Goal: Task Accomplishment & Management: Manage account settings

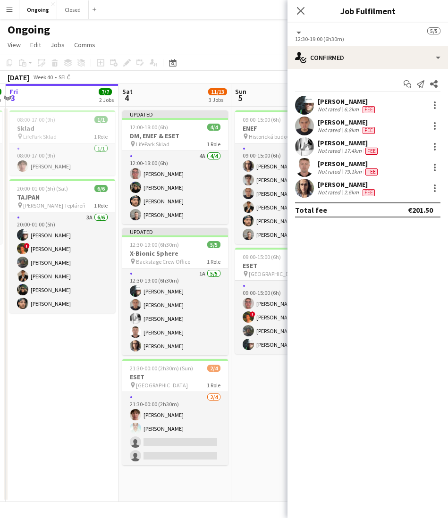
scroll to position [0, 330]
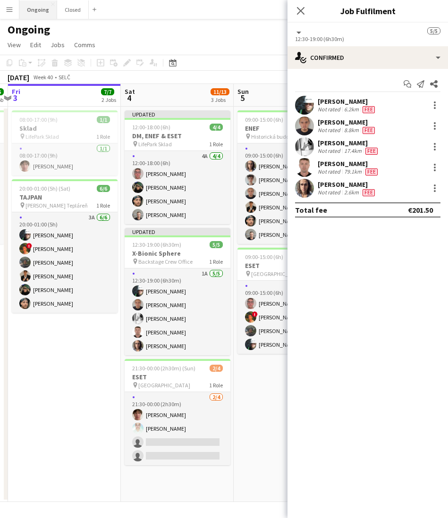
click at [34, 9] on button "Ongoing Close" at bounding box center [38, 9] width 38 height 18
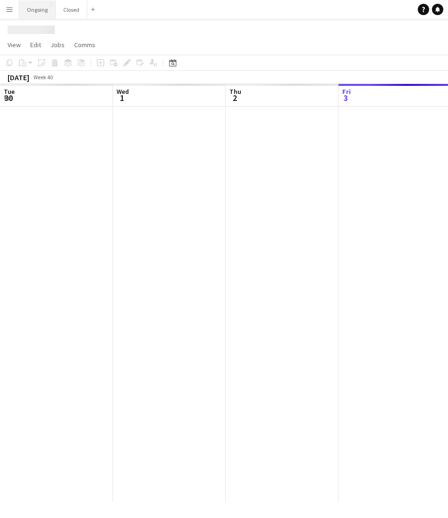
scroll to position [0, 226]
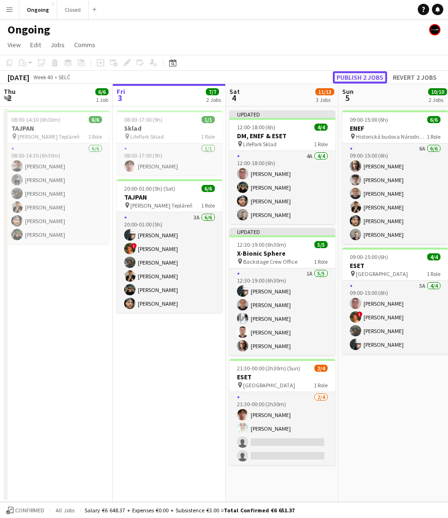
click at [363, 80] on button "Publish 2 jobs" at bounding box center [360, 77] width 54 height 12
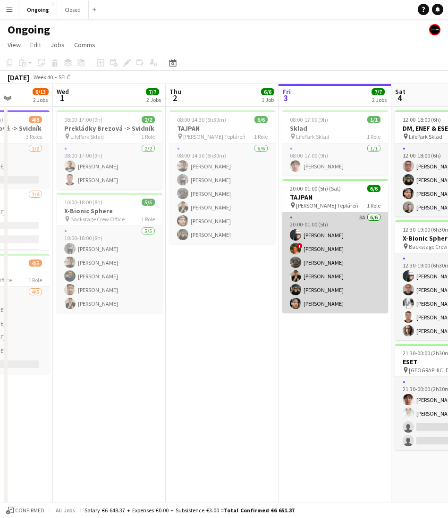
scroll to position [0, 287]
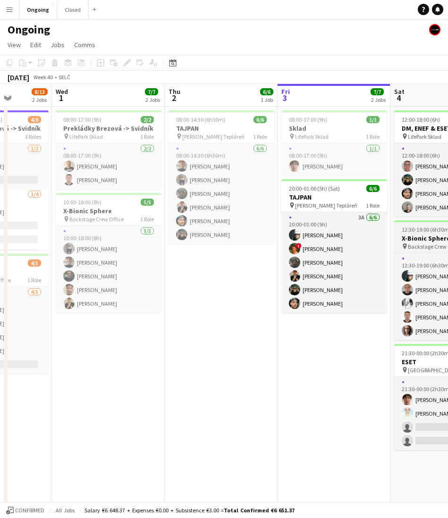
click at [424, 233] on app-job-card "12:30-19:00 (6h30m) 5/5 X-Bionic Sphere pin Backstage Crew Office 1 Role 1A [DA…" at bounding box center [447, 280] width 106 height 120
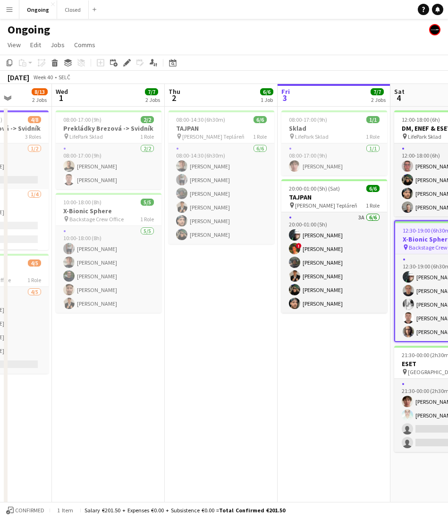
click at [120, 60] on div "Add job Add linked Job Edit Edit linked Job Applicants" at bounding box center [123, 62] width 72 height 11
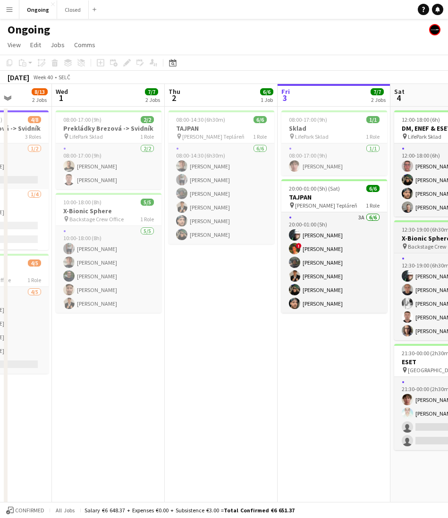
click at [415, 230] on span "12:30-19:00 (6h30m)" at bounding box center [426, 229] width 49 height 7
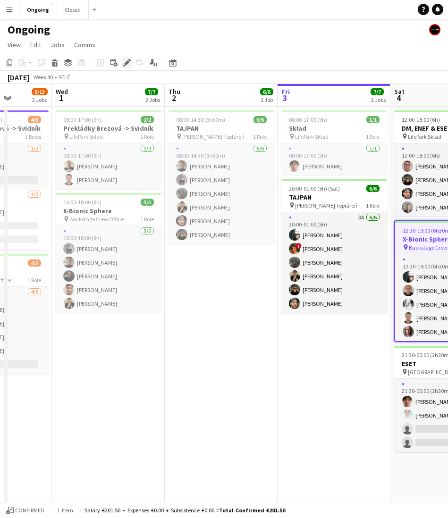
click at [129, 63] on icon "Edit" at bounding box center [127, 63] width 8 height 8
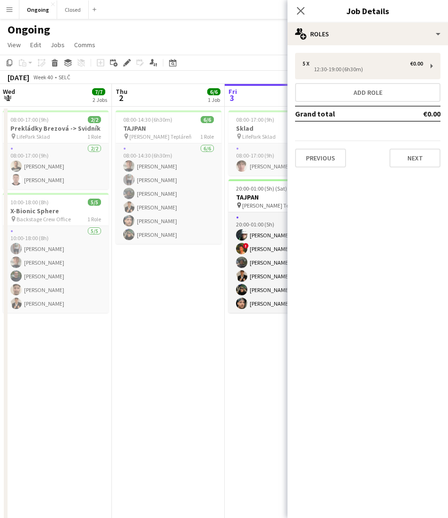
scroll to position [0, 340]
click at [196, 274] on app-date-cell "08:00-14:30 (6h30m) 6/6 TAJPAN pin [PERSON_NAME] Tepláreň 1 Role [DATE] 08:00-1…" at bounding box center [167, 315] width 113 height 417
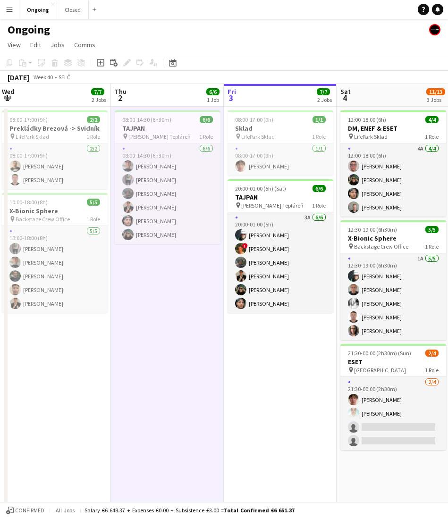
click at [196, 274] on app-date-cell "08:00-14:30 (6h30m) 6/6 TAJPAN pin [PERSON_NAME] Tepláreň 1 Role [DATE] 08:00-1…" at bounding box center [167, 315] width 113 height 417
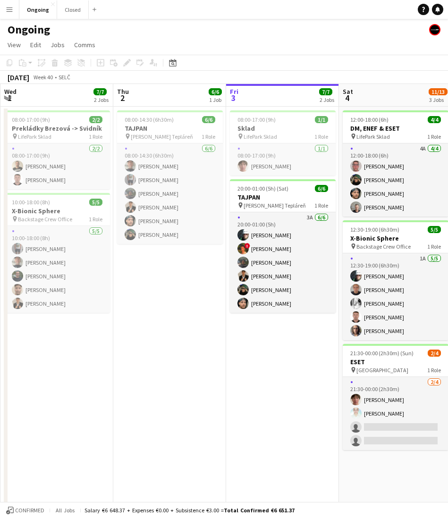
scroll to position [0, 339]
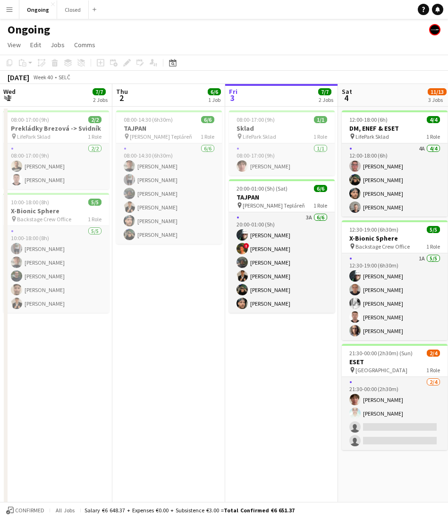
click at [278, 328] on app-date-cell "08:00-17:00 (9h) 1/1 Sklad pin LifePark Sklad 1 Role [DATE] 08:00-17:00 (9h) [P…" at bounding box center [281, 315] width 113 height 417
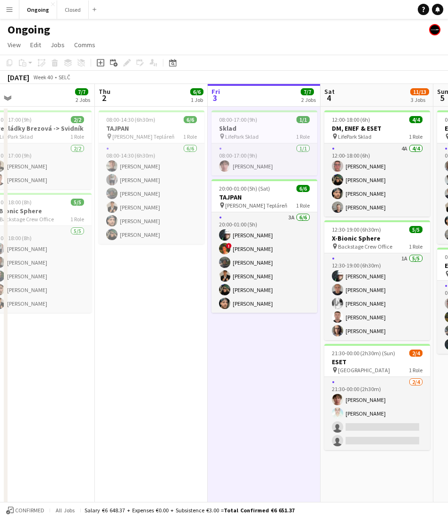
scroll to position [0, 359]
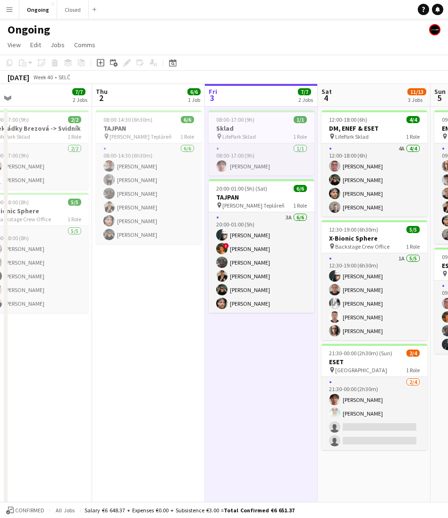
click at [149, 264] on app-date-cell "08:00-14:30 (6h30m) 6/6 TAJPAN pin [PERSON_NAME] Tepláreň 1 Role [DATE] 08:00-1…" at bounding box center [148, 315] width 113 height 417
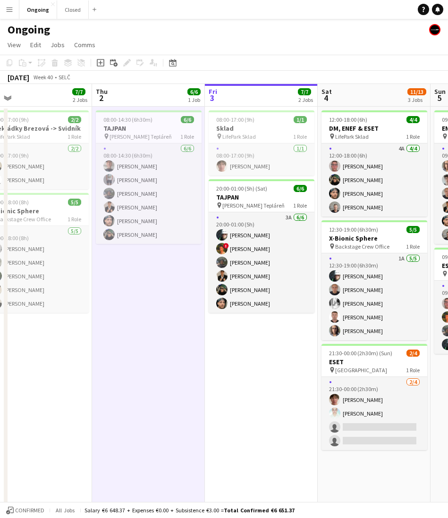
scroll to position [0, 360]
click at [145, 264] on app-date-cell "08:00-14:30 (6h30m) 6/6 TAJPAN pin [PERSON_NAME] Tepláreň 1 Role [DATE] 08:00-1…" at bounding box center [148, 315] width 113 height 417
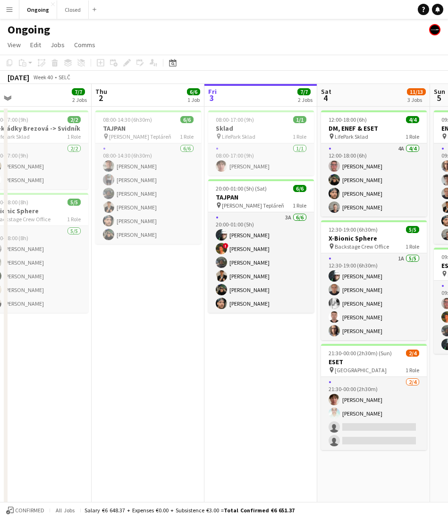
click at [144, 288] on app-date-cell "08:00-14:30 (6h30m) 6/6 TAJPAN pin [PERSON_NAME] Tepláreň 1 Role [DATE] 08:00-1…" at bounding box center [148, 315] width 113 height 417
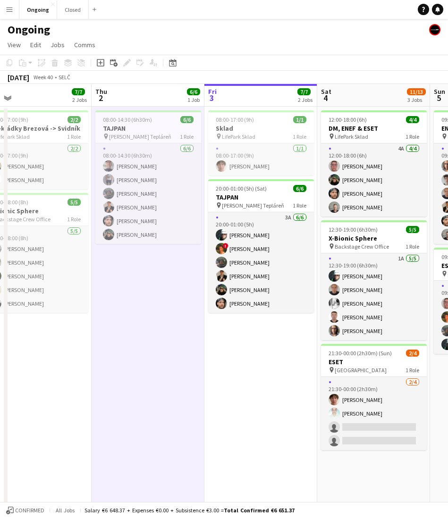
click at [144, 265] on app-date-cell "08:00-14:30 (6h30m) 6/6 TAJPAN pin [PERSON_NAME] Tepláreň 1 Role [DATE] 08:00-1…" at bounding box center [148, 315] width 113 height 417
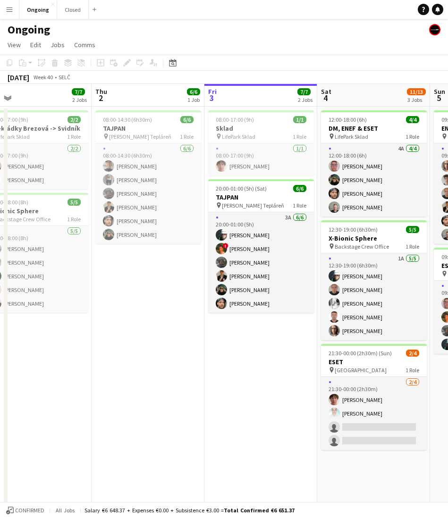
click at [146, 279] on app-date-cell "08:00-14:30 (6h30m) 6/6 TAJPAN pin [PERSON_NAME] Tepláreň 1 Role [DATE] 08:00-1…" at bounding box center [148, 315] width 113 height 417
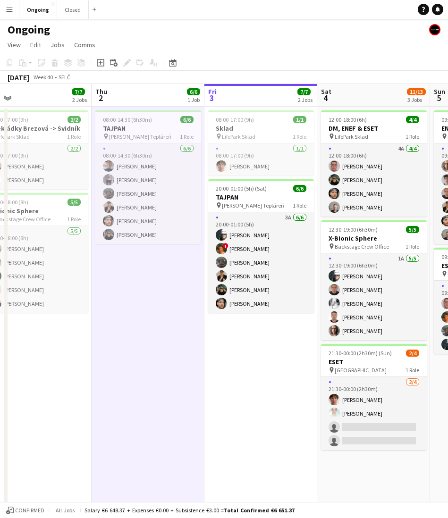
click at [146, 279] on app-date-cell "08:00-14:30 (6h30m) 6/6 TAJPAN pin [PERSON_NAME] Tepláreň 1 Role [DATE] 08:00-1…" at bounding box center [148, 315] width 113 height 417
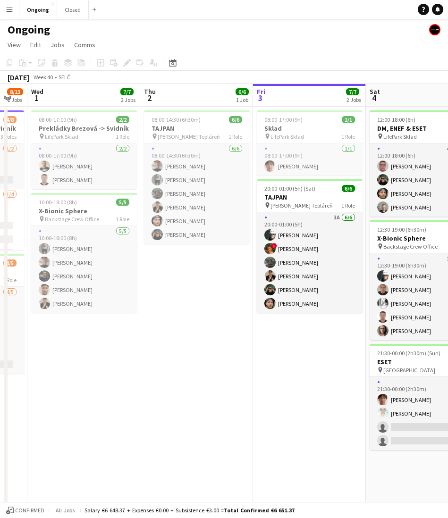
scroll to position [0, 310]
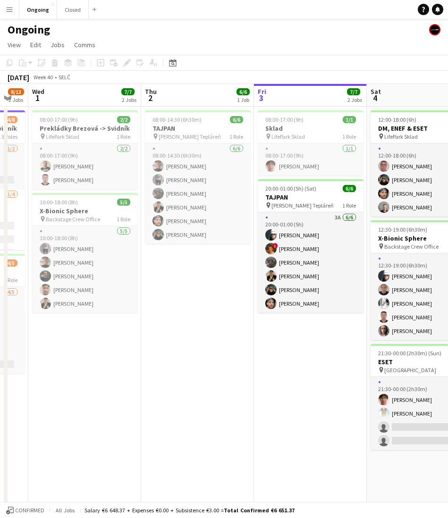
click at [196, 279] on app-date-cell "08:00-14:30 (6h30m) 6/6 TAJPAN pin [PERSON_NAME] Tepláreň 1 Role [DATE] 08:00-1…" at bounding box center [197, 315] width 113 height 417
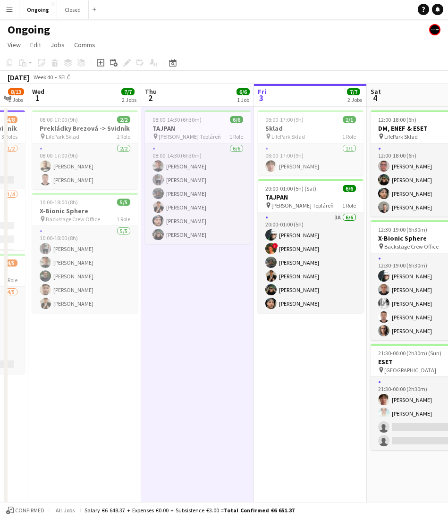
click at [197, 279] on app-date-cell "08:00-14:30 (6h30m) 6/6 TAJPAN pin [PERSON_NAME] Tepláreň 1 Role [DATE] 08:00-1…" at bounding box center [197, 315] width 113 height 417
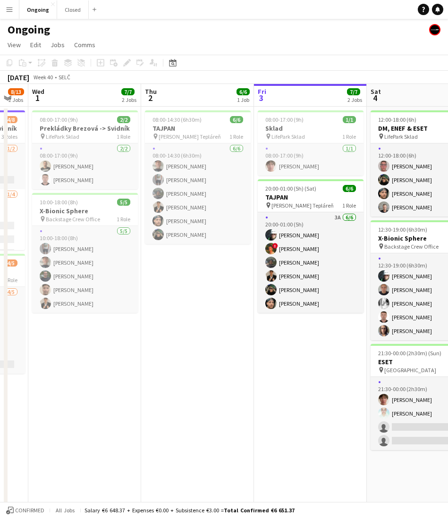
click at [193, 281] on app-date-cell "08:00-14:30 (6h30m) 6/6 TAJPAN pin [PERSON_NAME] Tepláreň 1 Role [DATE] 08:00-1…" at bounding box center [197, 315] width 113 height 417
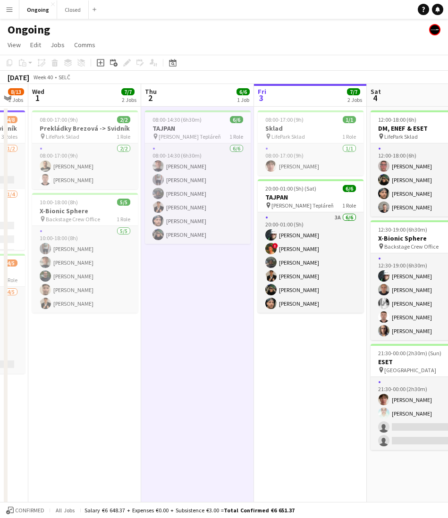
click at [198, 279] on app-date-cell "08:00-14:30 (6h30m) 6/6 TAJPAN pin [PERSON_NAME] Tepláreň 1 Role [DATE] 08:00-1…" at bounding box center [197, 315] width 113 height 417
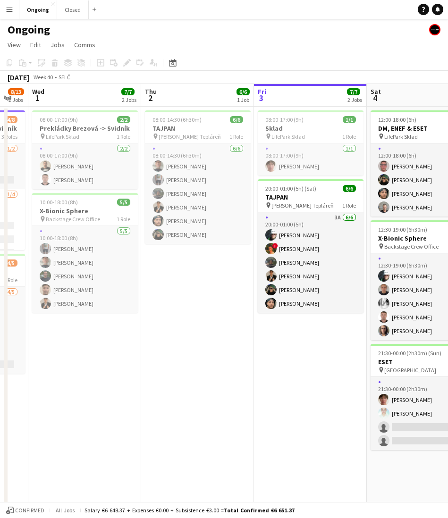
click at [197, 279] on app-date-cell "08:00-14:30 (6h30m) 6/6 TAJPAN pin [PERSON_NAME] Tepláreň 1 Role [DATE] 08:00-1…" at bounding box center [197, 315] width 113 height 417
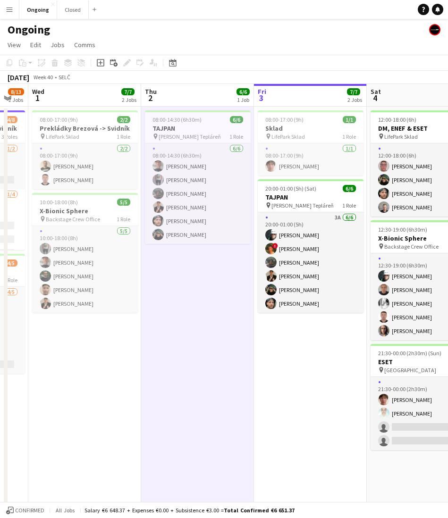
click at [197, 279] on app-date-cell "08:00-14:30 (6h30m) 6/6 TAJPAN pin [PERSON_NAME] Tepláreň 1 Role [DATE] 08:00-1…" at bounding box center [197, 315] width 113 height 417
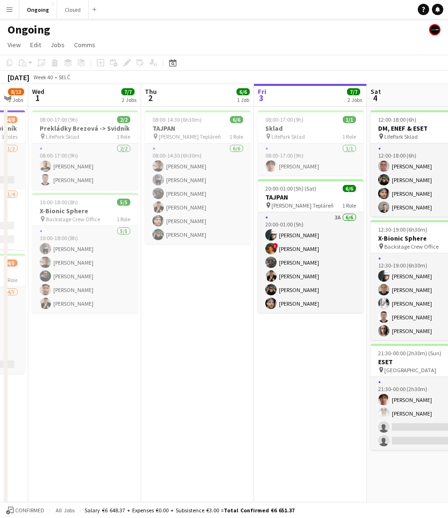
scroll to position [0, 314]
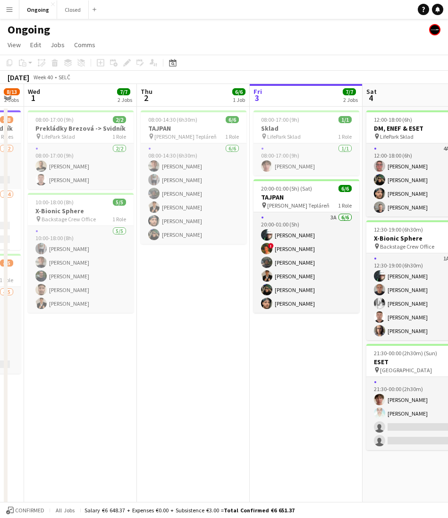
click at [195, 278] on app-date-cell "08:00-14:30 (6h30m) 6/6 TAJPAN pin [PERSON_NAME] Tepláreň 1 Role [DATE] 08:00-1…" at bounding box center [193, 315] width 113 height 417
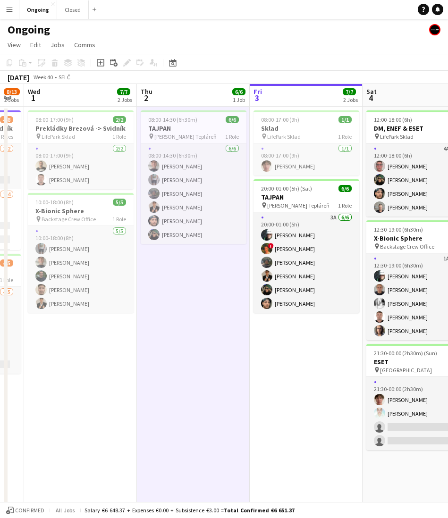
click at [191, 272] on app-date-cell "08:00-14:30 (6h30m) 6/6 TAJPAN pin [PERSON_NAME] Tepláreň 1 Role [DATE] 08:00-1…" at bounding box center [193, 315] width 113 height 417
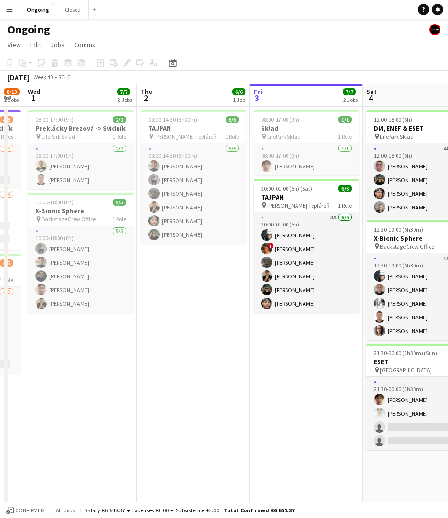
click at [211, 276] on app-date-cell "08:00-14:30 (6h30m) 6/6 TAJPAN pin [PERSON_NAME] Tepláreň 1 Role [DATE] 08:00-1…" at bounding box center [193, 315] width 113 height 417
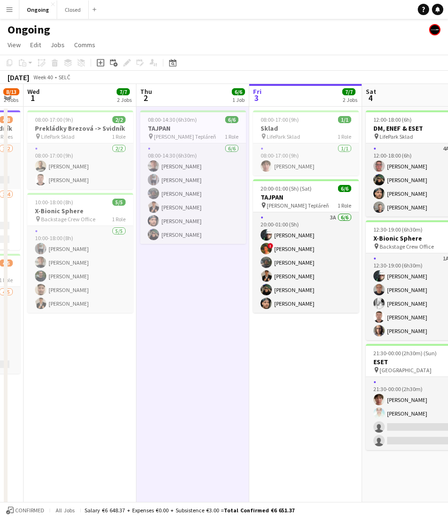
click at [157, 276] on app-date-cell "08:00-14:30 (6h30m) 6/6 TAJPAN pin [PERSON_NAME] Tepláreň 1 Role [DATE] 08:00-1…" at bounding box center [192, 315] width 113 height 417
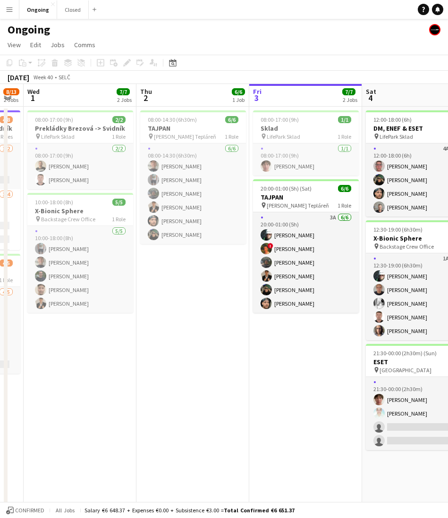
scroll to position [0, 315]
click at [232, 265] on app-date-cell "08:00-14:30 (6h30m) 6/6 TAJPAN pin [PERSON_NAME] Tepláreň 1 Role [DATE] 08:00-1…" at bounding box center [192, 315] width 113 height 417
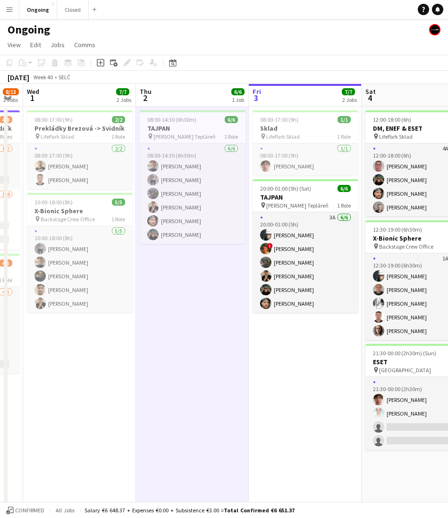
click at [151, 270] on app-date-cell "08:00-14:30 (6h30m) 6/6 TAJPAN pin [PERSON_NAME] Tepláreň 1 Role [DATE] 08:00-1…" at bounding box center [192, 315] width 113 height 417
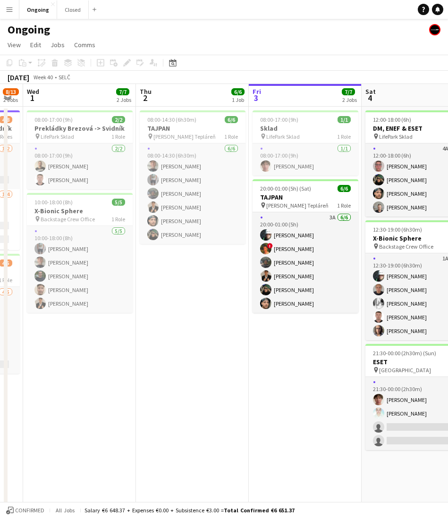
click at [196, 270] on app-date-cell "08:00-14:30 (6h30m) 6/6 TAJPAN pin [PERSON_NAME] Tepláreň 1 Role [DATE] 08:00-1…" at bounding box center [192, 315] width 113 height 417
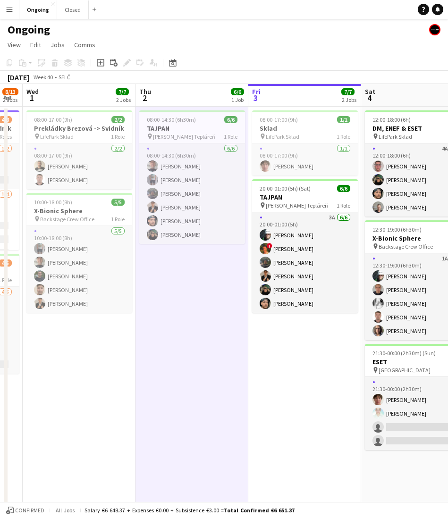
click at [143, 268] on app-date-cell "08:00-14:30 (6h30m) 6/6 TAJPAN pin [PERSON_NAME] Tepláreň 1 Role [DATE] 08:00-1…" at bounding box center [191, 315] width 113 height 417
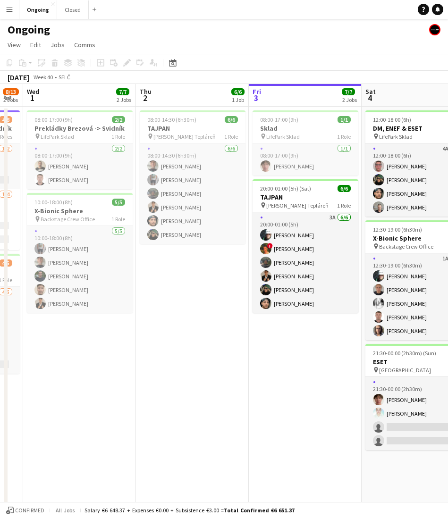
click at [240, 262] on app-date-cell "08:00-14:30 (6h30m) 6/6 TAJPAN pin [PERSON_NAME] Tepláreň 1 Role [DATE] 08:00-1…" at bounding box center [192, 315] width 113 height 417
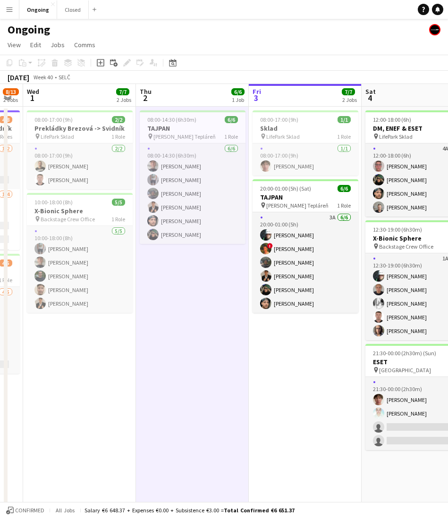
click at [187, 272] on app-date-cell "08:00-14:30 (6h30m) 6/6 TAJPAN pin [PERSON_NAME] Tepláreň 1 Role [DATE] 08:00-1…" at bounding box center [192, 315] width 113 height 417
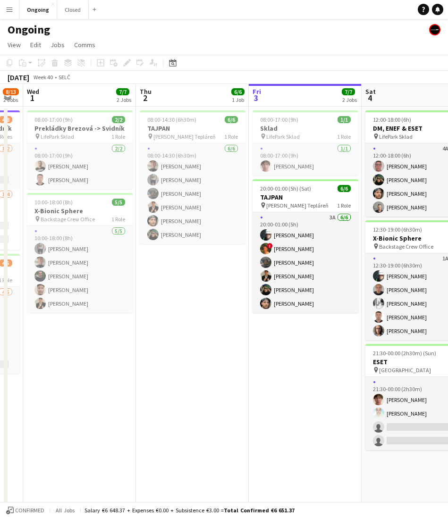
click at [195, 272] on app-date-cell "08:00-14:30 (6h30m) 6/6 TAJPAN pin [PERSON_NAME] Tepláreň 1 Role [DATE] 08:00-1…" at bounding box center [192, 315] width 113 height 417
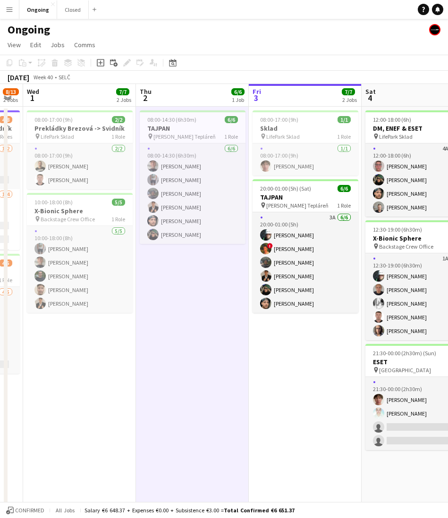
click at [195, 272] on app-date-cell "08:00-14:30 (6h30m) 6/6 TAJPAN pin [PERSON_NAME] Tepláreň 1 Role [DATE] 08:00-1…" at bounding box center [192, 315] width 113 height 417
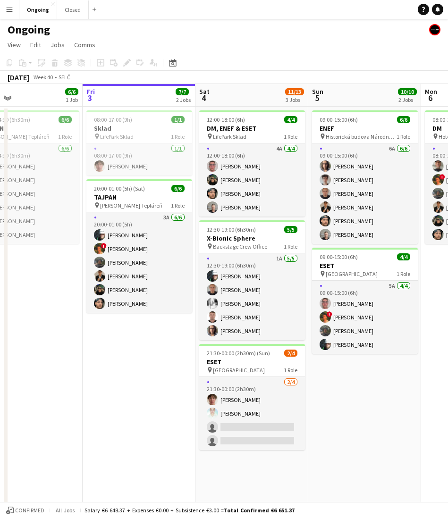
scroll to position [0, 370]
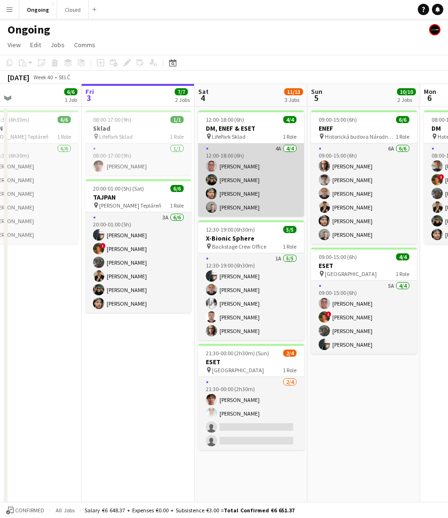
click at [256, 188] on app-card-role "4A [DATE] 12:00-18:00 (6h) [PERSON_NAME] [PERSON_NAME] [PERSON_NAME] [PERSON_NA…" at bounding box center [251, 180] width 106 height 73
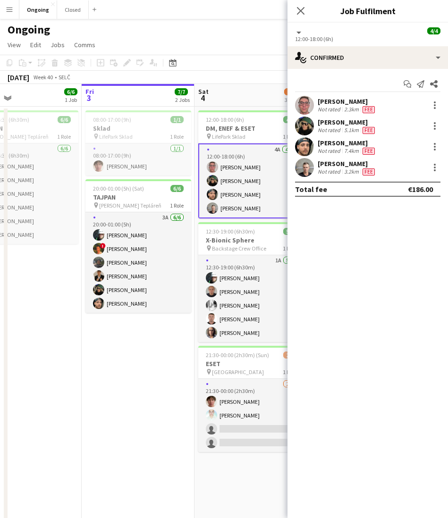
click at [367, 45] on app-options-switcher "All roles [DATE] 12:00-18:00 (6h)" at bounding box center [367, 35] width 161 height 24
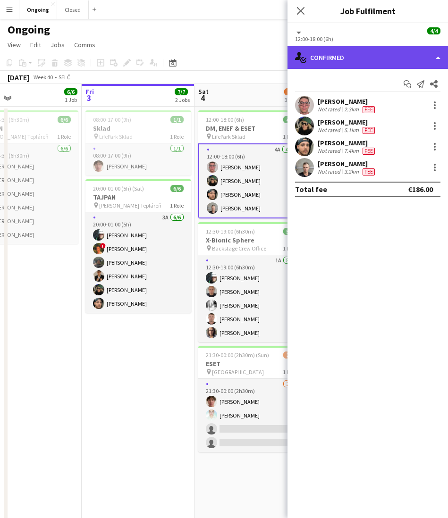
click at [343, 56] on div "single-neutral-actions-check-2 Confirmed" at bounding box center [367, 57] width 161 height 23
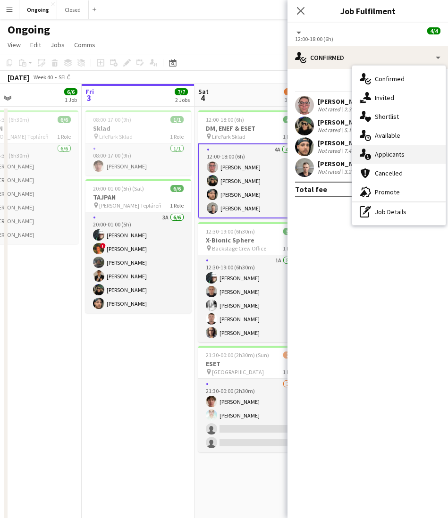
click at [378, 152] on span "Applicants" at bounding box center [390, 154] width 30 height 8
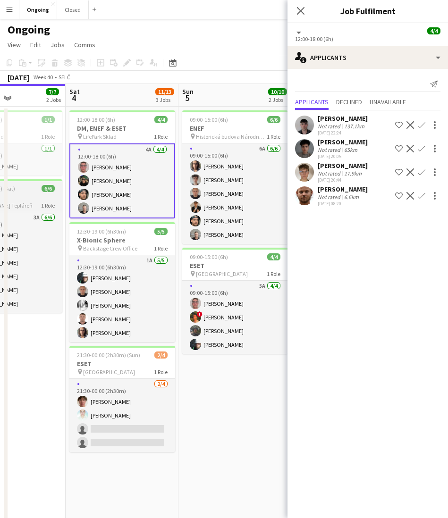
scroll to position [0, 279]
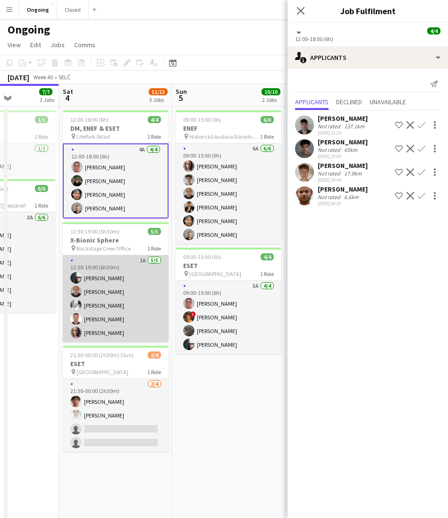
click at [115, 304] on app-card-role "1A [DATE] 12:30-19:00 (6h30m) [PERSON_NAME] [PERSON_NAME] [PERSON_NAME] [PERSON…" at bounding box center [116, 298] width 106 height 87
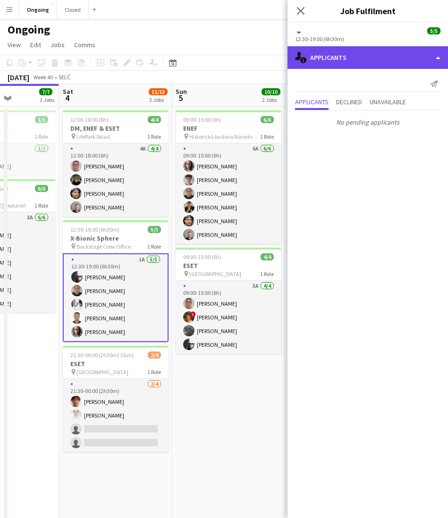
click at [326, 65] on div "single-neutral-actions-information Applicants" at bounding box center [367, 57] width 161 height 23
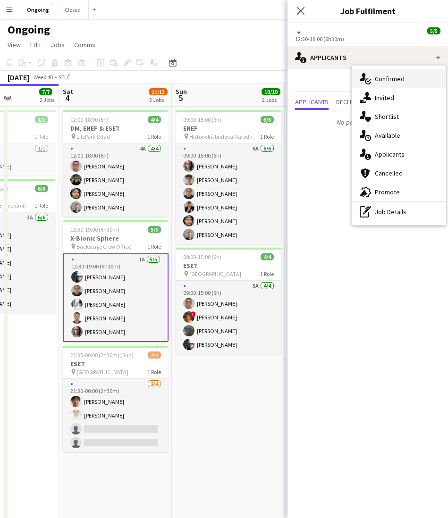
click at [383, 75] on span "Confirmed" at bounding box center [390, 79] width 30 height 8
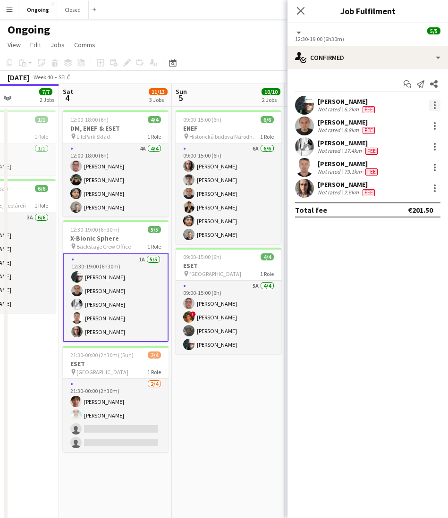
click at [438, 106] on div at bounding box center [434, 105] width 11 height 11
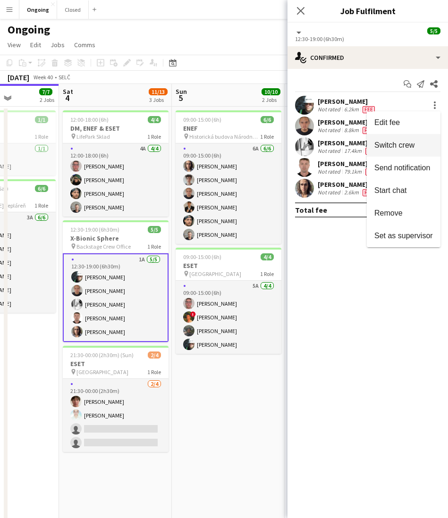
click at [401, 146] on span "Switch crew" at bounding box center [394, 145] width 40 height 8
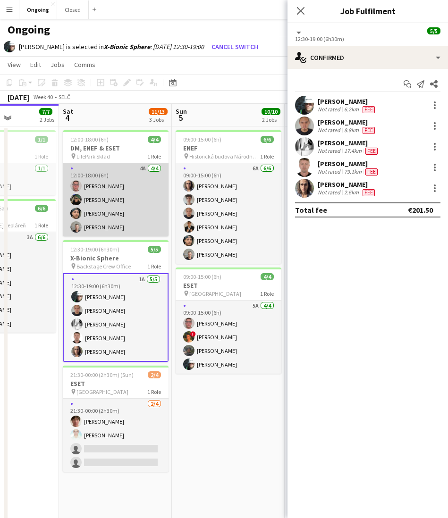
click at [126, 183] on app-card-role "4A [DATE] 12:00-18:00 (6h) [PERSON_NAME] [PERSON_NAME] [PERSON_NAME] [PERSON_NA…" at bounding box center [116, 199] width 106 height 73
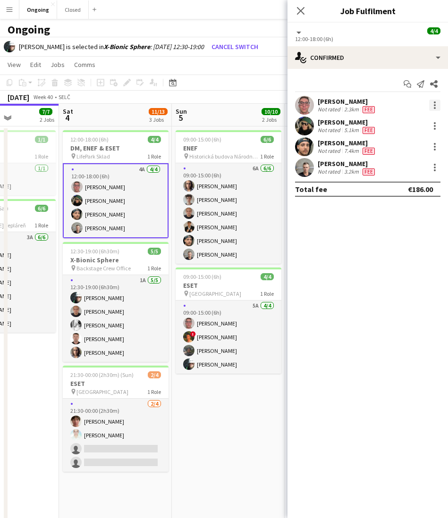
click at [435, 104] on div at bounding box center [435, 105] width 2 height 2
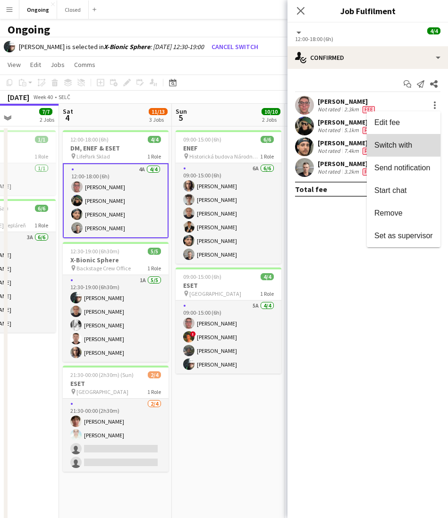
click at [396, 143] on span "Switch with" at bounding box center [393, 145] width 38 height 8
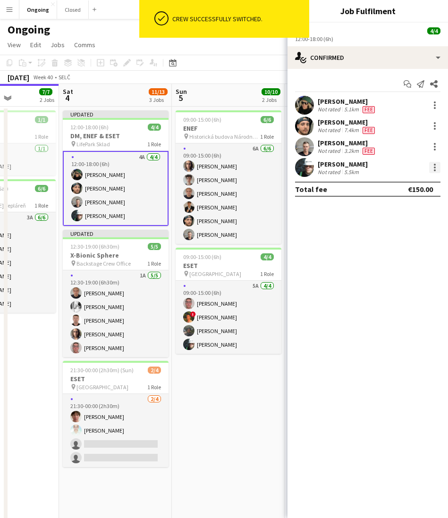
click at [432, 169] on div at bounding box center [434, 167] width 11 height 11
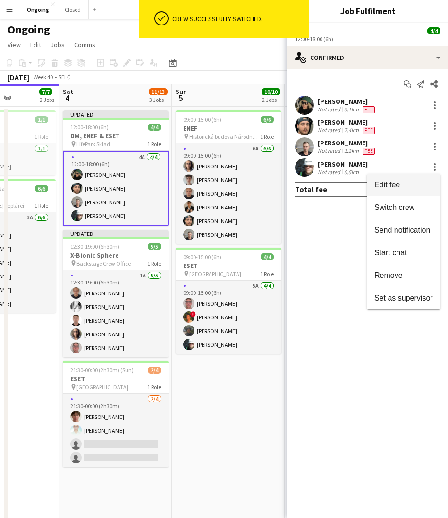
click at [401, 186] on span "Edit fee" at bounding box center [403, 185] width 59 height 8
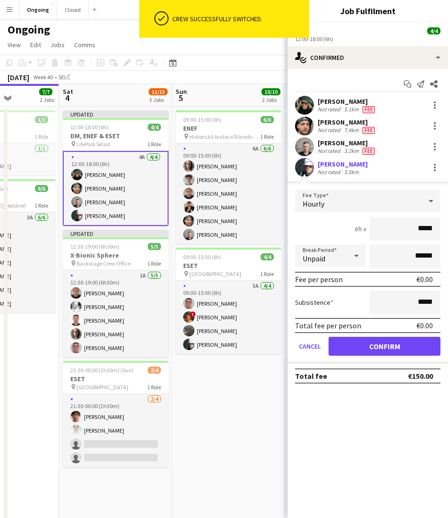
click at [362, 201] on div "Hourly" at bounding box center [358, 201] width 127 height 23
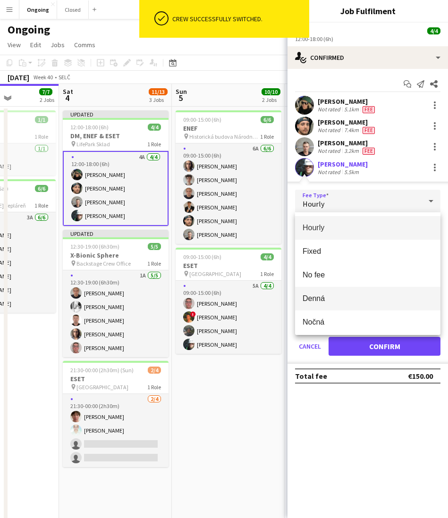
click at [313, 301] on span "Denná" at bounding box center [368, 298] width 130 height 9
type input "*****"
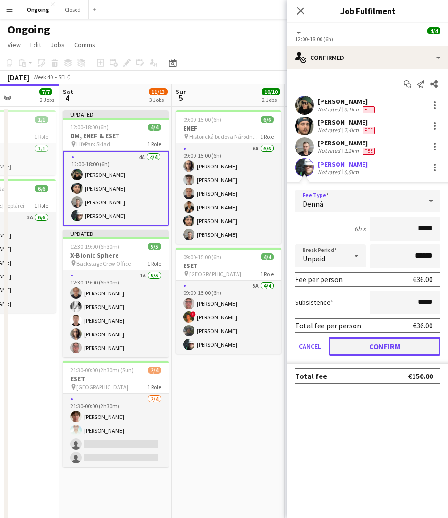
click at [351, 341] on button "Confirm" at bounding box center [385, 346] width 112 height 19
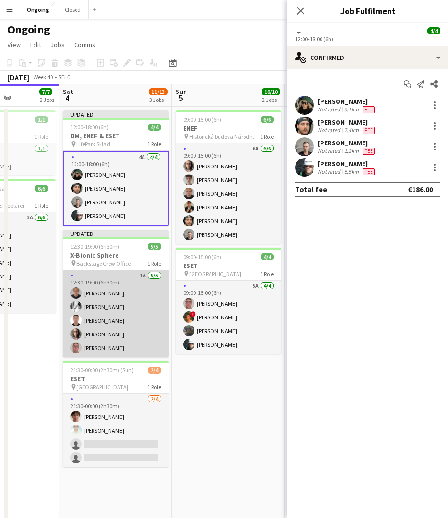
click at [128, 315] on app-card-role "1A [DATE] 12:30-19:00 (6h30m) [PERSON_NAME] [PERSON_NAME] [PERSON_NAME] [PERSON…" at bounding box center [116, 314] width 106 height 87
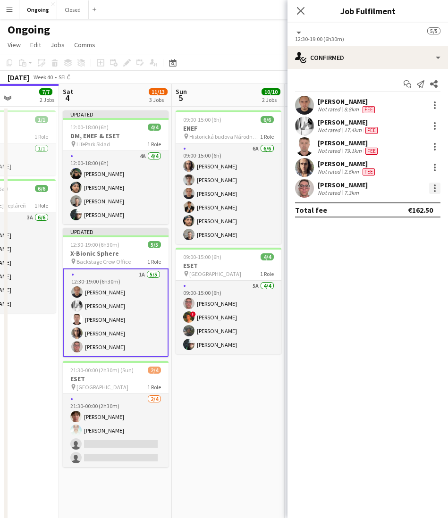
click at [435, 191] on div at bounding box center [435, 191] width 2 height 2
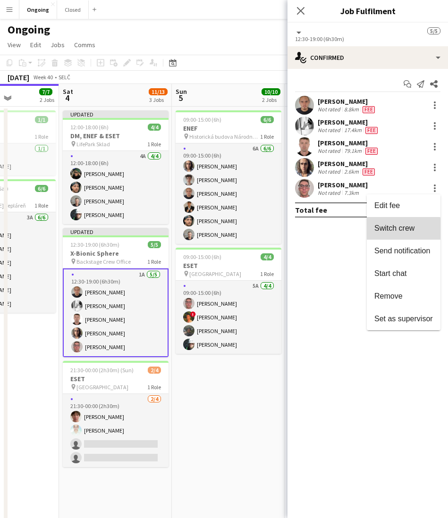
click at [384, 235] on button "Switch crew" at bounding box center [404, 228] width 74 height 23
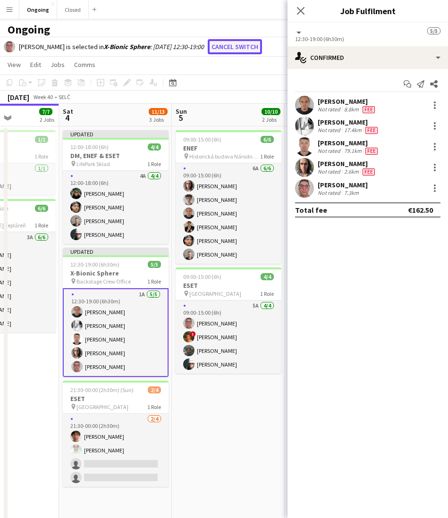
click at [236, 44] on button "Cancel switch" at bounding box center [235, 46] width 54 height 15
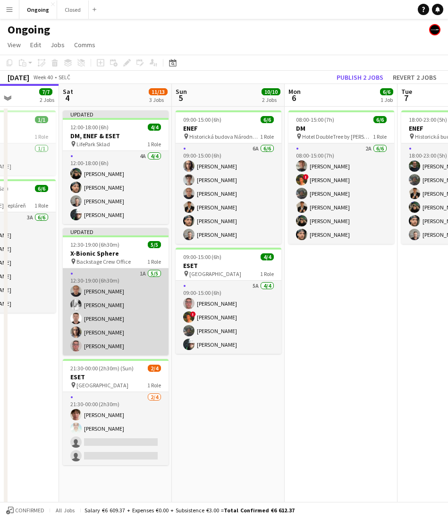
click at [115, 287] on app-card-role "1A [DATE] 12:30-19:00 (6h30m) [PERSON_NAME] [PERSON_NAME] [PERSON_NAME] [PERSON…" at bounding box center [116, 312] width 106 height 87
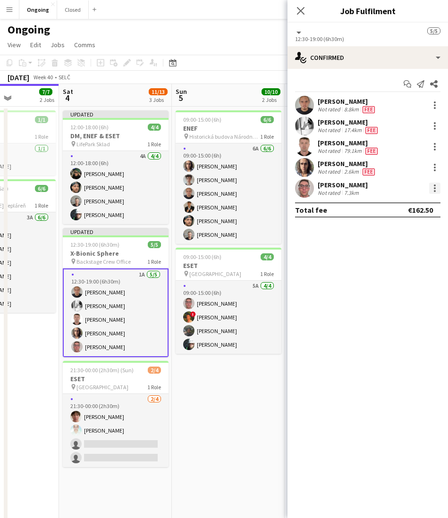
click at [432, 190] on div at bounding box center [434, 188] width 11 height 11
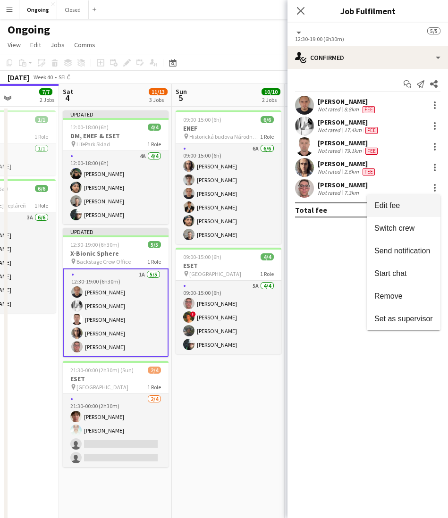
click at [408, 201] on button "Edit fee" at bounding box center [404, 205] width 74 height 23
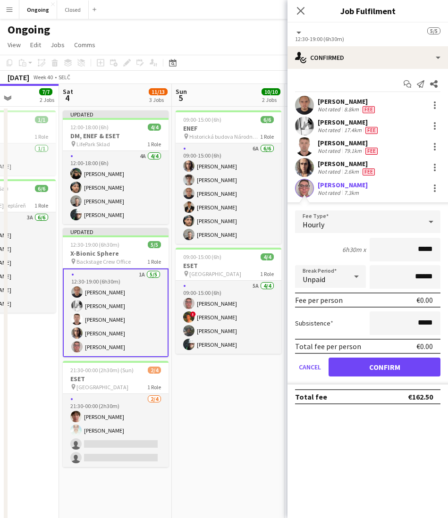
click at [329, 215] on div "Hourly" at bounding box center [358, 222] width 127 height 23
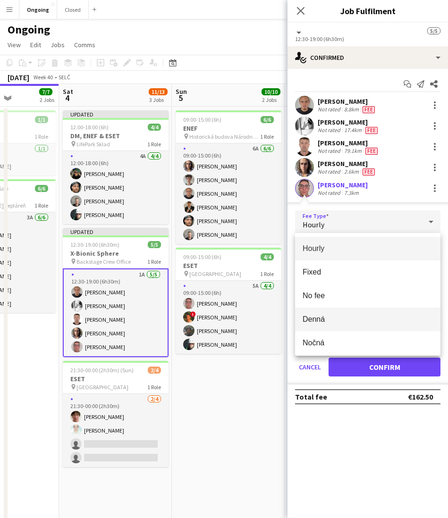
click at [311, 317] on span "Denná" at bounding box center [368, 319] width 130 height 9
type input "*****"
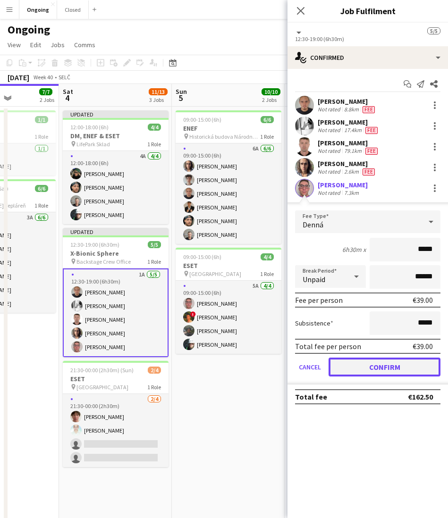
click at [391, 372] on button "Confirm" at bounding box center [385, 367] width 112 height 19
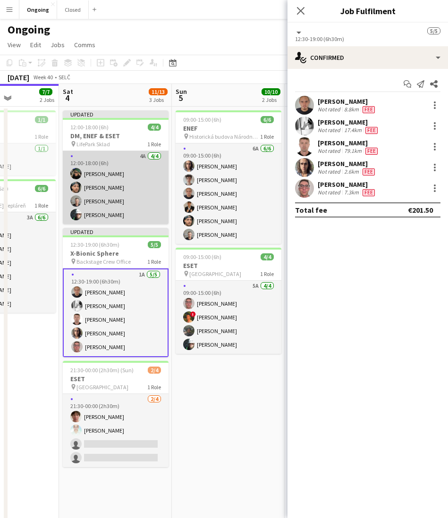
click at [134, 169] on app-card-role "4A [DATE] 12:00-18:00 (6h) [PERSON_NAME] [PERSON_NAME] [PERSON_NAME] [PERSON_NA…" at bounding box center [116, 187] width 106 height 73
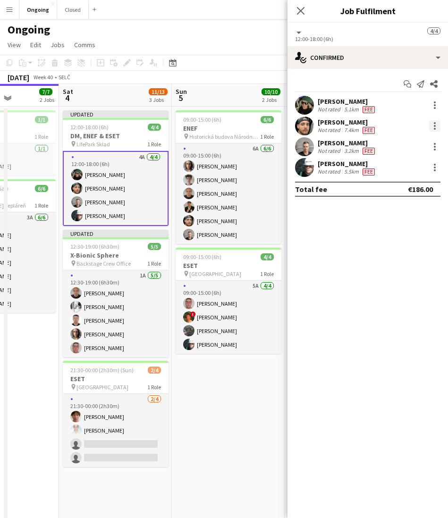
click at [433, 129] on div at bounding box center [434, 125] width 11 height 11
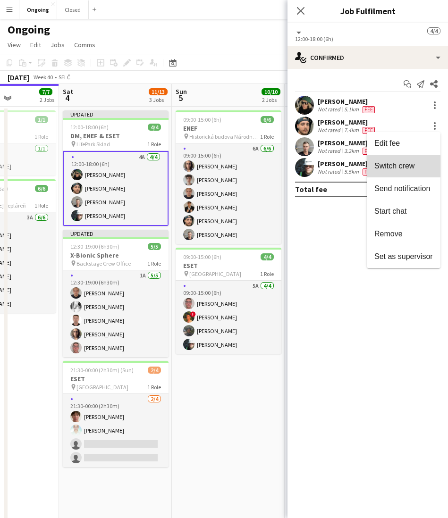
click at [387, 169] on span "Switch crew" at bounding box center [394, 166] width 40 height 8
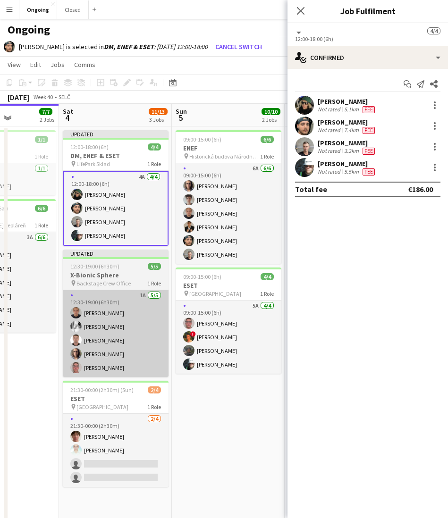
click at [97, 337] on app-card-role "1A [DATE] 12:30-19:00 (6h30m) [PERSON_NAME] [PERSON_NAME] [PERSON_NAME] [PERSON…" at bounding box center [116, 333] width 106 height 87
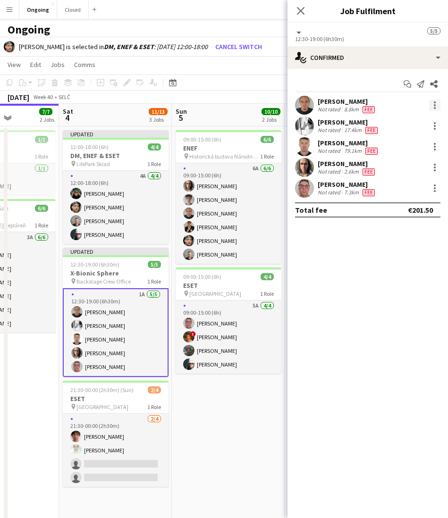
click at [437, 107] on div at bounding box center [434, 105] width 11 height 11
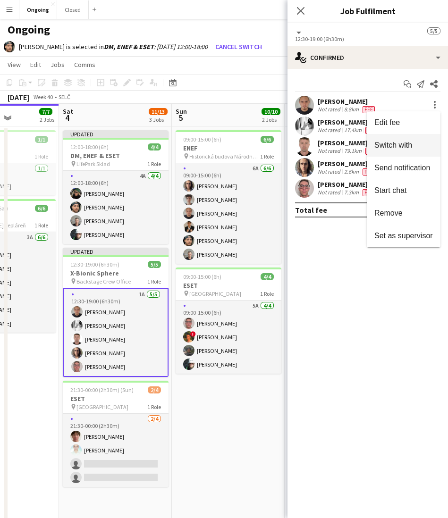
click at [404, 144] on span "Switch with" at bounding box center [393, 145] width 38 height 8
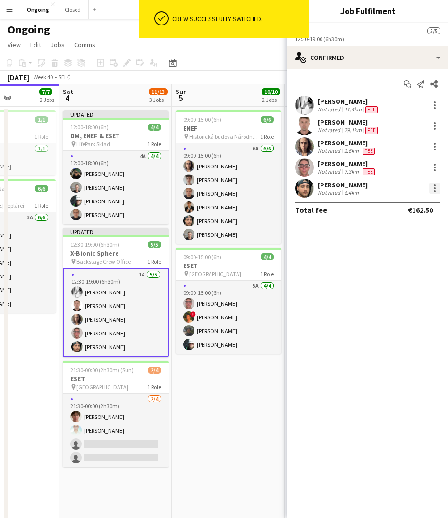
click at [436, 188] on div at bounding box center [434, 188] width 11 height 11
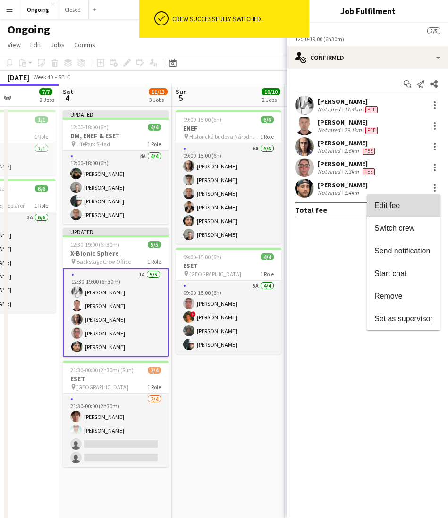
click at [397, 206] on span "Edit fee" at bounding box center [386, 206] width 25 height 8
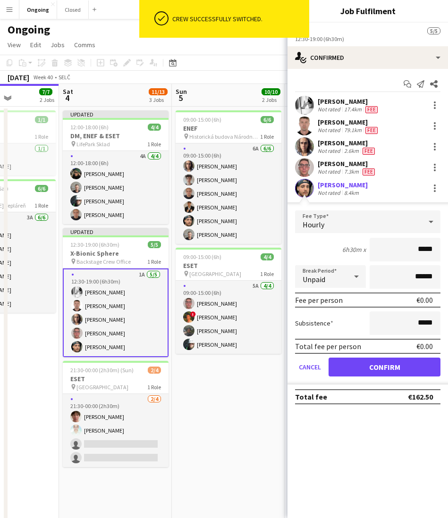
click at [371, 223] on div "Hourly" at bounding box center [358, 222] width 127 height 23
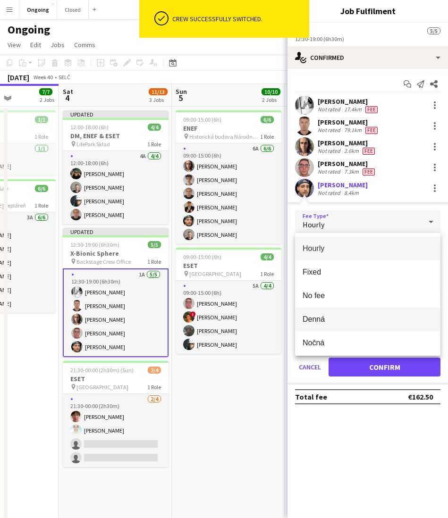
click at [312, 321] on span "Denná" at bounding box center [368, 319] width 130 height 9
type input "*****"
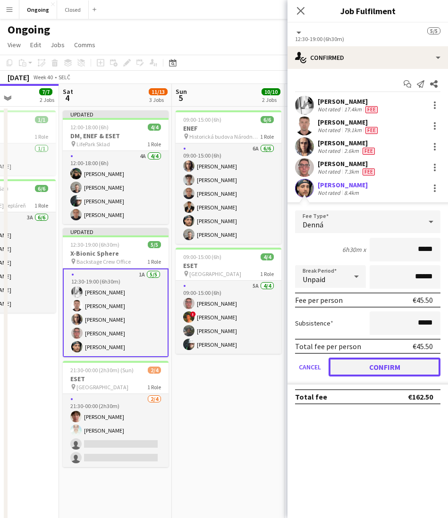
click at [347, 363] on button "Confirm" at bounding box center [385, 367] width 112 height 19
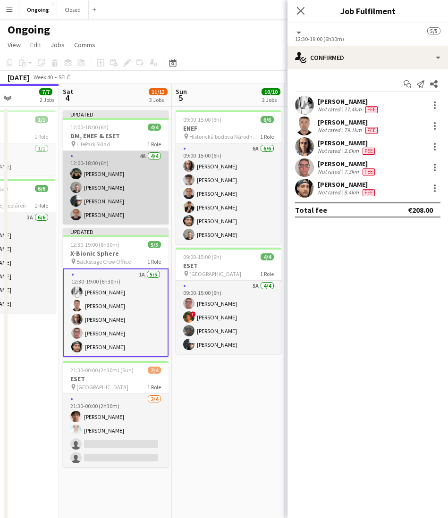
click at [120, 202] on app-card-role "4A [DATE] 12:00-18:00 (6h) [PERSON_NAME] [PERSON_NAME] [PERSON_NAME] [PERSON_NA…" at bounding box center [116, 187] width 106 height 73
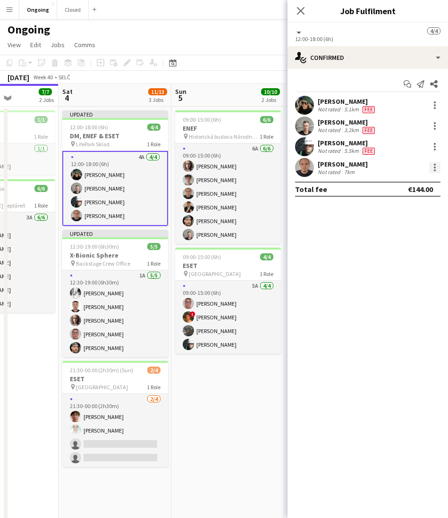
click at [438, 169] on div at bounding box center [434, 167] width 11 height 11
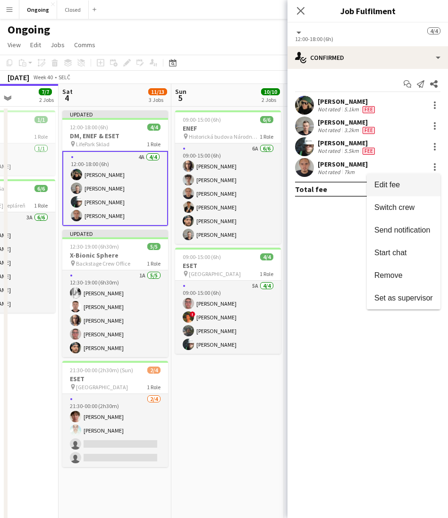
click at [410, 184] on span "Edit fee" at bounding box center [403, 185] width 59 height 8
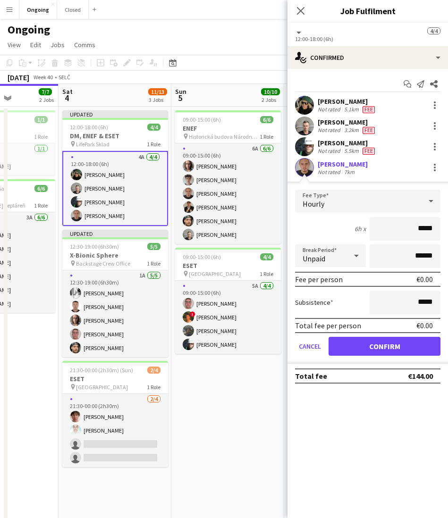
click at [349, 203] on div "Hourly" at bounding box center [358, 201] width 127 height 23
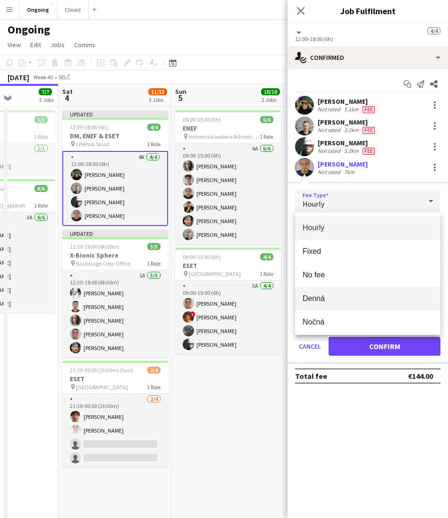
click at [318, 297] on span "Denná" at bounding box center [368, 298] width 130 height 9
type input "*****"
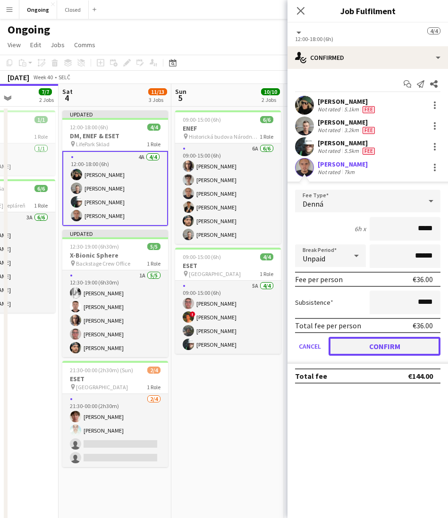
click at [388, 347] on button "Confirm" at bounding box center [385, 346] width 112 height 19
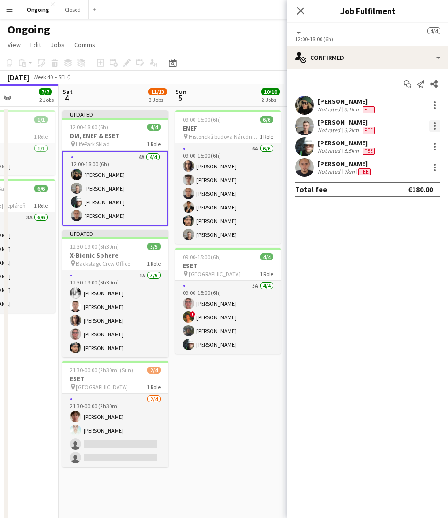
click at [435, 125] on div at bounding box center [434, 125] width 11 height 11
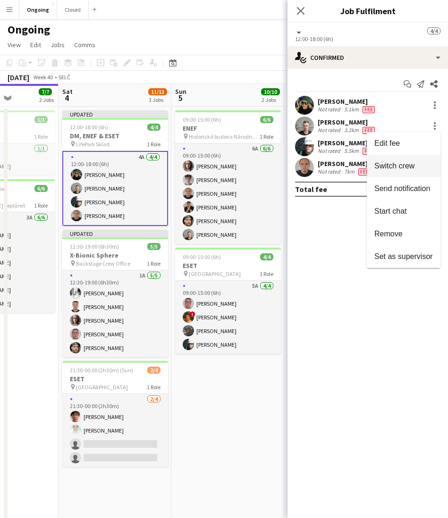
click at [390, 161] on button "Switch crew" at bounding box center [404, 166] width 74 height 23
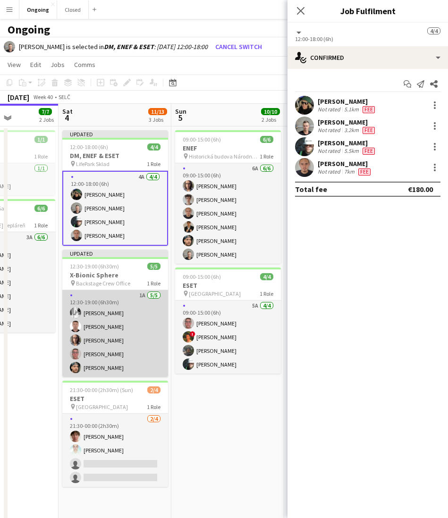
click at [142, 303] on app-card-role "1A [DATE] 12:30-19:00 (6h30m) [PERSON_NAME] [PERSON_NAME] [PERSON_NAME] [PERSON…" at bounding box center [115, 333] width 106 height 87
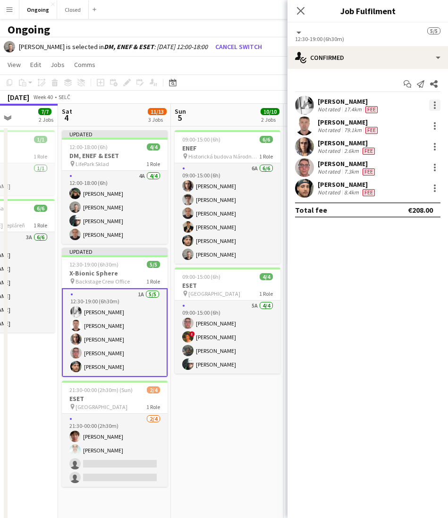
click at [436, 105] on div at bounding box center [434, 105] width 11 height 11
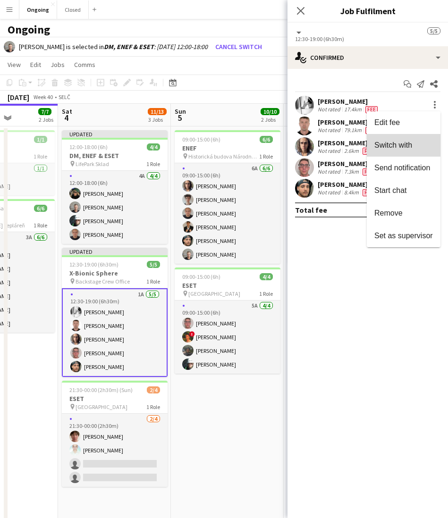
click at [403, 141] on span "Switch with" at bounding box center [393, 145] width 38 height 8
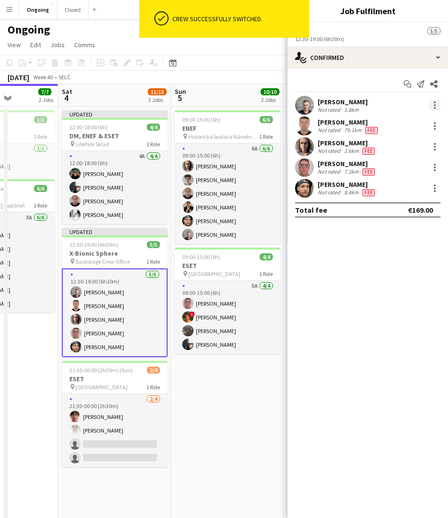
click at [433, 105] on div at bounding box center [434, 105] width 11 height 11
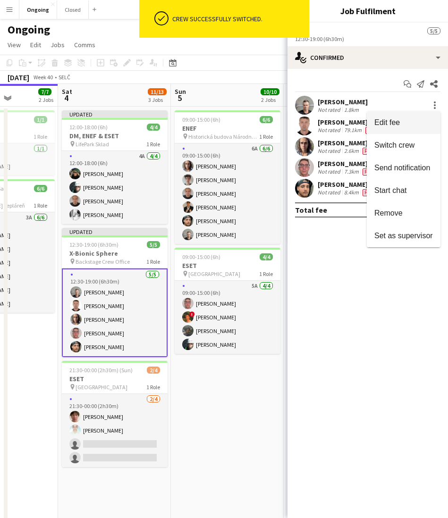
click at [405, 128] on button "Edit fee" at bounding box center [404, 122] width 74 height 23
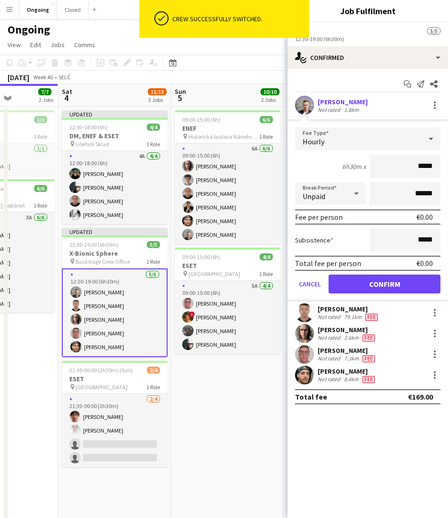
click at [311, 131] on div "Hourly" at bounding box center [358, 138] width 127 height 23
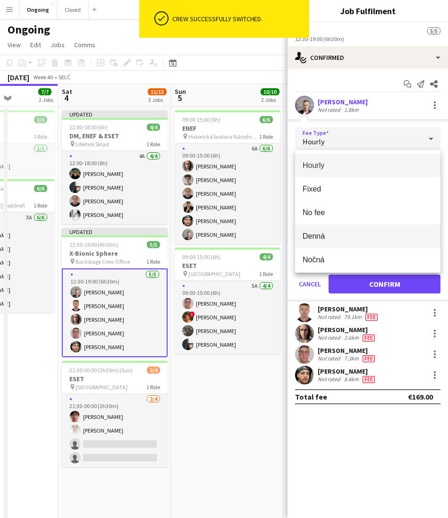
click at [320, 226] on mat-option "Denná" at bounding box center [367, 237] width 145 height 24
type input "******"
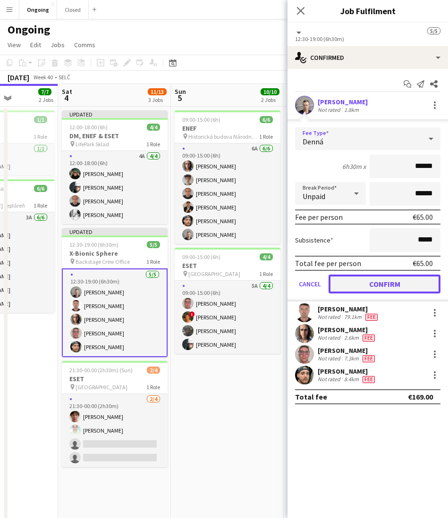
click at [369, 277] on button "Confirm" at bounding box center [385, 284] width 112 height 19
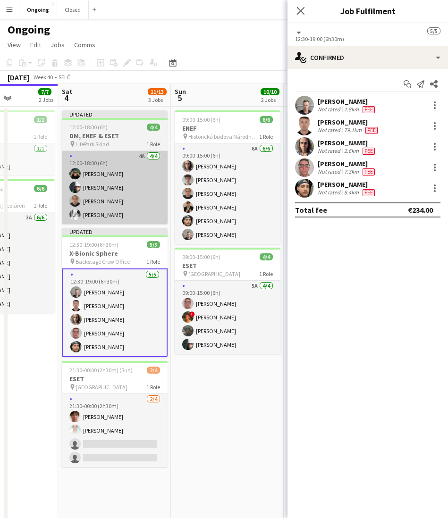
click at [141, 186] on app-card-role "4A [DATE] 12:00-18:00 (6h) [PERSON_NAME] [PERSON_NAME] [PERSON_NAME] [PERSON_NA…" at bounding box center [115, 187] width 106 height 73
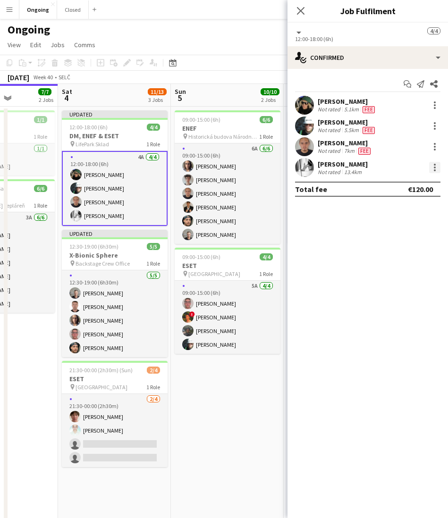
click at [438, 169] on div at bounding box center [434, 167] width 11 height 11
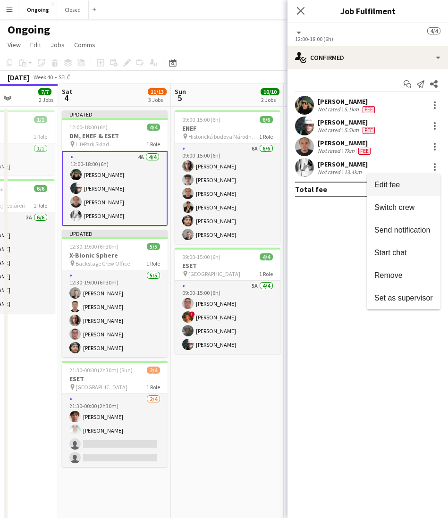
click at [392, 185] on span "Edit fee" at bounding box center [386, 185] width 25 height 8
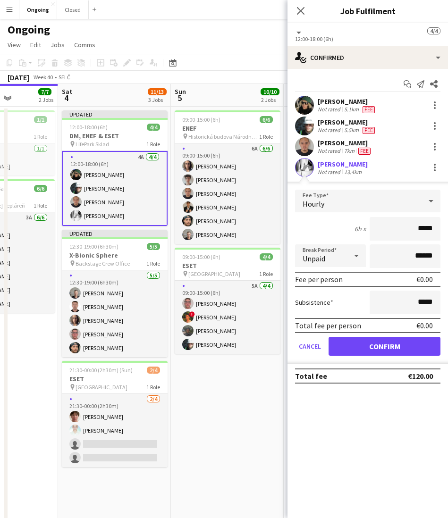
click at [339, 194] on div "Hourly" at bounding box center [358, 201] width 127 height 23
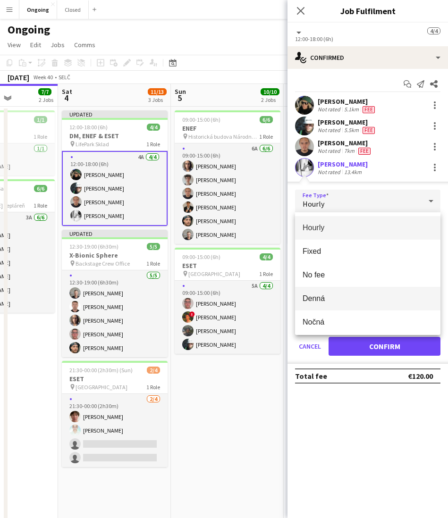
click at [332, 292] on mat-option "Denná" at bounding box center [367, 299] width 145 height 24
type input "*****"
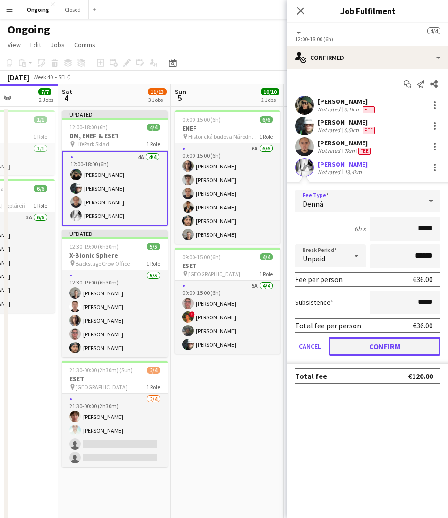
click at [356, 342] on button "Confirm" at bounding box center [385, 346] width 112 height 19
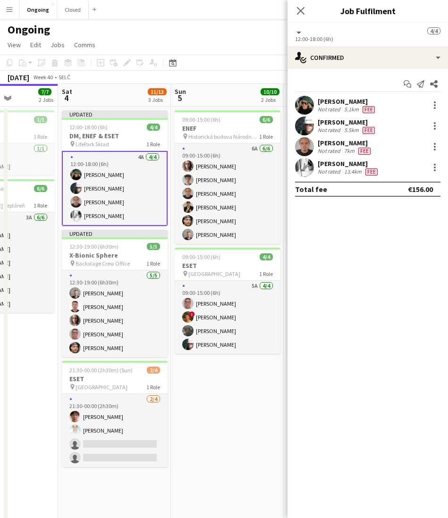
click at [244, 389] on app-date-cell "09:00-15:00 (6h) 6/6 ENEF pin Historická budova Národnej rady SR 1 Role 6A [DAT…" at bounding box center [227, 315] width 113 height 417
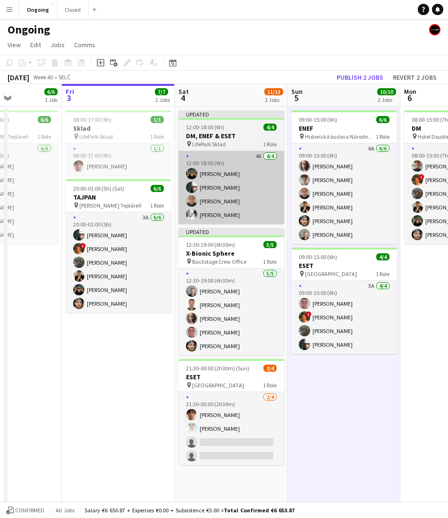
scroll to position [0, 275]
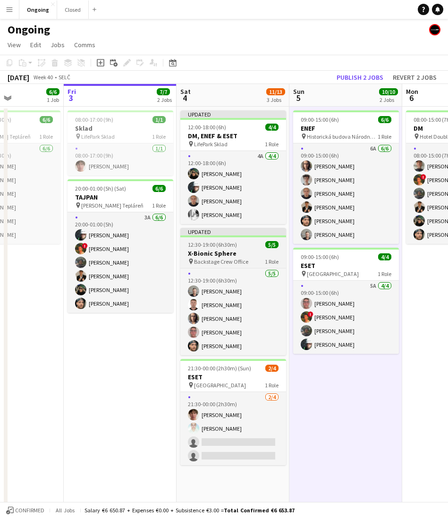
click at [233, 254] on h3 "X-Bionic Sphere" at bounding box center [233, 253] width 106 height 8
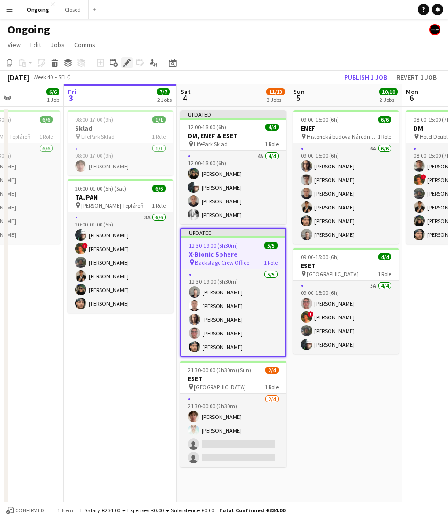
click at [127, 64] on icon at bounding box center [126, 62] width 5 height 5
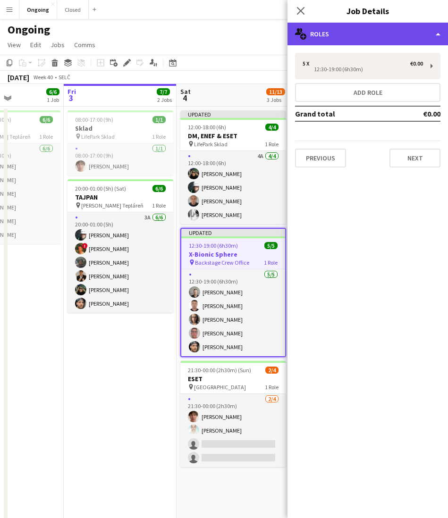
click at [356, 36] on div "multiple-users-add Roles" at bounding box center [367, 34] width 161 height 23
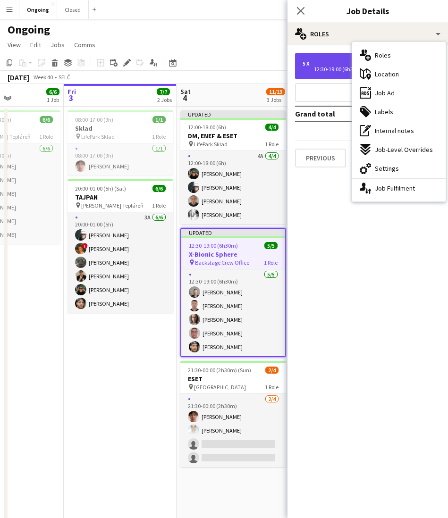
click at [333, 56] on div "5 x €0.00 12:30-19:00 (6h30m)" at bounding box center [367, 66] width 145 height 26
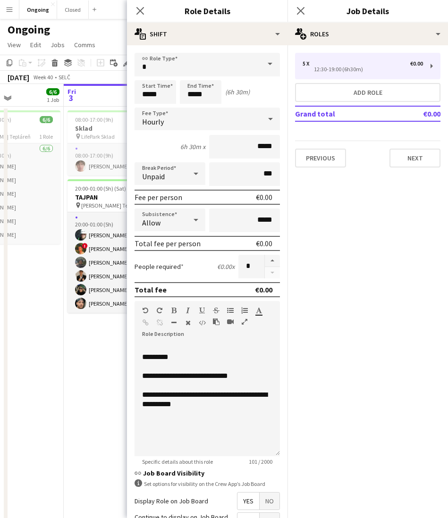
click at [360, 52] on div "5 x €0.00 12:30-19:00 (6h30m) Add role Grand total €0.00 Previous Next" at bounding box center [367, 110] width 161 height 130
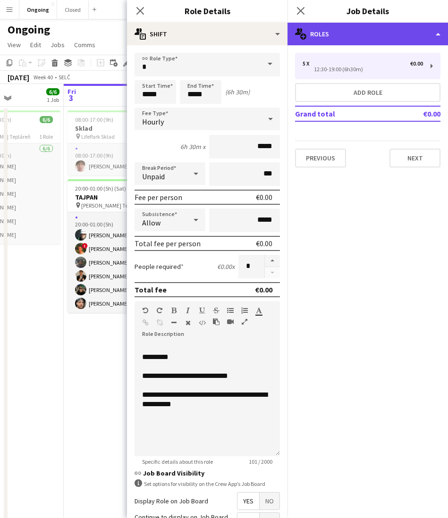
click at [345, 34] on div "multiple-users-add Roles" at bounding box center [367, 34] width 161 height 23
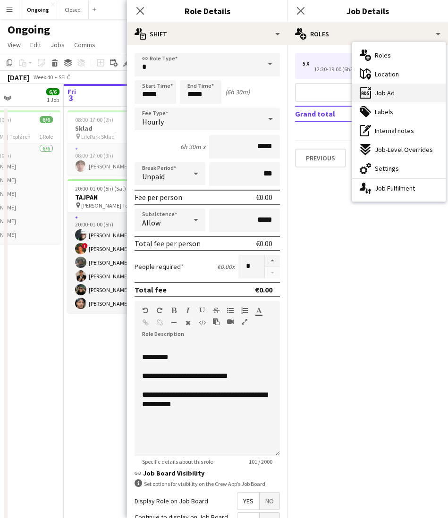
click at [380, 89] on span "Job Ad" at bounding box center [385, 93] width 20 height 8
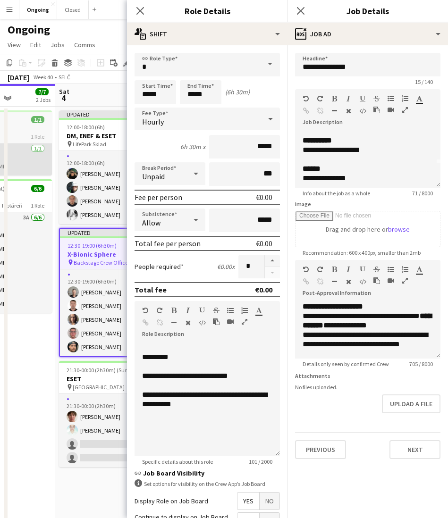
scroll to position [0, 291]
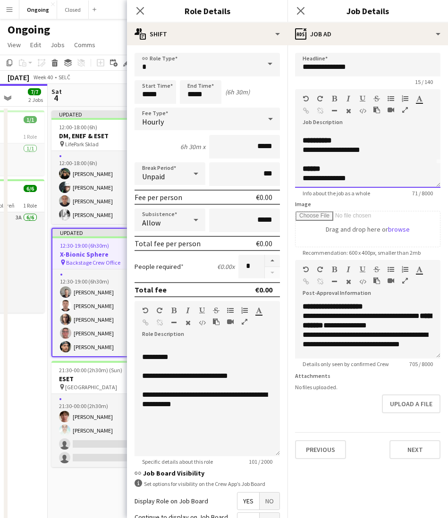
click at [314, 149] on span "*****" at bounding box center [311, 149] width 17 height 7
drag, startPoint x: 330, startPoint y: 148, endPoint x: 373, endPoint y: 148, distance: 43.4
click at [373, 148] on div "**********" at bounding box center [368, 149] width 130 height 9
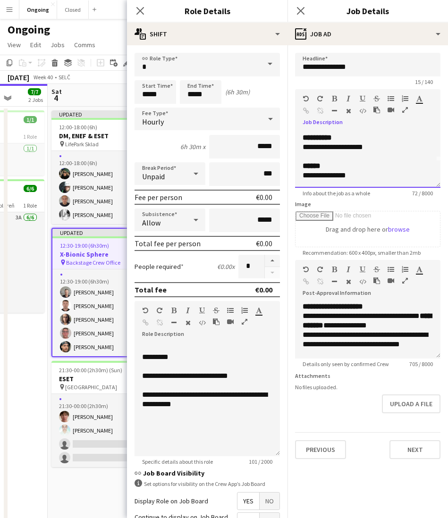
click at [308, 176] on div "**********" at bounding box center [368, 175] width 130 height 9
click at [359, 303] on span "**********" at bounding box center [333, 306] width 60 height 7
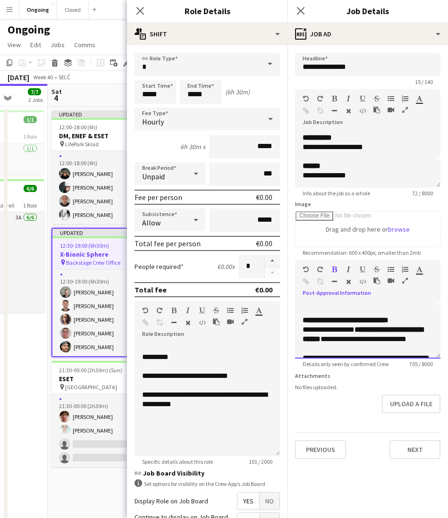
scroll to position [53, 0]
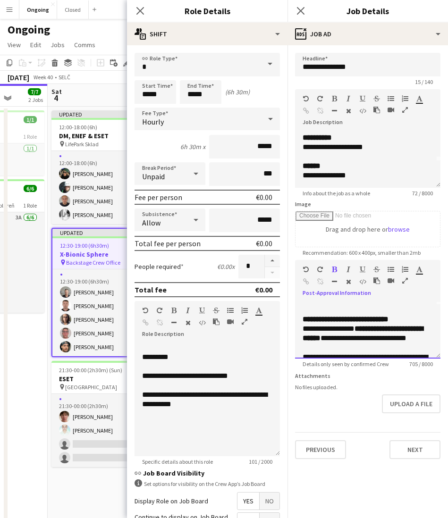
click at [362, 317] on span "**********" at bounding box center [346, 319] width 86 height 7
click at [371, 318] on span "**********" at bounding box center [346, 319] width 86 height 7
click at [387, 318] on span "**********" at bounding box center [346, 319] width 86 height 7
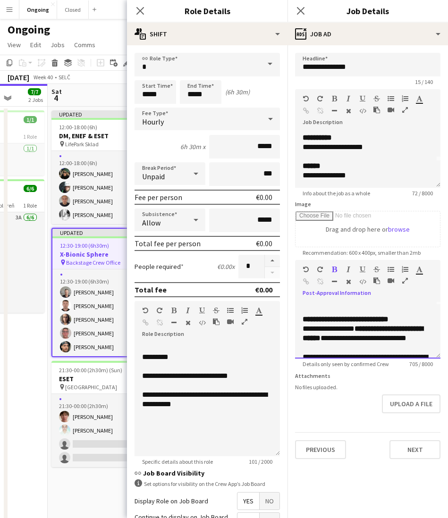
click at [387, 318] on span "**********" at bounding box center [346, 319] width 86 height 7
click at [373, 331] on span "**********" at bounding box center [363, 333] width 120 height 17
click at [340, 338] on span "**********" at bounding box center [363, 333] width 120 height 17
click at [341, 338] on span "**********" at bounding box center [363, 333] width 120 height 17
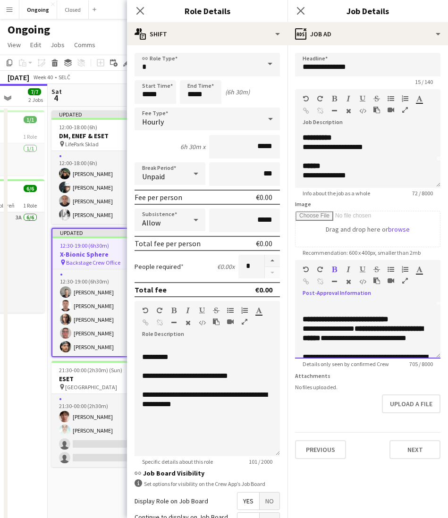
click at [341, 338] on span "**********" at bounding box center [363, 333] width 120 height 17
click at [350, 339] on span "**********" at bounding box center [363, 333] width 120 height 17
click at [385, 342] on div "**********" at bounding box center [368, 338] width 130 height 28
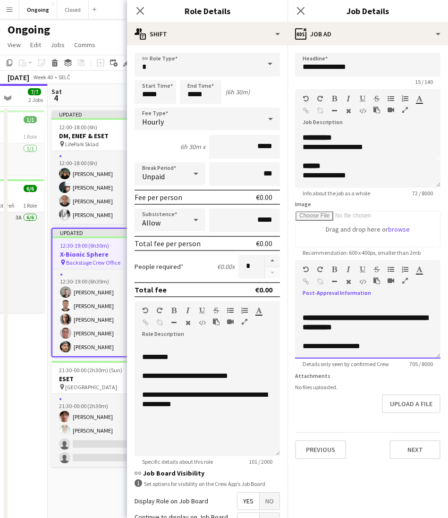
scroll to position [0, 0]
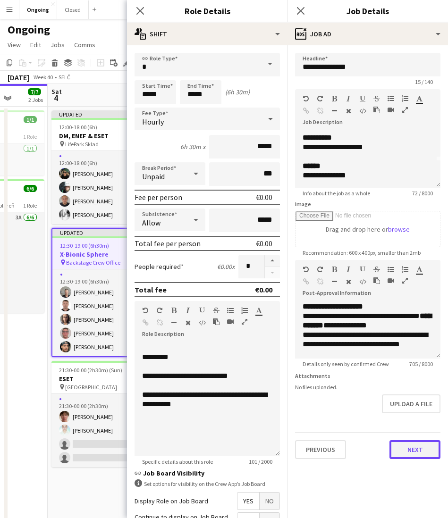
click at [423, 444] on button "Next" at bounding box center [414, 449] width 51 height 19
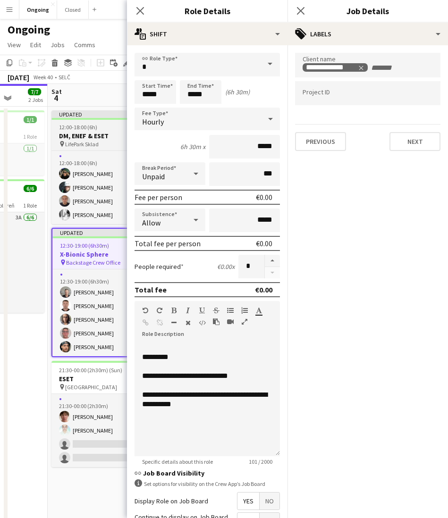
click at [93, 131] on app-job-card "Updated 12:00-18:00 (6h) 4/4 DM, ENEF & ESET pin LifePark Sklad 1 Role 4A [DATE…" at bounding box center [104, 167] width 106 height 114
type input "**********"
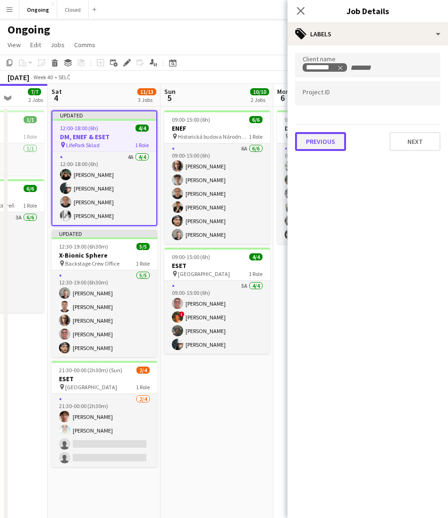
click at [330, 142] on button "Previous" at bounding box center [320, 141] width 51 height 19
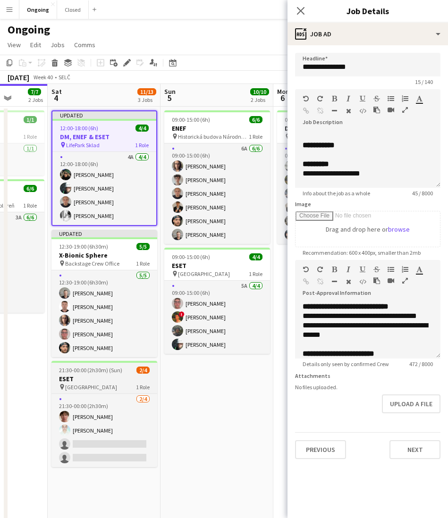
click at [90, 375] on h3 "ESET" at bounding box center [104, 379] width 106 height 8
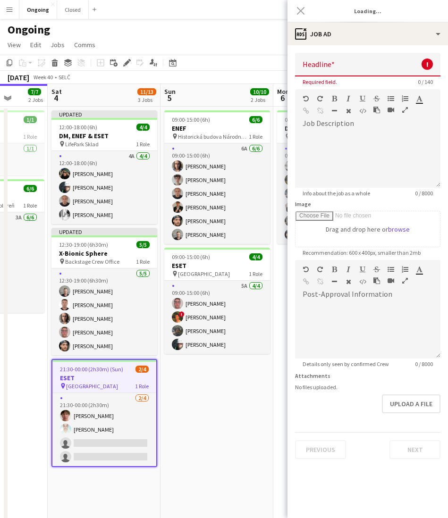
type input "****"
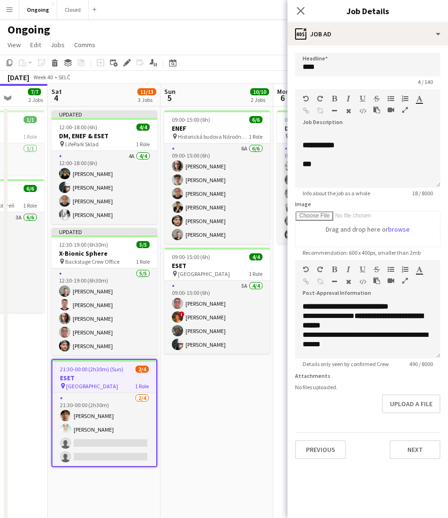
click at [194, 398] on app-date-cell "09:00-15:00 (6h) 6/6 ENEF pin Historická budova Národnej rady SR 1 Role 6A [DAT…" at bounding box center [217, 315] width 113 height 417
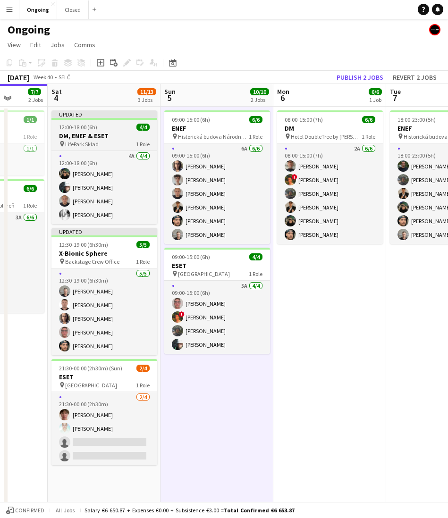
click at [101, 129] on div "12:00-18:00 (6h) 4/4" at bounding box center [104, 127] width 106 height 7
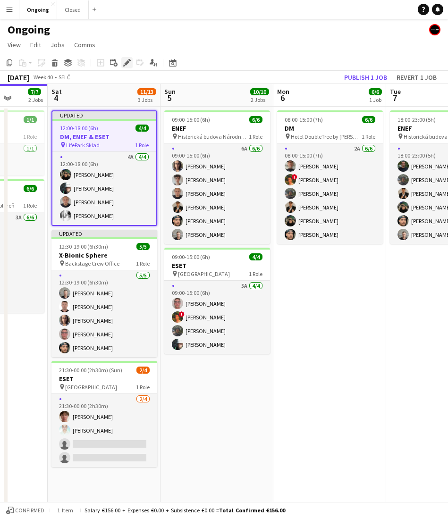
click at [126, 61] on icon "Edit" at bounding box center [127, 63] width 8 height 8
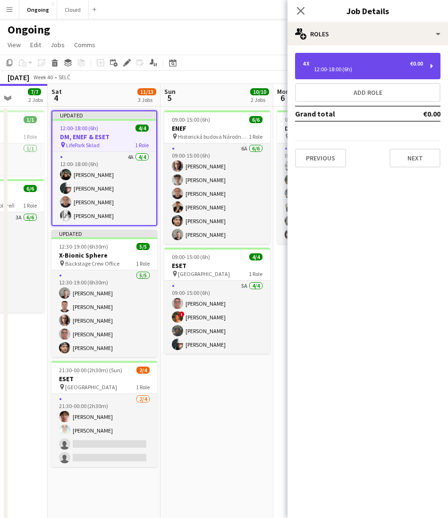
click at [372, 62] on div "4 x €0.00" at bounding box center [363, 63] width 120 height 7
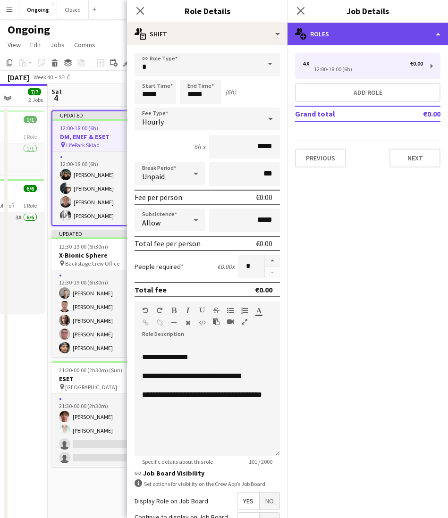
click at [336, 32] on div "multiple-users-add Roles" at bounding box center [367, 34] width 161 height 23
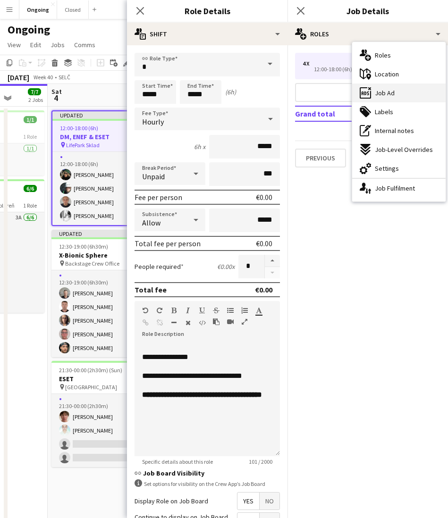
click at [389, 94] on span "Job Ad" at bounding box center [385, 93] width 20 height 8
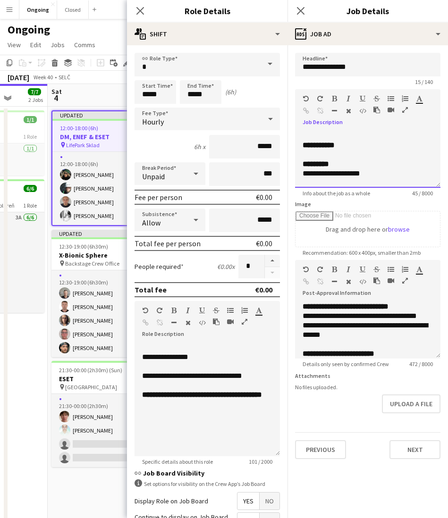
click at [363, 149] on div "**********" at bounding box center [368, 140] width 130 height 19
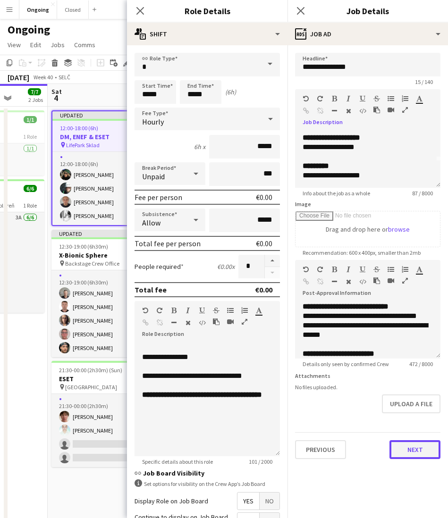
click at [416, 445] on button "Next" at bounding box center [414, 449] width 51 height 19
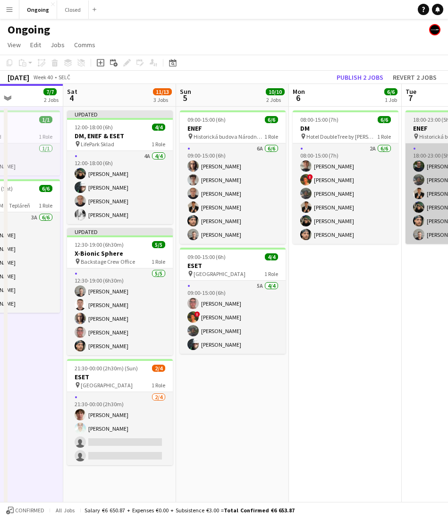
scroll to position [0, 273]
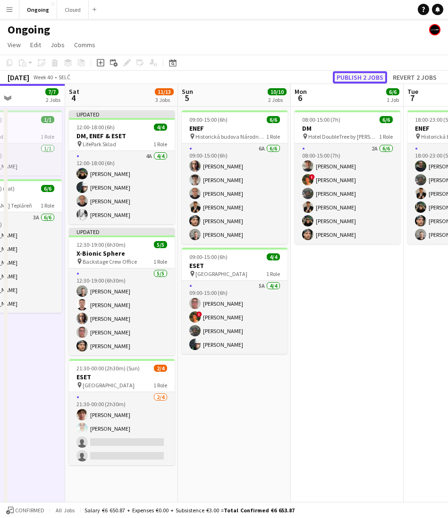
click at [371, 78] on button "Publish 2 jobs" at bounding box center [360, 77] width 54 height 12
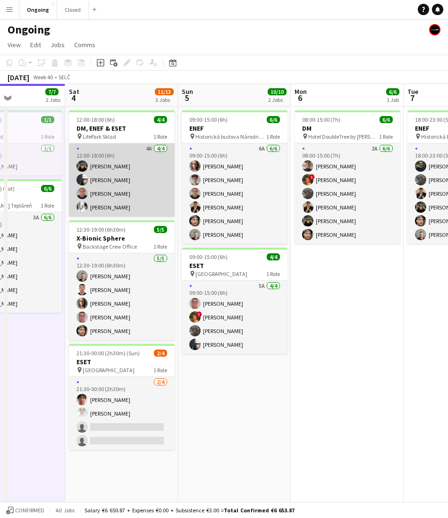
click at [110, 163] on app-card-role "4A [DATE] 12:00-18:00 (6h) [PERSON_NAME] [PERSON_NAME] [PERSON_NAME] [PERSON_NA…" at bounding box center [122, 180] width 106 height 73
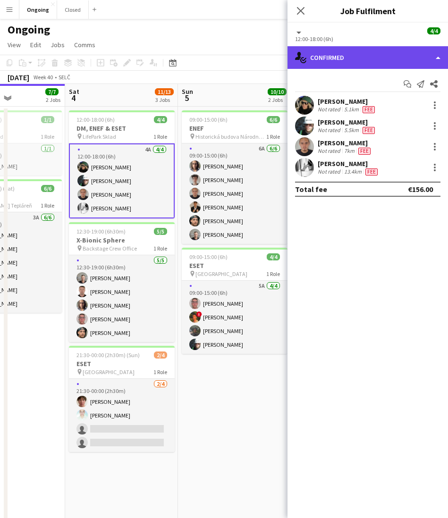
click at [342, 57] on div "single-neutral-actions-check-2 Confirmed" at bounding box center [367, 57] width 161 height 23
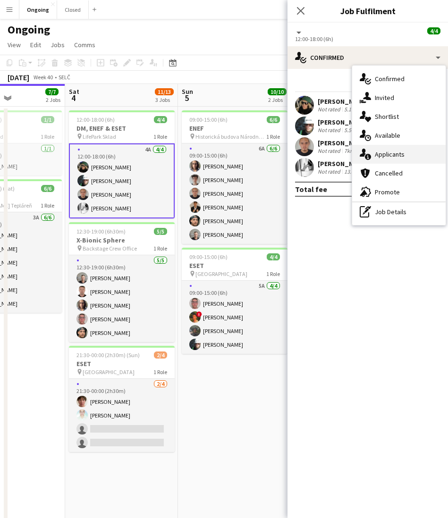
click at [388, 153] on span "Applicants" at bounding box center [390, 154] width 30 height 8
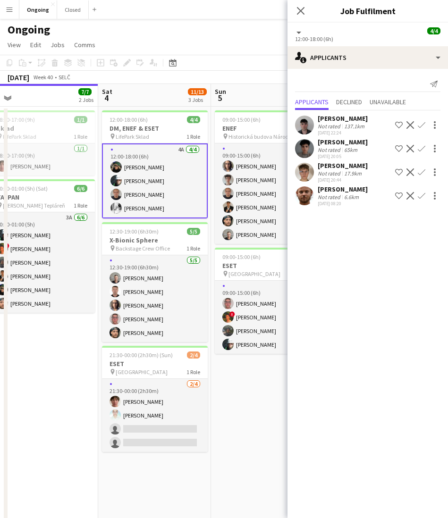
scroll to position [0, 359]
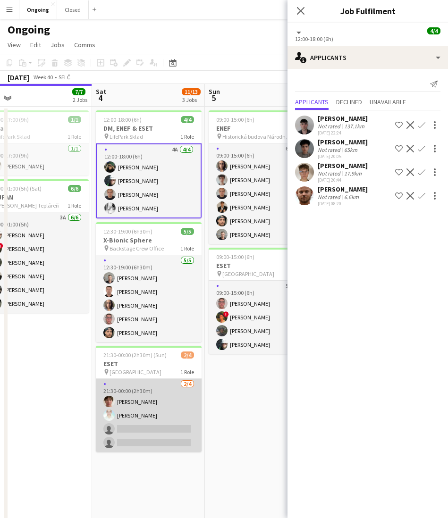
click at [112, 427] on app-card-role "[DATE] 21:30-00:00 (2h30m) [PERSON_NAME] [PERSON_NAME] single-neutral-actions s…" at bounding box center [149, 415] width 106 height 73
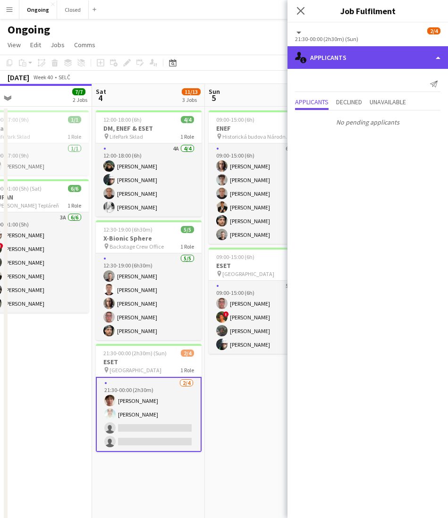
click at [326, 55] on div "single-neutral-actions-information Applicants" at bounding box center [367, 57] width 161 height 23
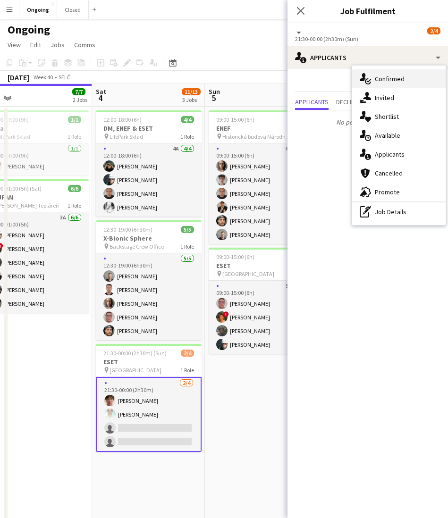
click at [390, 73] on div "single-neutral-actions-check-2 Confirmed" at bounding box center [398, 78] width 93 height 19
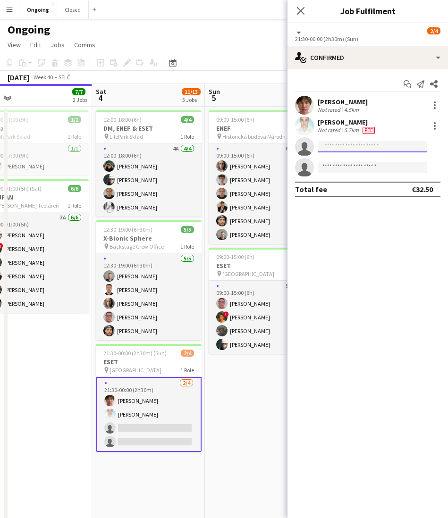
click at [330, 148] on input at bounding box center [373, 146] width 110 height 11
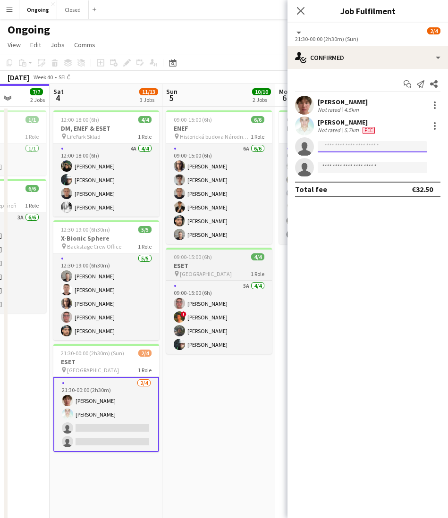
scroll to position [0, 279]
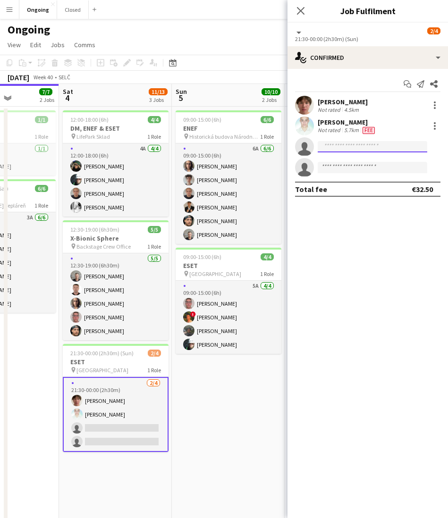
click at [329, 146] on input at bounding box center [373, 146] width 110 height 11
type input "***"
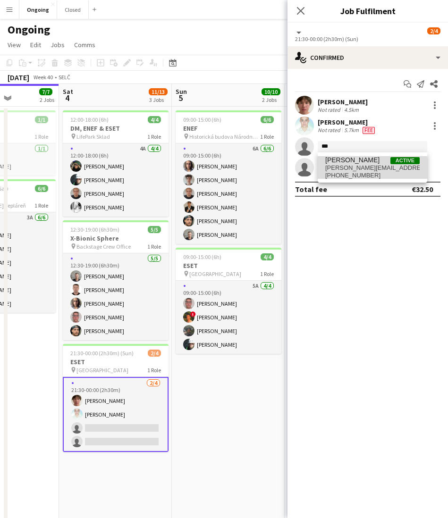
click at [358, 169] on span "[PERSON_NAME][EMAIL_ADDRESS][PERSON_NAME][DOMAIN_NAME]" at bounding box center [372, 168] width 94 height 8
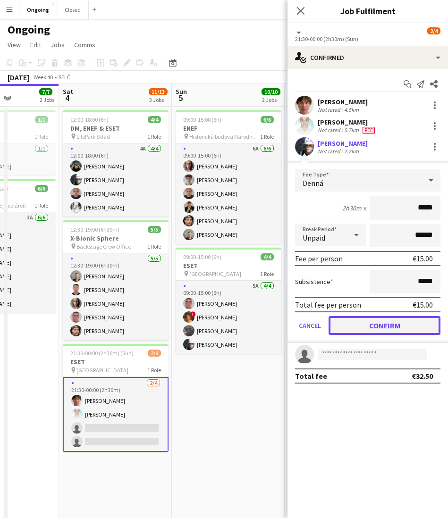
click at [364, 323] on button "Confirm" at bounding box center [385, 325] width 112 height 19
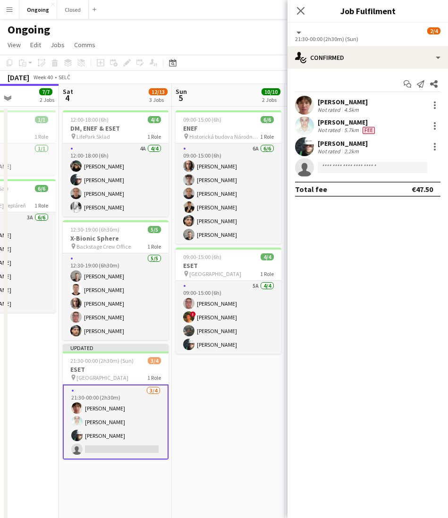
click at [229, 41] on app-page-menu "View Day view expanded Day view collapsed Month view Date picker Jump to [DATE]…" at bounding box center [224, 46] width 448 height 18
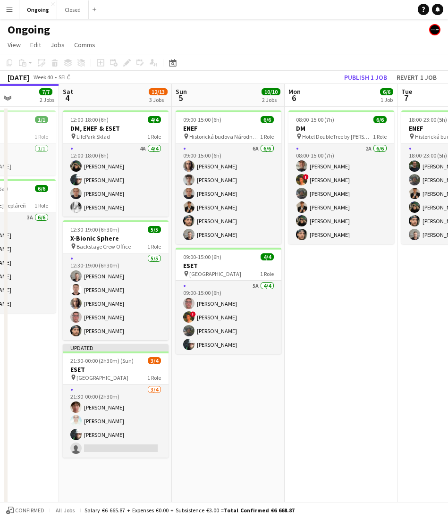
click at [253, 40] on app-page-menu "View Day view expanded Day view collapsed Month view Date picker Jump to [DATE]…" at bounding box center [224, 46] width 448 height 18
click at [329, 305] on app-date-cell "08:00-15:00 (7h) 6/6 DM pin Hotel DoubleTree by Hilton 1 Role 2A [DATE] 08:00-1…" at bounding box center [341, 315] width 113 height 417
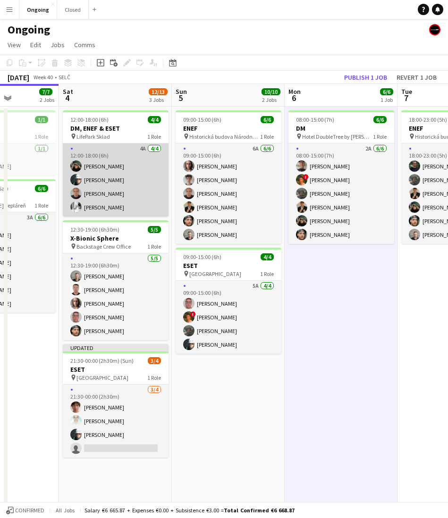
click at [109, 171] on app-card-role "4A [DATE] 12:00-18:00 (6h) [PERSON_NAME] [PERSON_NAME] [PERSON_NAME] [PERSON_NA…" at bounding box center [116, 180] width 106 height 73
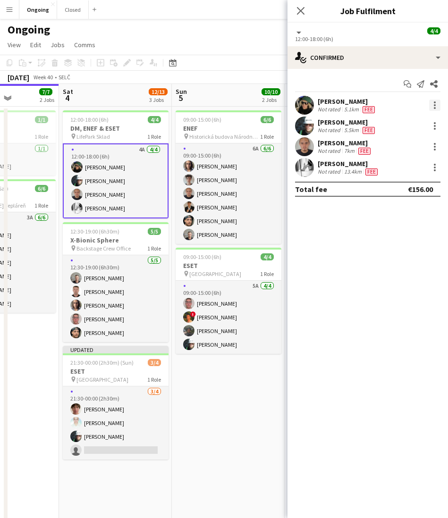
click at [434, 103] on div at bounding box center [435, 102] width 2 height 2
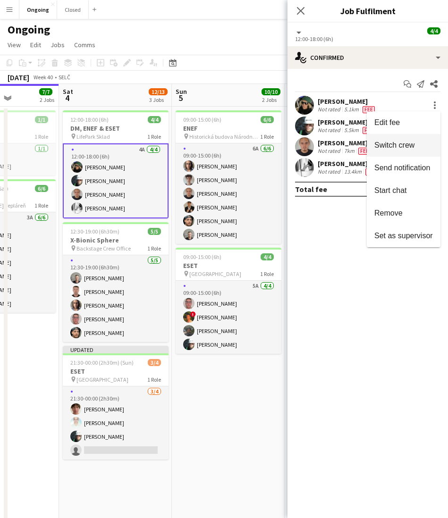
click at [384, 144] on span "Switch crew" at bounding box center [394, 145] width 40 height 8
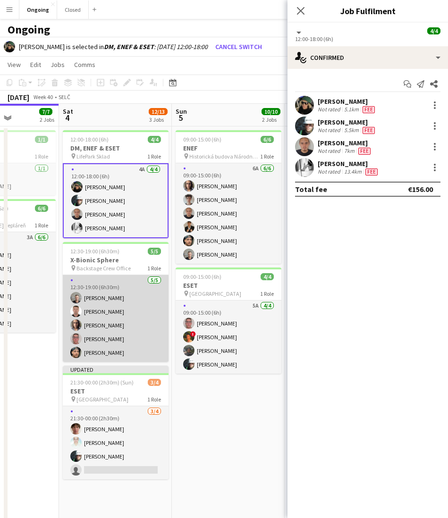
click at [129, 307] on app-card-role "[DATE] 12:30-19:00 (6h30m) [PERSON_NAME] [PERSON_NAME] [PERSON_NAME] [PERSON_NA…" at bounding box center [116, 318] width 106 height 87
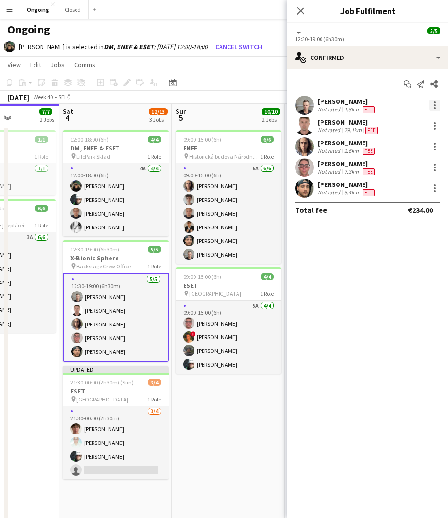
click at [436, 102] on div at bounding box center [434, 105] width 11 height 11
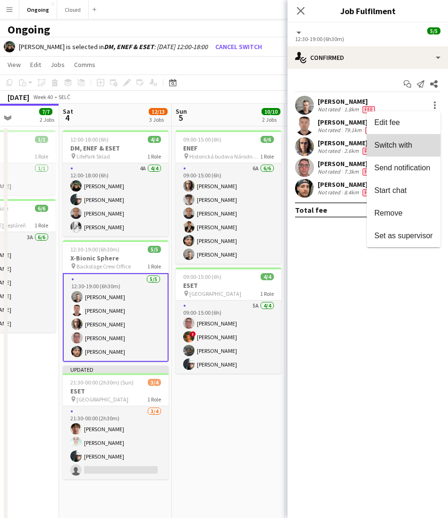
click at [398, 143] on span "Switch with" at bounding box center [393, 145] width 38 height 8
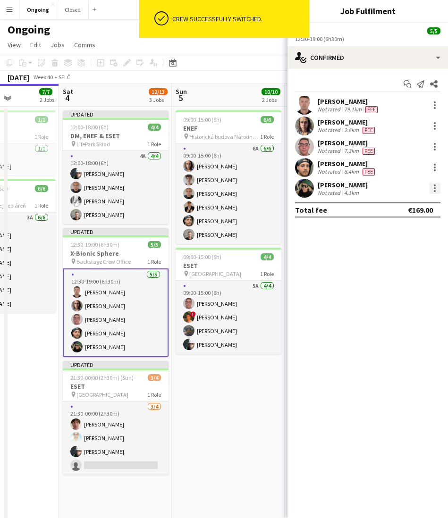
click at [434, 189] on div at bounding box center [435, 188] width 2 height 2
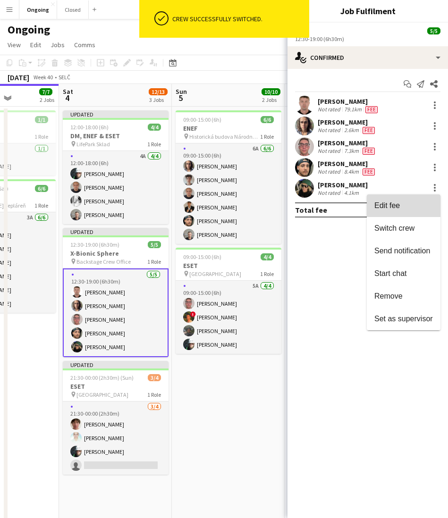
click at [393, 208] on span "Edit fee" at bounding box center [386, 206] width 25 height 8
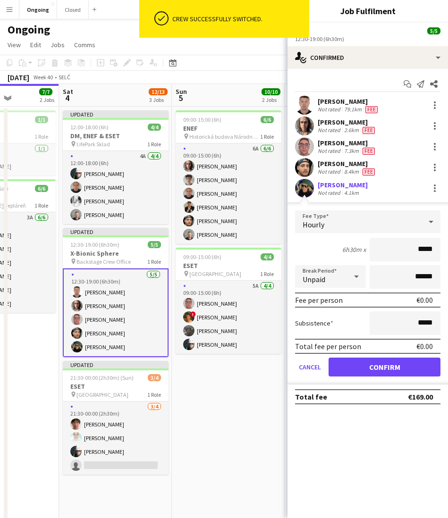
click at [325, 230] on div "Hourly" at bounding box center [358, 222] width 127 height 23
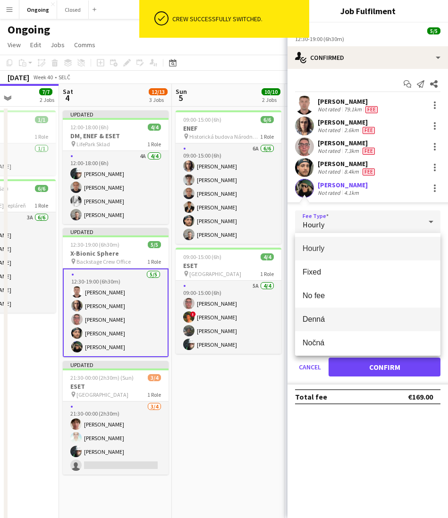
click at [313, 315] on span "Denná" at bounding box center [368, 319] width 130 height 9
type input "*****"
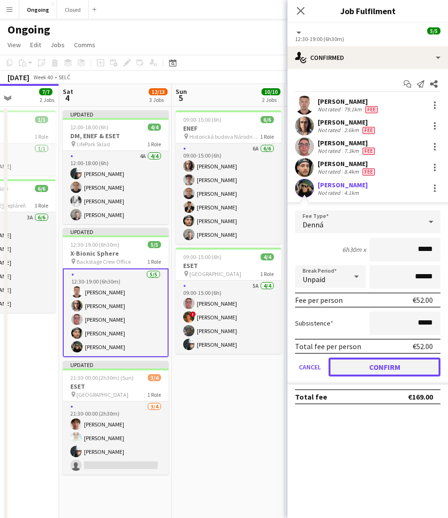
click at [357, 371] on button "Confirm" at bounding box center [385, 367] width 112 height 19
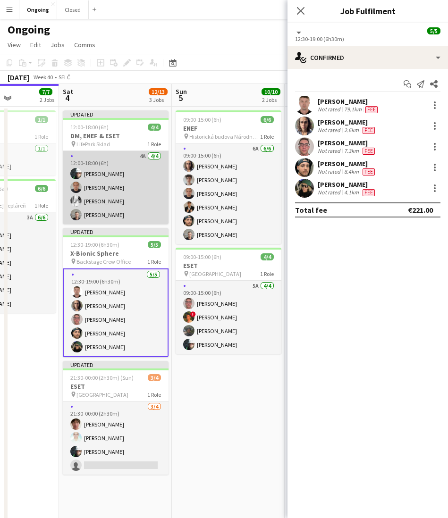
click at [126, 186] on app-card-role "4A [DATE] 12:00-18:00 (6h) [PERSON_NAME] [PERSON_NAME] [PERSON_NAME] [PERSON_NA…" at bounding box center [116, 187] width 106 height 73
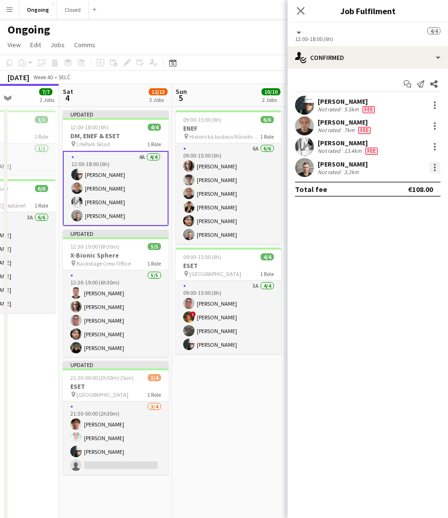
click at [434, 169] on div at bounding box center [434, 167] width 11 height 11
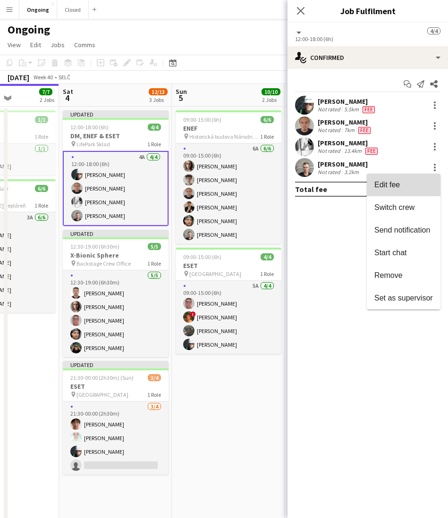
click at [386, 181] on span "Edit fee" at bounding box center [386, 185] width 25 height 8
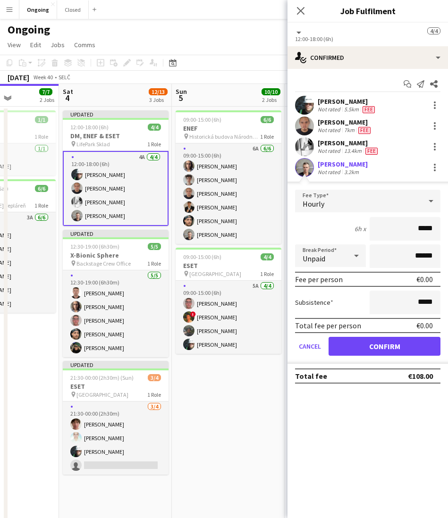
click at [323, 219] on div "6h x *****" at bounding box center [367, 229] width 145 height 24
click at [321, 202] on span "Hourly" at bounding box center [314, 203] width 22 height 9
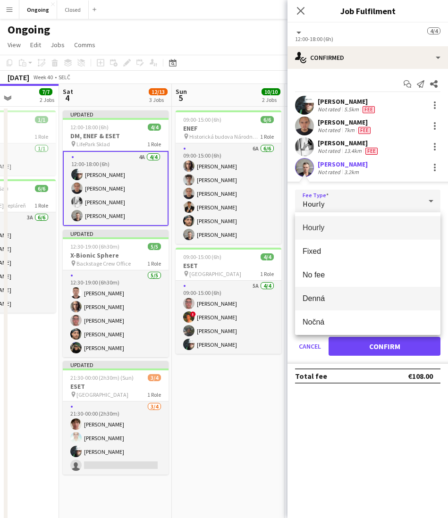
click at [324, 295] on span "Denná" at bounding box center [368, 298] width 130 height 9
type input "******"
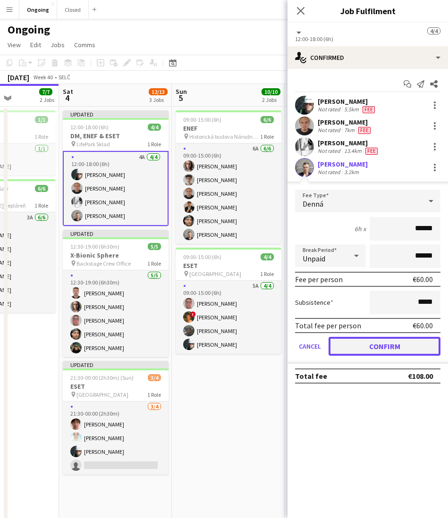
click at [356, 344] on button "Confirm" at bounding box center [385, 346] width 112 height 19
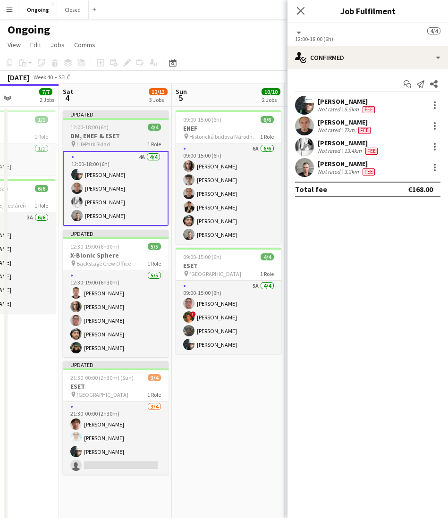
click at [115, 141] on div "pin LifePark Sklad 1 Role" at bounding box center [116, 144] width 106 height 8
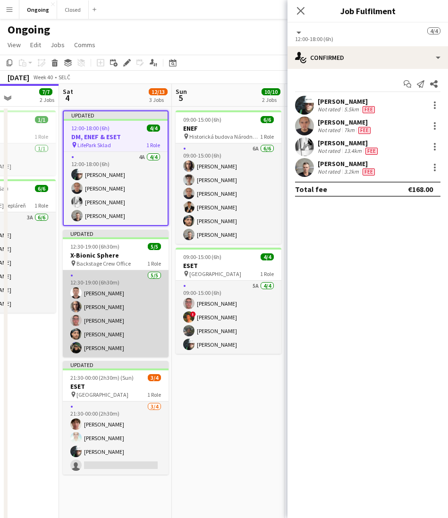
click at [118, 294] on app-card-role "[DATE] 12:30-19:00 (6h30m) [PERSON_NAME] [PERSON_NAME] [PERSON_NAME] [PERSON_NA…" at bounding box center [116, 314] width 106 height 87
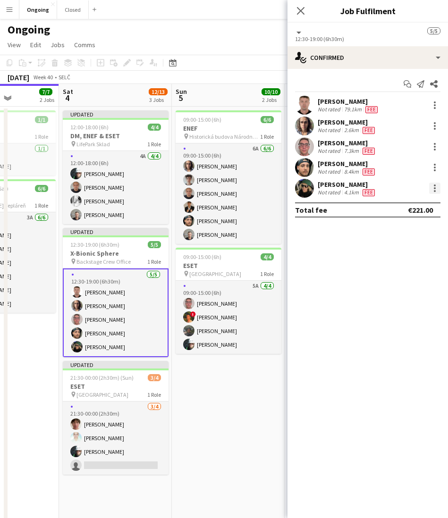
click at [434, 189] on div at bounding box center [434, 188] width 11 height 11
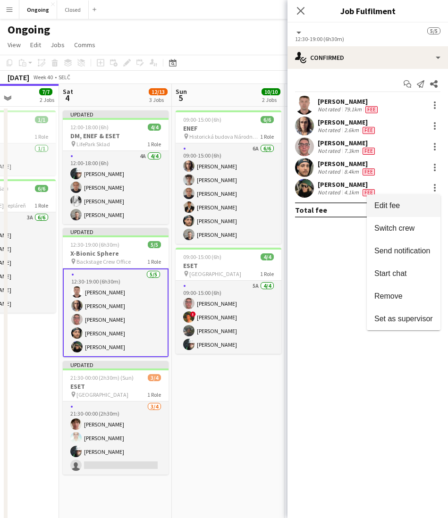
click at [405, 210] on span "Edit fee" at bounding box center [403, 206] width 59 height 8
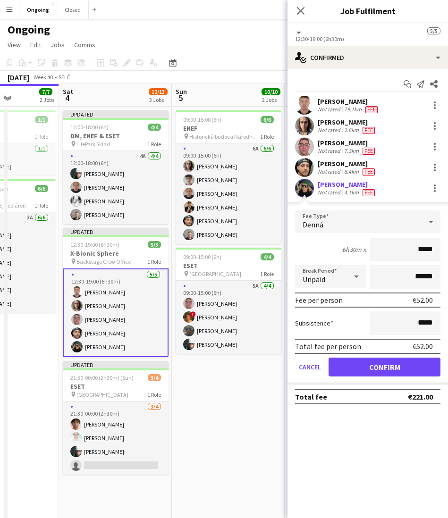
click at [242, 73] on div "[DATE] Week 40 • SELČ Publish 1 job Revert 1 job" at bounding box center [224, 77] width 448 height 13
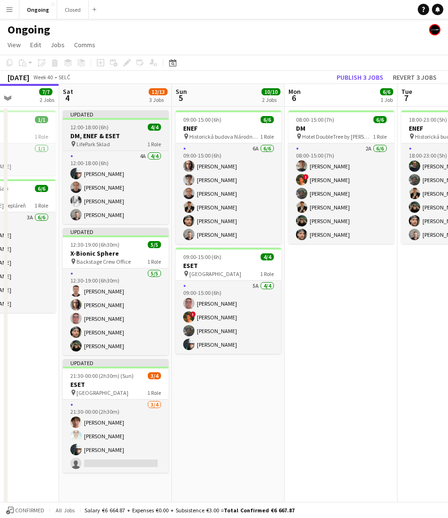
click at [112, 132] on h3 "DM, ENEF & ESET" at bounding box center [116, 136] width 106 height 8
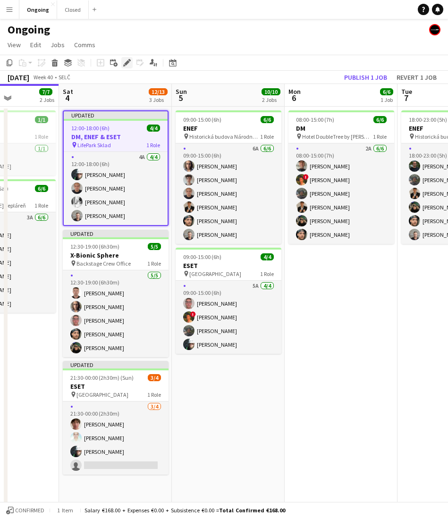
click at [128, 61] on icon at bounding box center [126, 62] width 5 height 5
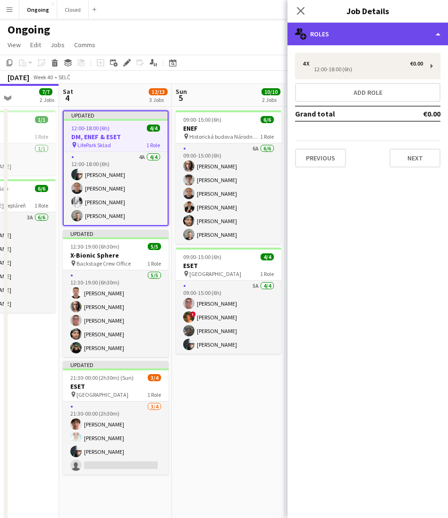
click at [354, 39] on div "multiple-users-add Roles" at bounding box center [367, 34] width 161 height 23
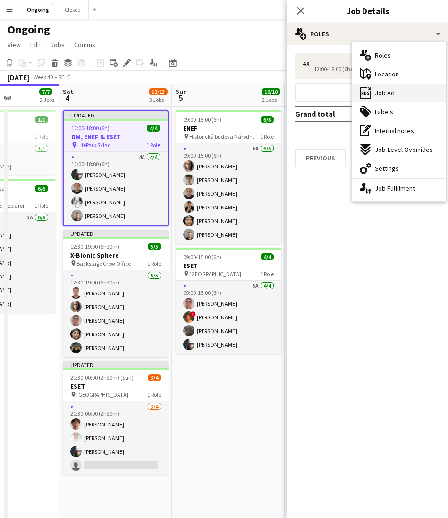
click at [384, 96] on span "Job Ad" at bounding box center [385, 93] width 20 height 8
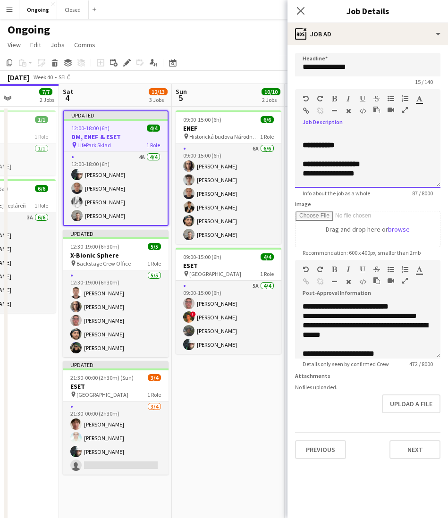
drag, startPoint x: 303, startPoint y: 163, endPoint x: 384, endPoint y: 175, distance: 82.5
click at [384, 175] on div "**********" at bounding box center [367, 159] width 145 height 57
click at [243, 48] on app-page-menu "View Day view expanded Day view collapsed Month view Date picker Jump to [DATE]…" at bounding box center [224, 46] width 448 height 18
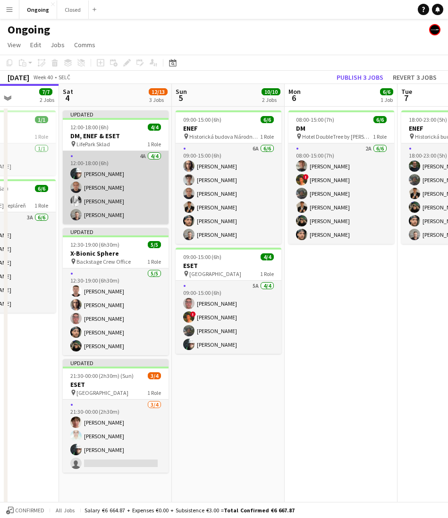
click at [98, 194] on app-card-role "4A [DATE] 12:00-18:00 (6h) [PERSON_NAME] [PERSON_NAME] [PERSON_NAME] [PERSON_NA…" at bounding box center [116, 187] width 106 height 73
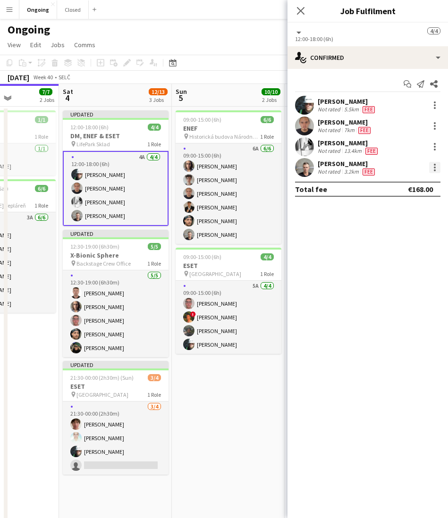
click at [435, 168] on div at bounding box center [435, 168] width 2 height 2
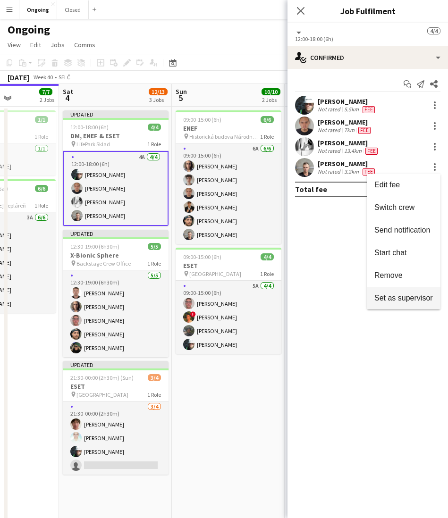
click at [402, 292] on button "Set as supervisor" at bounding box center [404, 298] width 74 height 23
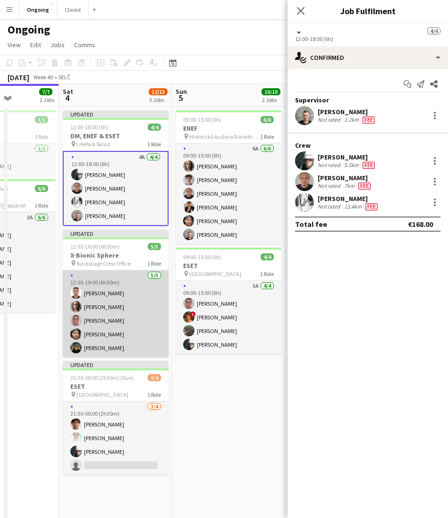
click at [110, 312] on app-card-role "[DATE] 12:30-19:00 (6h30m) [PERSON_NAME] [PERSON_NAME] [PERSON_NAME] [PERSON_NA…" at bounding box center [116, 314] width 106 height 87
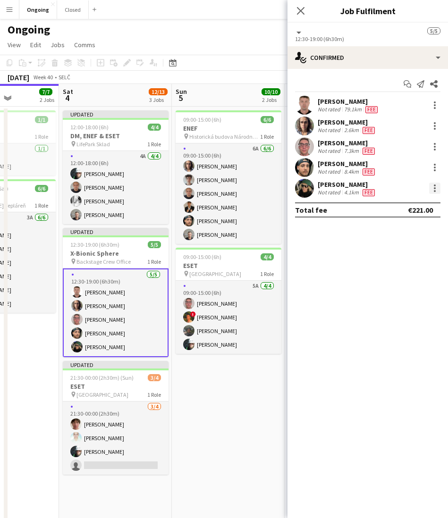
click at [433, 190] on div at bounding box center [434, 188] width 11 height 11
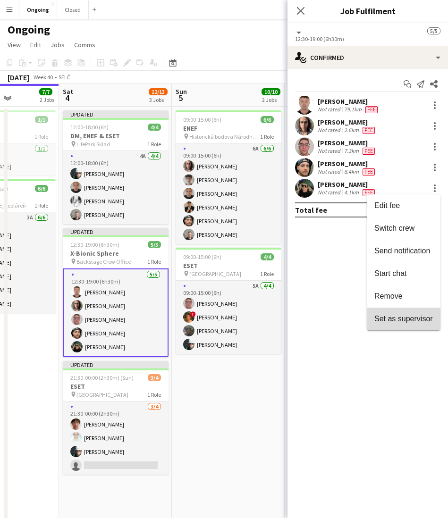
click at [394, 319] on span "Set as supervisor" at bounding box center [403, 319] width 59 height 8
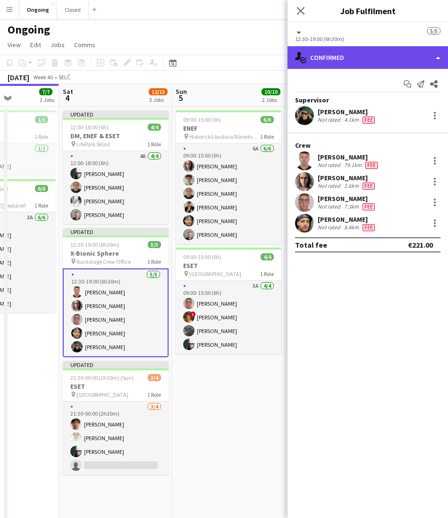
click at [381, 63] on div "single-neutral-actions-check-2 Confirmed" at bounding box center [367, 57] width 161 height 23
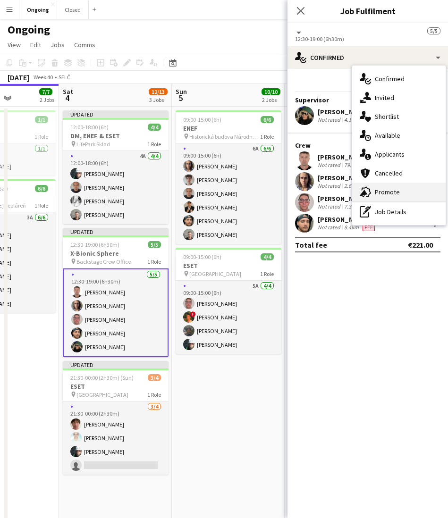
click at [378, 190] on span "Promote" at bounding box center [387, 192] width 25 height 8
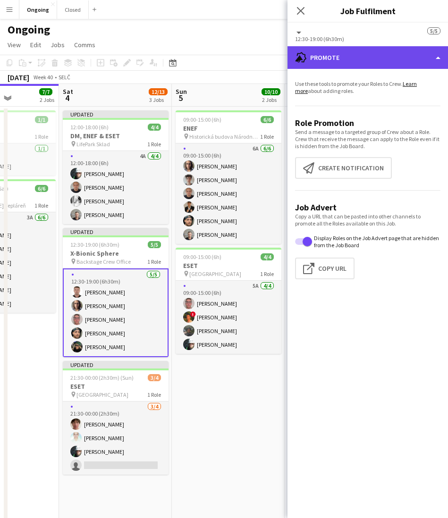
click at [347, 64] on div "advertising-megaphone Promote" at bounding box center [367, 57] width 161 height 23
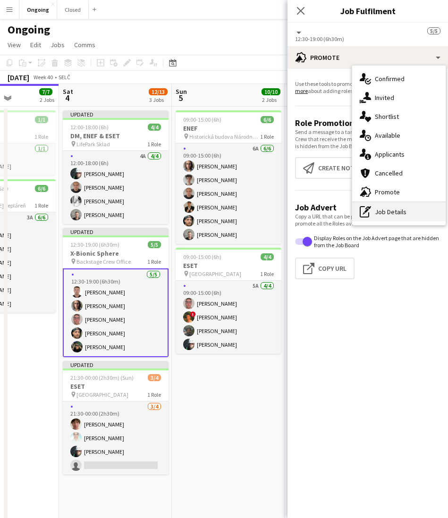
click at [365, 208] on icon at bounding box center [368, 207] width 6 height 3
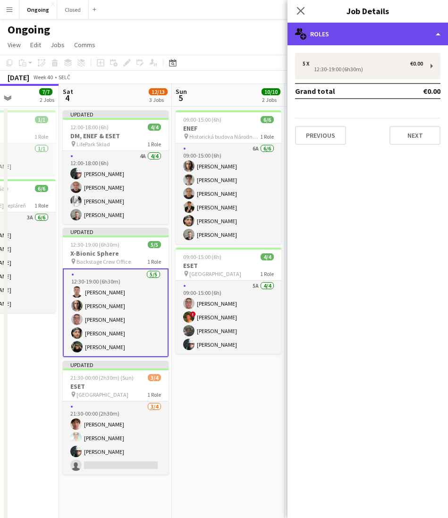
click at [359, 36] on div "multiple-users-add Roles" at bounding box center [367, 34] width 161 height 23
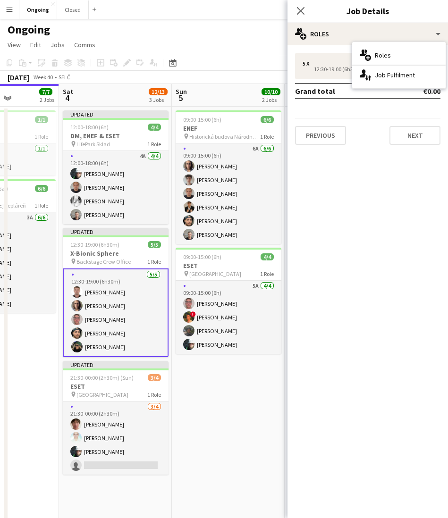
click at [352, 217] on mat-expansion-panel "pencil3 General details 5 x €0.00 12:30-19:00 (6h30m) Grand total €0.00 Previou…" at bounding box center [367, 281] width 161 height 473
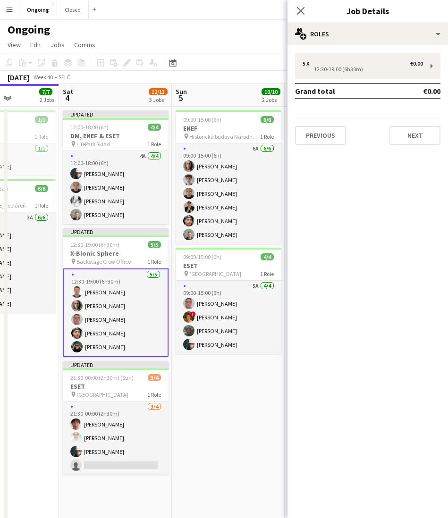
click at [221, 16] on app-navbar "Menu Boards Boards Boards All jobs Status Workforce Workforce My Workforce Recr…" at bounding box center [224, 9] width 448 height 19
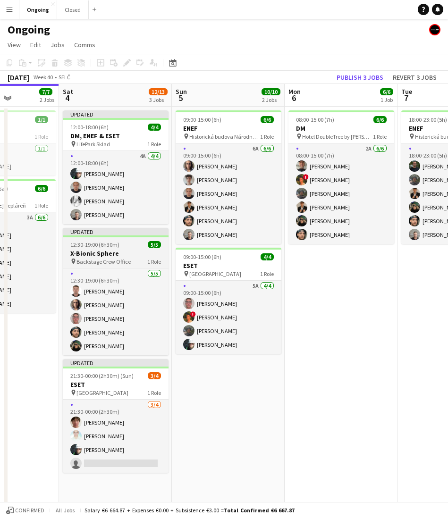
click at [113, 253] on h3 "X-Bionic Sphere" at bounding box center [116, 253] width 106 height 8
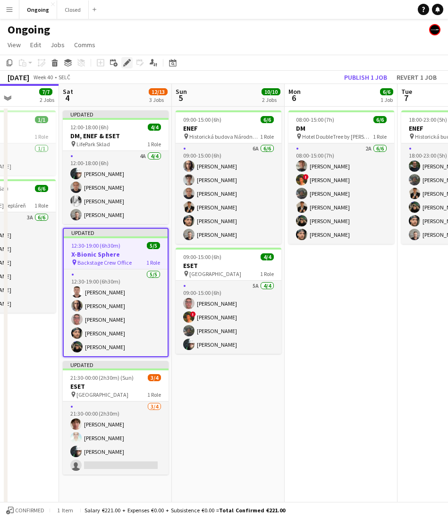
click at [127, 61] on icon at bounding box center [126, 62] width 5 height 5
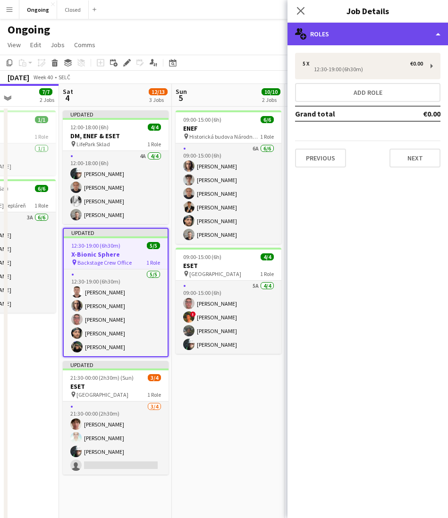
click at [347, 35] on div "multiple-users-add Roles" at bounding box center [367, 34] width 161 height 23
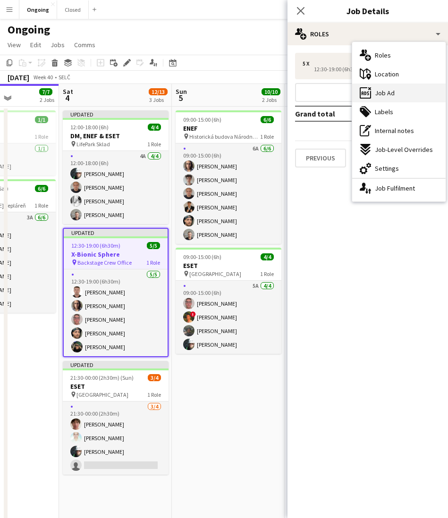
click at [377, 87] on div "ads-window Job Ad" at bounding box center [398, 93] width 93 height 19
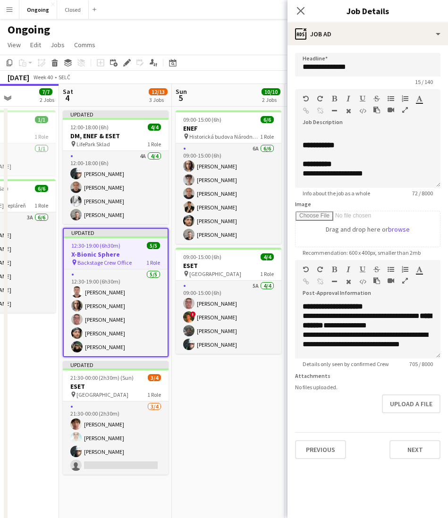
scroll to position [22, 0]
drag, startPoint x: 304, startPoint y: 143, endPoint x: 406, endPoint y: 167, distance: 104.2
click at [406, 167] on div "**********" at bounding box center [367, 159] width 145 height 57
click at [406, 167] on div "******" at bounding box center [368, 170] width 130 height 9
click at [353, 152] on span "**********" at bounding box center [343, 151] width 40 height 7
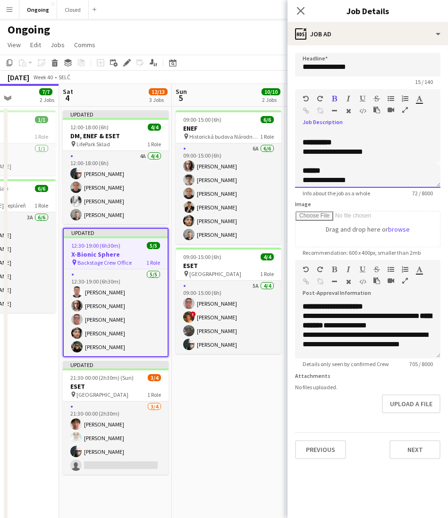
click at [353, 152] on span "**********" at bounding box center [343, 151] width 40 height 7
click at [332, 140] on span "**********" at bounding box center [317, 142] width 29 height 7
click at [315, 151] on span "******" at bounding box center [313, 151] width 20 height 7
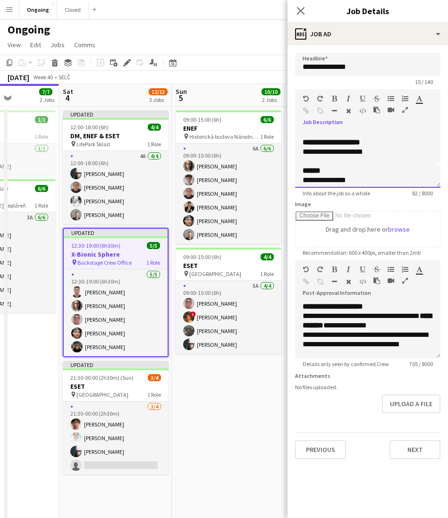
click at [315, 151] on span "******" at bounding box center [313, 151] width 20 height 7
click at [432, 150] on div "**********" at bounding box center [368, 151] width 130 height 9
click at [311, 148] on span "******" at bounding box center [313, 151] width 20 height 7
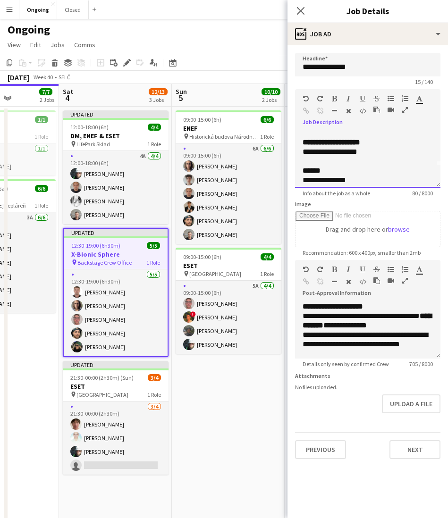
drag, startPoint x: 321, startPoint y: 151, endPoint x: 389, endPoint y: 149, distance: 68.5
click at [389, 149] on div "**********" at bounding box center [368, 151] width 130 height 9
click at [251, 32] on div "Ongoing" at bounding box center [224, 28] width 448 height 18
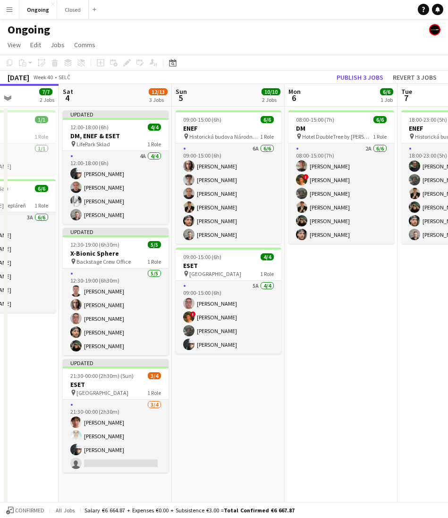
click at [367, 49] on app-page-menu "View Day view expanded Day view collapsed Month view Date picker Jump to [DATE]…" at bounding box center [224, 46] width 448 height 18
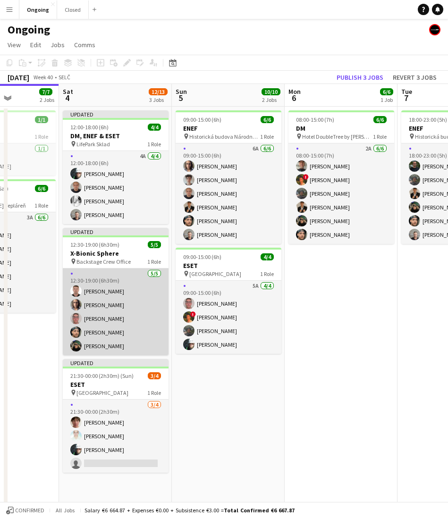
click at [107, 290] on app-card-role "[DATE] 12:30-19:00 (6h30m) [PERSON_NAME] [PERSON_NAME] [PERSON_NAME] [PERSON_NA…" at bounding box center [116, 312] width 106 height 87
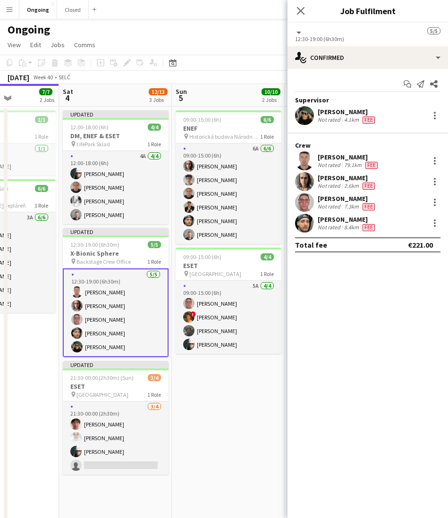
click at [210, 41] on app-page-menu "View Day view expanded Day view collapsed Month view Date picker Jump to [DATE]…" at bounding box center [224, 46] width 448 height 18
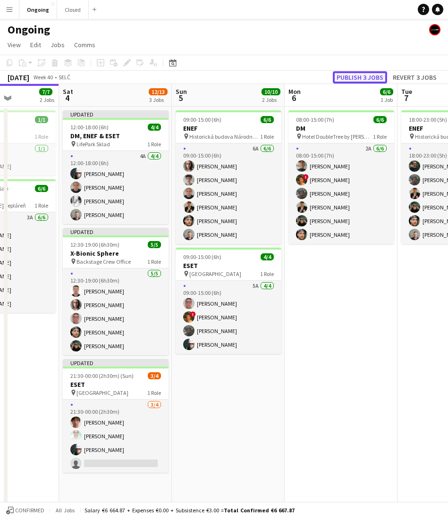
click at [349, 76] on button "Publish 3 jobs" at bounding box center [360, 77] width 54 height 12
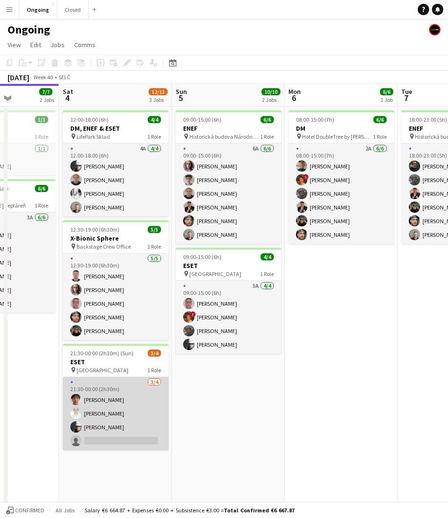
click at [119, 412] on app-card-role "[DATE] 21:30-00:00 (2h30m) [PERSON_NAME] [PERSON_NAME] [PERSON_NAME] single-neu…" at bounding box center [116, 413] width 106 height 73
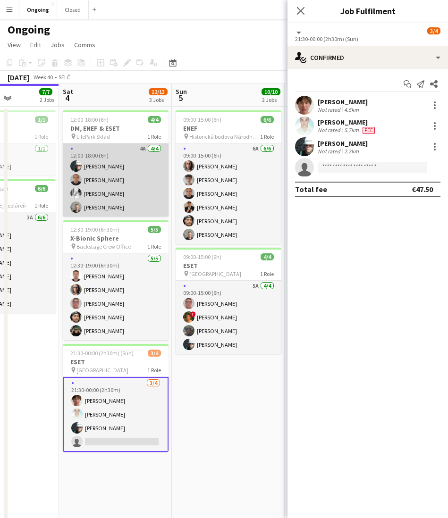
click at [121, 153] on app-card-role "4A [DATE] 12:00-18:00 (6h) [PERSON_NAME] [PERSON_NAME] [PERSON_NAME] [PERSON_NA…" at bounding box center [116, 180] width 106 height 73
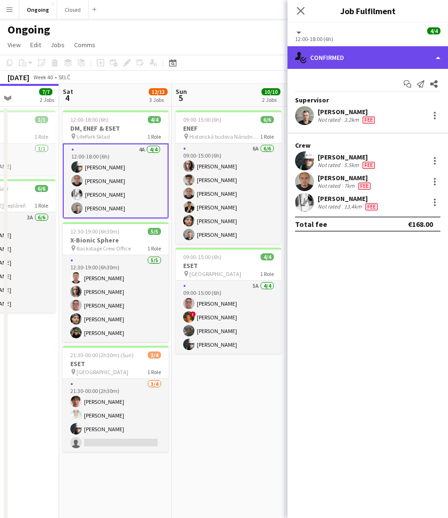
click at [350, 56] on div "single-neutral-actions-check-2 Confirmed" at bounding box center [367, 57] width 161 height 23
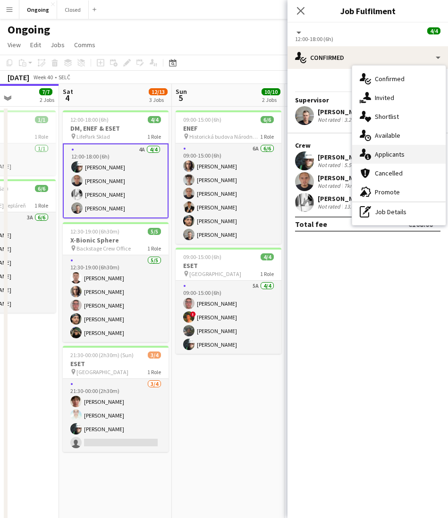
click at [386, 155] on span "Applicants" at bounding box center [390, 154] width 30 height 8
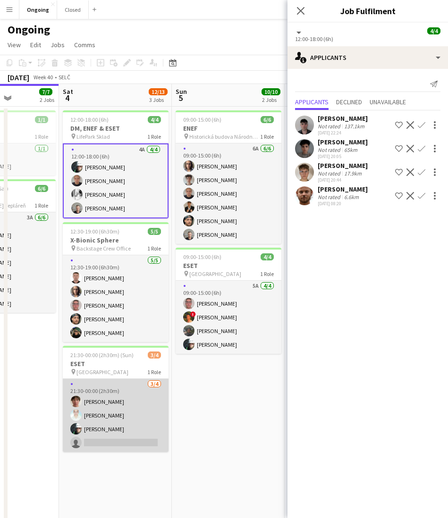
click at [105, 425] on app-card-role "[DATE] 21:30-00:00 (2h30m) [PERSON_NAME] [PERSON_NAME] [PERSON_NAME] single-neu…" at bounding box center [116, 415] width 106 height 73
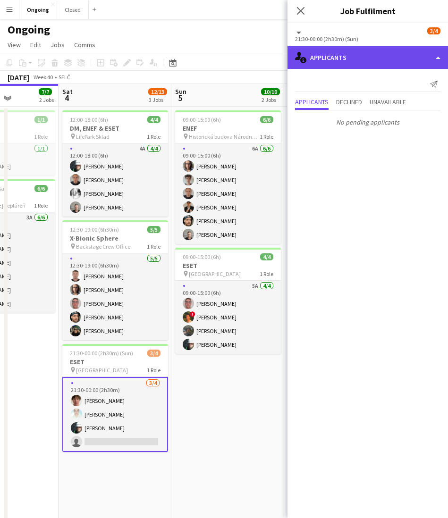
click at [366, 60] on div "single-neutral-actions-information Applicants" at bounding box center [367, 57] width 161 height 23
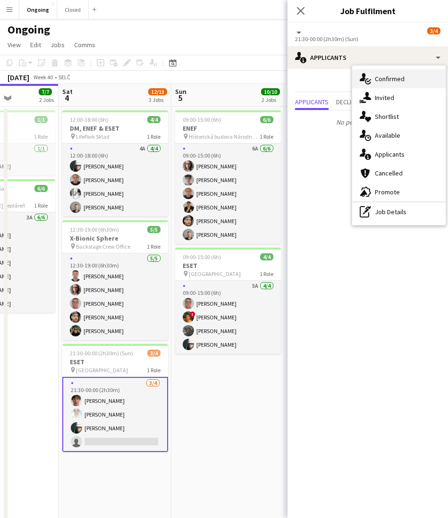
click at [370, 84] on icon "single-neutral-actions-check-2" at bounding box center [365, 78] width 11 height 11
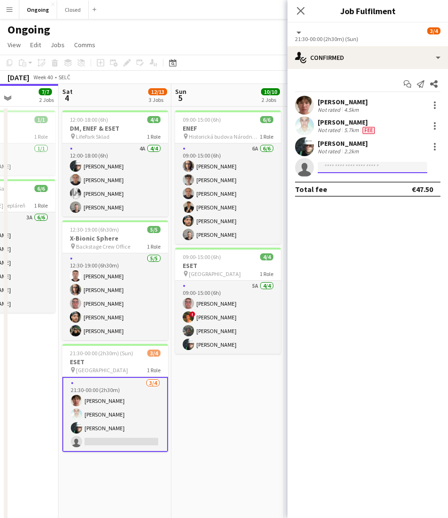
click at [325, 169] on input at bounding box center [373, 167] width 110 height 11
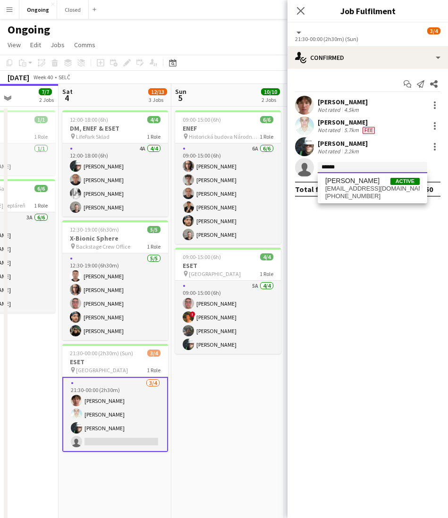
type input "******"
click at [333, 176] on div "[PERSON_NAME] Active [EMAIL_ADDRESS][DOMAIN_NAME] [PHONE_NUMBER]" at bounding box center [373, 188] width 110 height 30
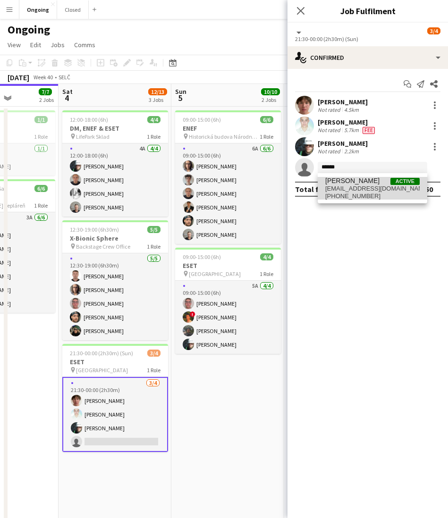
click at [334, 177] on span "[PERSON_NAME]" at bounding box center [352, 181] width 54 height 8
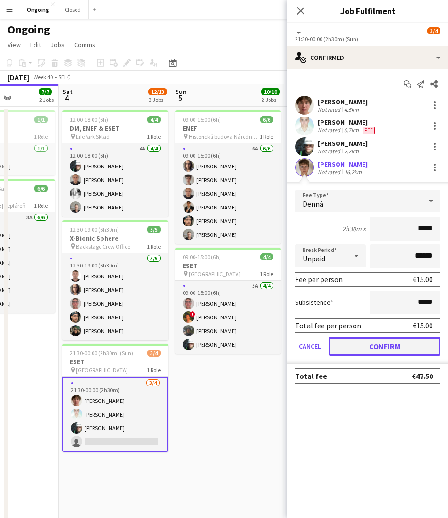
click at [361, 349] on button "Confirm" at bounding box center [385, 346] width 112 height 19
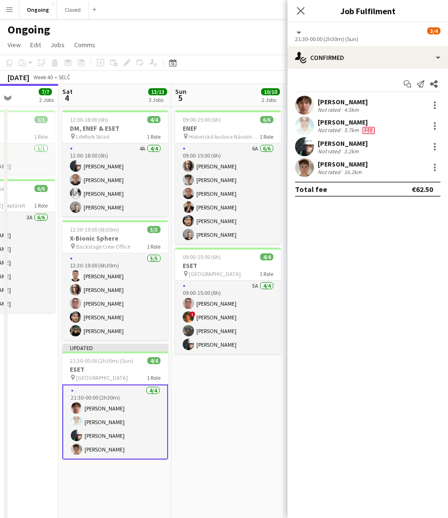
click at [257, 403] on app-date-cell "09:00-15:00 (6h) 6/6 ENEF pin Historická budova Národnej rady SR 1 Role 6A [DAT…" at bounding box center [227, 315] width 113 height 417
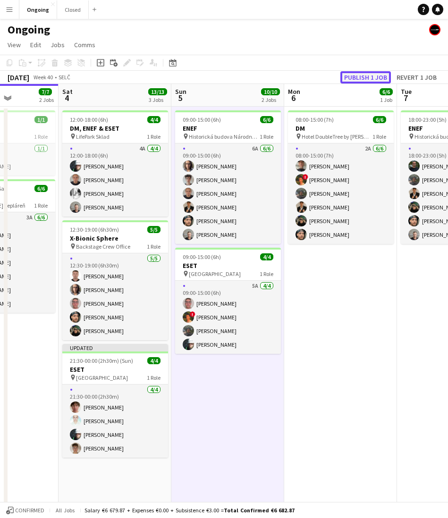
click at [379, 77] on button "Publish 1 job" at bounding box center [365, 77] width 51 height 12
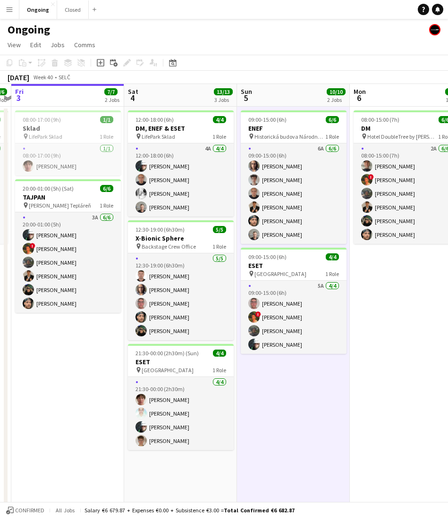
scroll to position [0, 212]
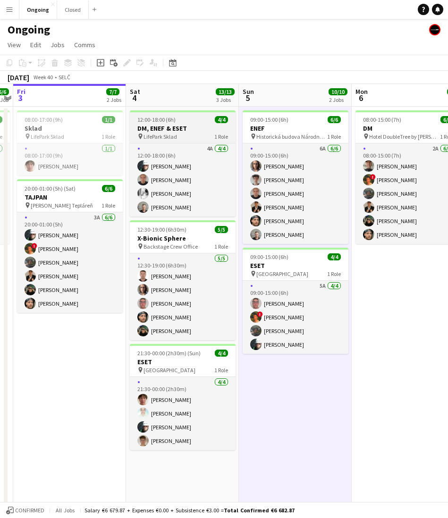
click at [173, 126] on h3 "DM, ENEF & ESET" at bounding box center [183, 128] width 106 height 8
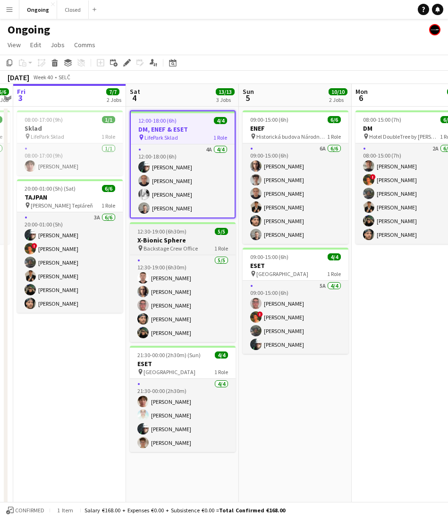
click at [160, 231] on span "12:30-19:00 (6h30m)" at bounding box center [161, 231] width 49 height 7
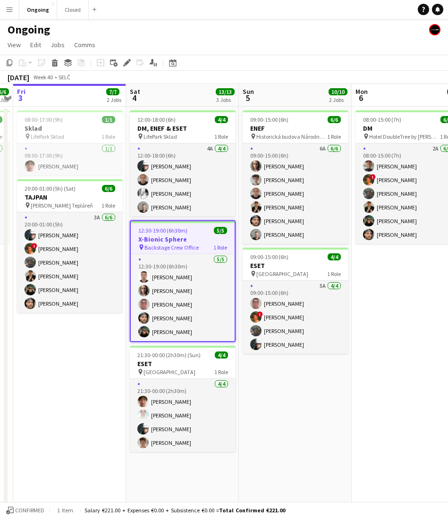
click at [66, 329] on app-date-cell "08:00-17:00 (9h) 1/1 Sklad pin LifePark Sklad 1 Role [DATE] 08:00-17:00 (9h) [P…" at bounding box center [69, 315] width 113 height 417
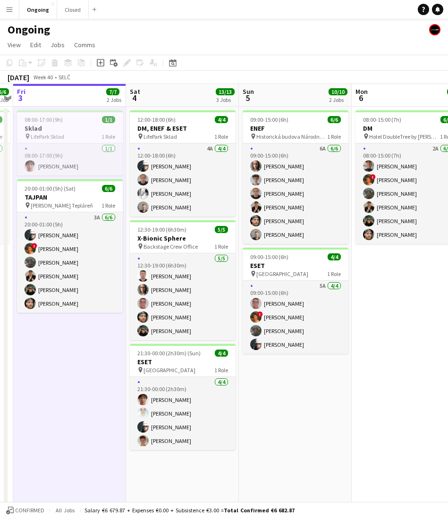
click at [66, 329] on app-date-cell "08:00-17:00 (9h) 1/1 Sklad pin LifePark Sklad 1 Role [DATE] 08:00-17:00 (9h) [P…" at bounding box center [69, 315] width 113 height 417
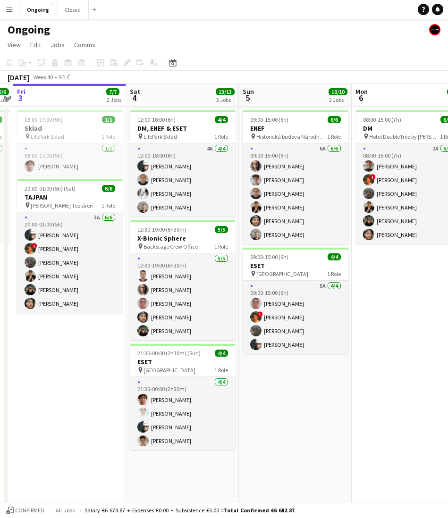
click at [66, 329] on app-date-cell "08:00-17:00 (9h) 1/1 Sklad pin LifePark Sklad 1 Role [DATE] 08:00-17:00 (9h) [P…" at bounding box center [69, 315] width 113 height 417
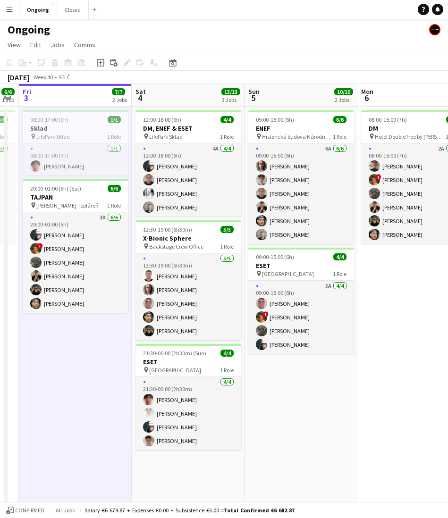
scroll to position [0, 206]
click at [68, 327] on app-date-cell "08:00-17:00 (9h) 1/1 Sklad pin LifePark Sklad 1 Role [DATE] 08:00-17:00 (9h) [P…" at bounding box center [75, 315] width 113 height 417
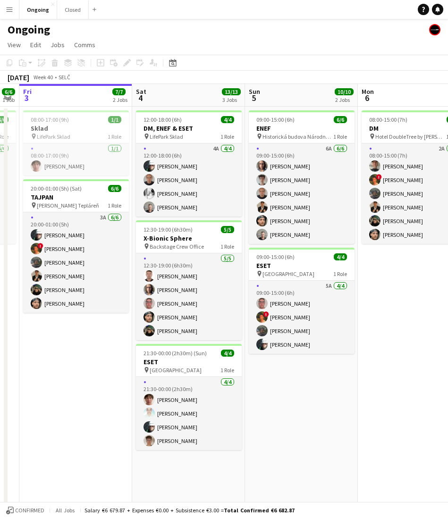
click at [84, 322] on app-date-cell "08:00-17:00 (9h) 1/1 Sklad pin LifePark Sklad 1 Role [DATE] 08:00-17:00 (9h) [P…" at bounding box center [75, 315] width 113 height 417
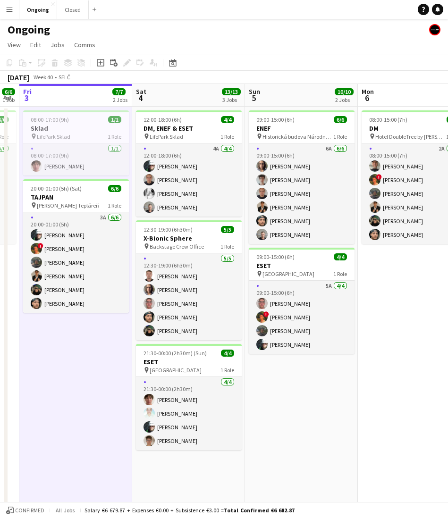
click at [75, 323] on app-date-cell "08:00-17:00 (9h) 1/1 Sklad pin LifePark Sklad 1 Role [DATE] 08:00-17:00 (9h) [P…" at bounding box center [75, 315] width 113 height 417
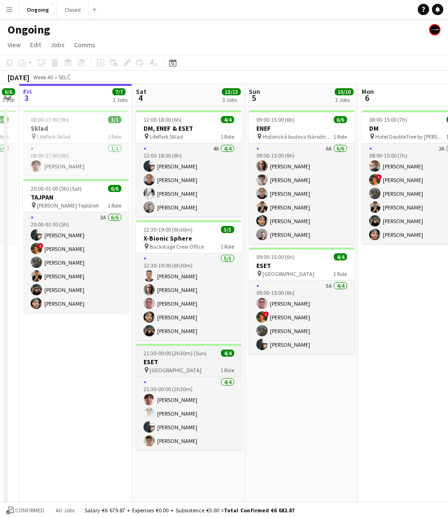
click at [164, 365] on h3 "ESET" at bounding box center [189, 362] width 106 height 8
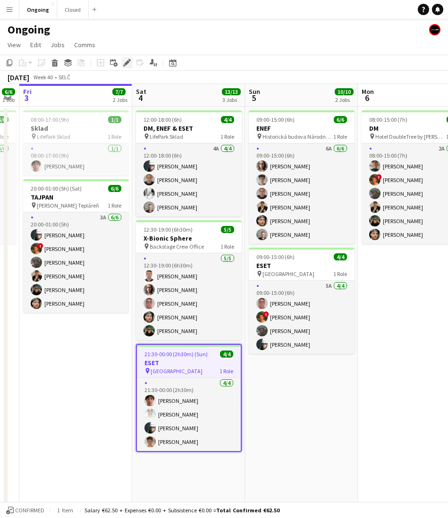
click at [128, 58] on div "Edit" at bounding box center [126, 62] width 11 height 11
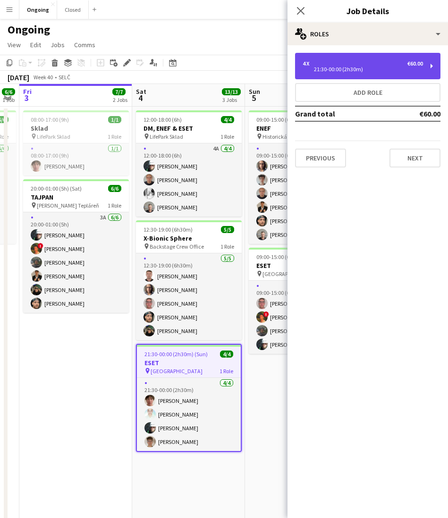
click at [347, 71] on div "21:30-00:00 (2h30m)" at bounding box center [363, 69] width 120 height 5
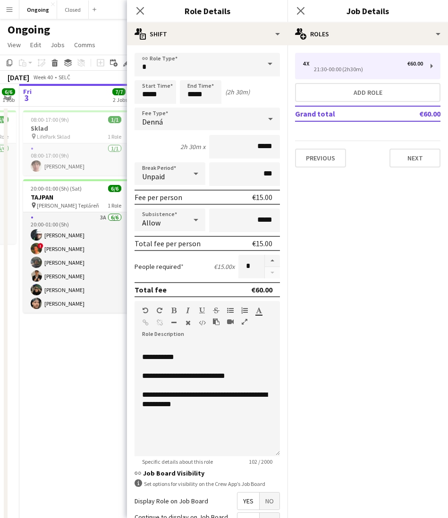
click at [81, 385] on app-date-cell "08:00-17:00 (9h) 1/1 Sklad pin LifePark Sklad 1 Role [DATE] 08:00-17:00 (9h) [P…" at bounding box center [75, 315] width 113 height 417
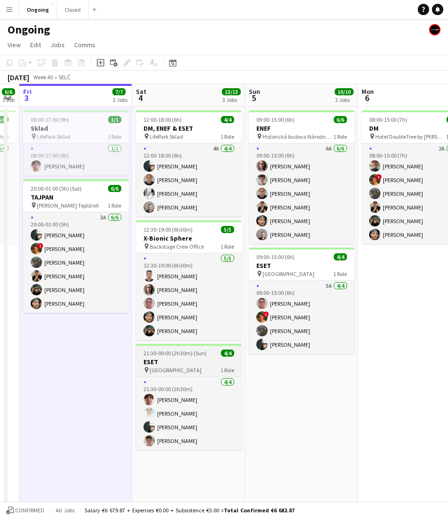
click at [193, 351] on span "21:30-00:00 (2h30m) (Sun)" at bounding box center [175, 353] width 63 height 7
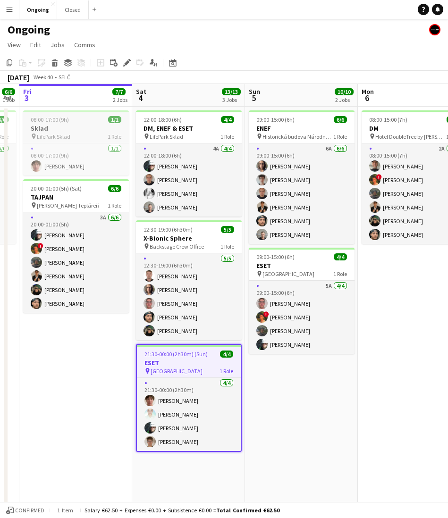
click at [64, 122] on span "08:00-17:00 (9h)" at bounding box center [50, 119] width 38 height 7
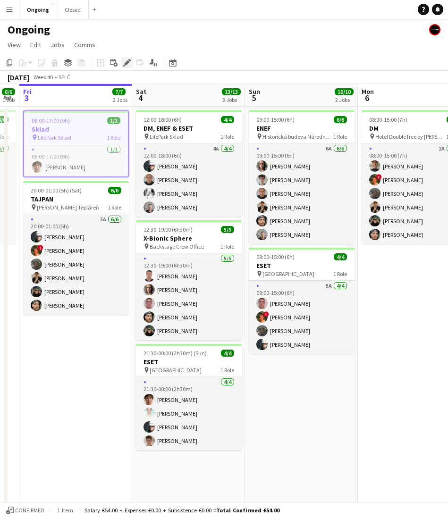
click at [128, 59] on icon "Edit" at bounding box center [127, 63] width 8 height 8
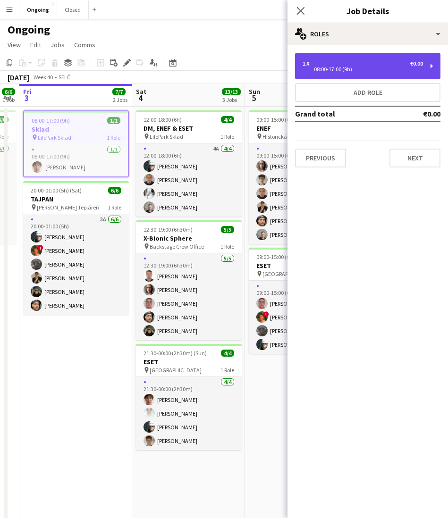
click at [326, 73] on div "1 x €0.00 08:00-17:00 (9h)" at bounding box center [367, 66] width 145 height 26
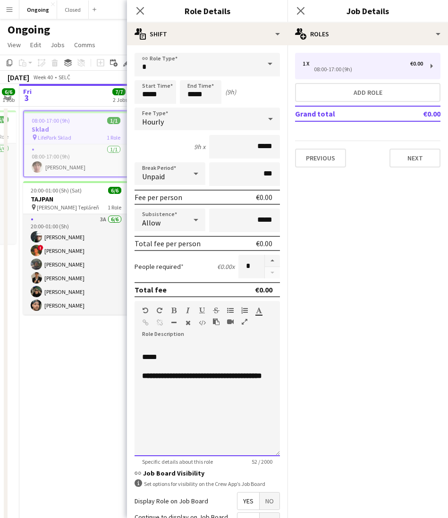
click at [208, 395] on div "**********" at bounding box center [207, 399] width 145 height 113
copy div "**********"
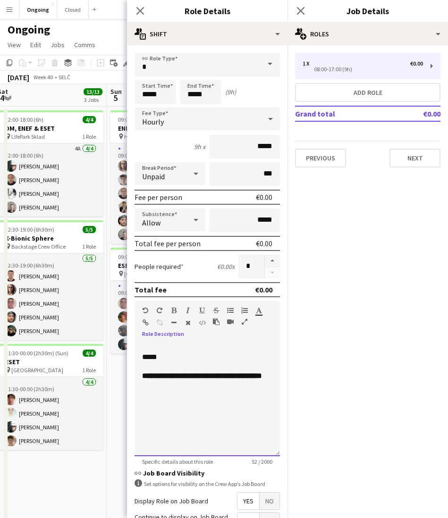
scroll to position [0, 346]
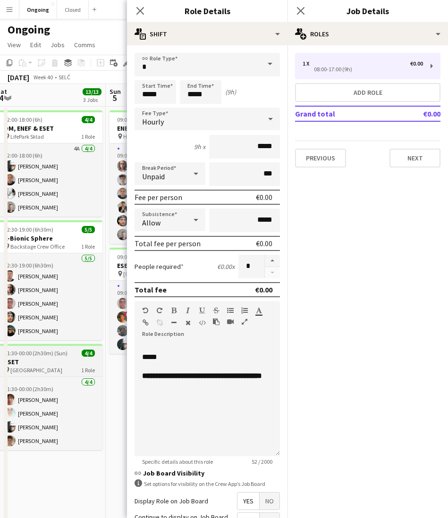
click at [41, 370] on span "[GEOGRAPHIC_DATA]" at bounding box center [36, 370] width 52 height 7
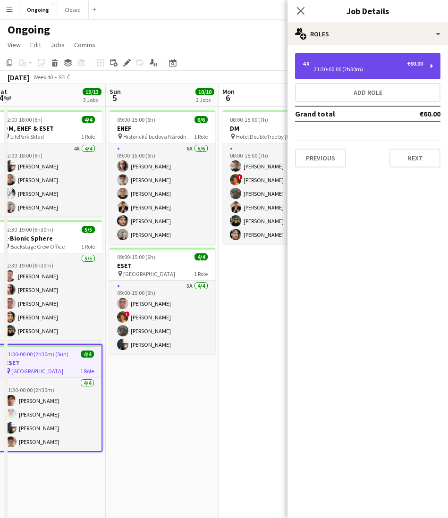
click at [355, 61] on div "4 x €60.00" at bounding box center [363, 63] width 120 height 7
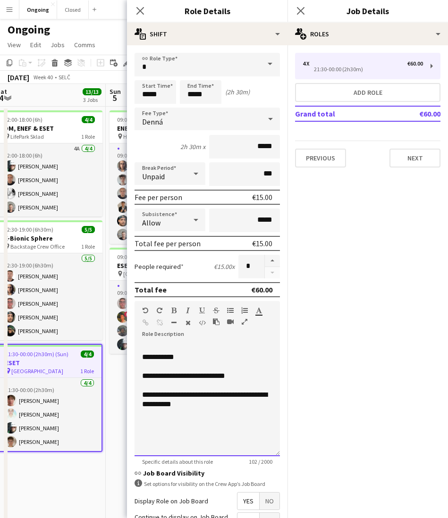
click at [142, 356] on div "**********" at bounding box center [207, 352] width 130 height 19
paste div
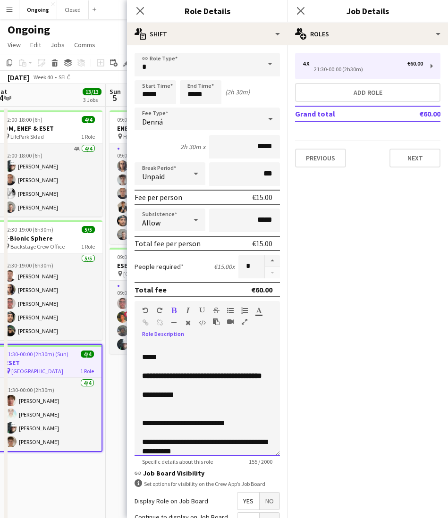
click at [160, 403] on div "**********" at bounding box center [207, 376] width 130 height 66
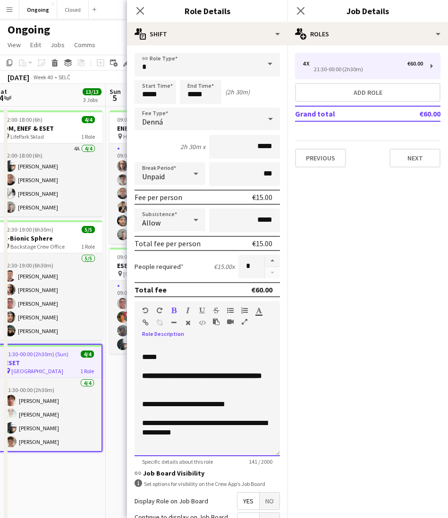
drag, startPoint x: 143, startPoint y: 375, endPoint x: 225, endPoint y: 397, distance: 85.2
click at [225, 397] on div "**********" at bounding box center [207, 399] width 145 height 113
click at [219, 405] on div "**********" at bounding box center [207, 404] width 130 height 9
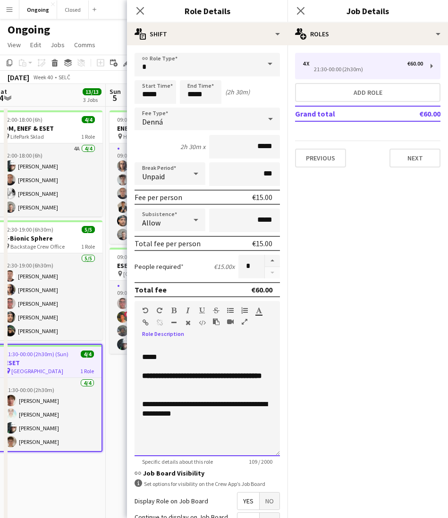
drag, startPoint x: 223, startPoint y: 404, endPoint x: 224, endPoint y: 445, distance: 41.1
click at [224, 445] on div "**********" at bounding box center [207, 399] width 145 height 113
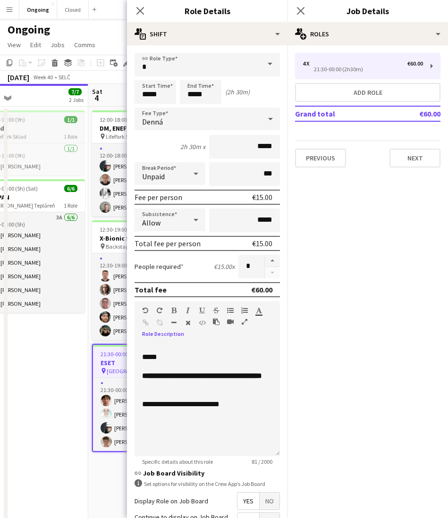
click at [47, 128] on h3 "Sklad" at bounding box center [32, 128] width 106 height 8
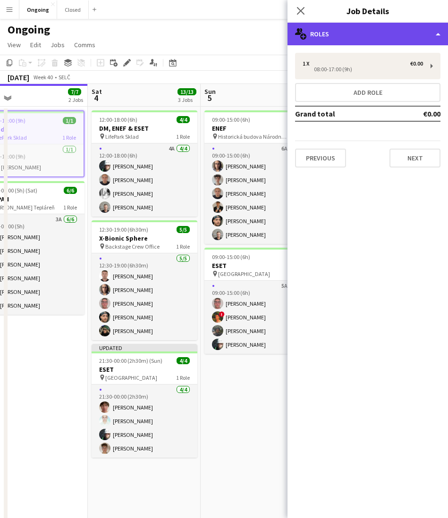
click at [352, 27] on div "multiple-users-add Roles" at bounding box center [367, 34] width 161 height 23
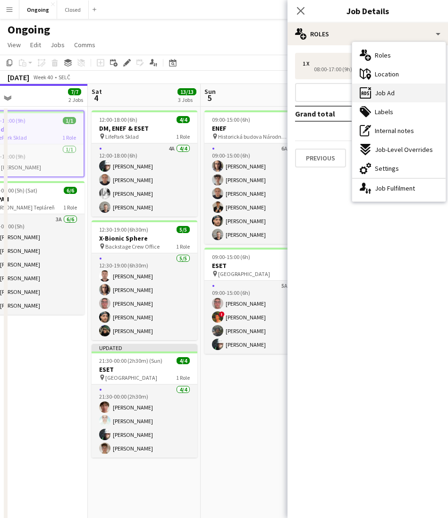
click at [396, 89] on div "ads-window Job Ad" at bounding box center [398, 93] width 93 height 19
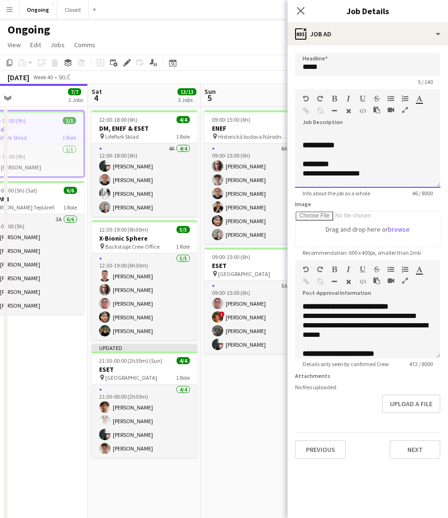
click at [350, 148] on div "**********" at bounding box center [368, 145] width 130 height 9
copy div "**********"
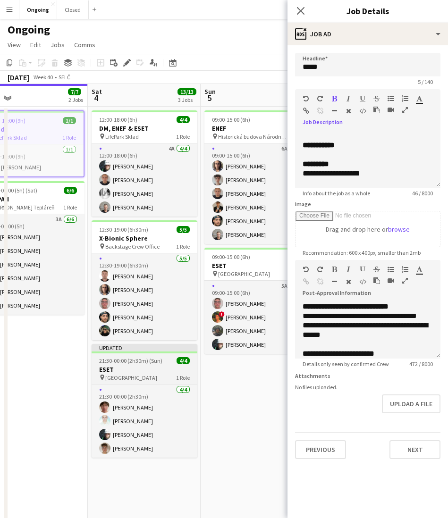
click at [116, 369] on h3 "ESET" at bounding box center [145, 369] width 106 height 8
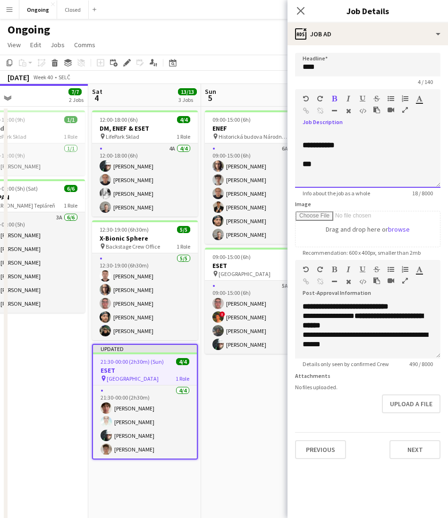
click at [351, 165] on div "***" at bounding box center [368, 164] width 130 height 9
copy div "**********"
click at [47, 118] on div "08:00-17:00 (9h) 1/1" at bounding box center [32, 119] width 106 height 7
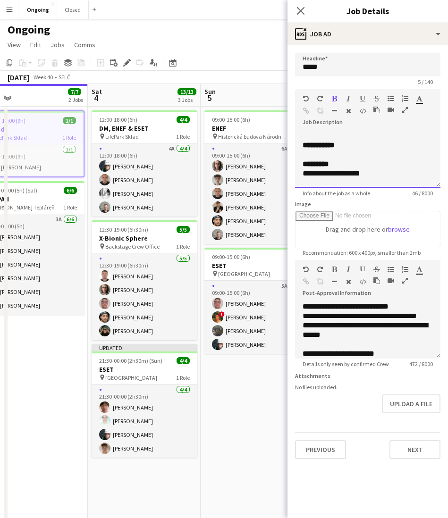
click at [389, 159] on div at bounding box center [368, 154] width 130 height 9
copy div "**********"
click at [117, 366] on h3 "ESET" at bounding box center [145, 369] width 106 height 8
type input "****"
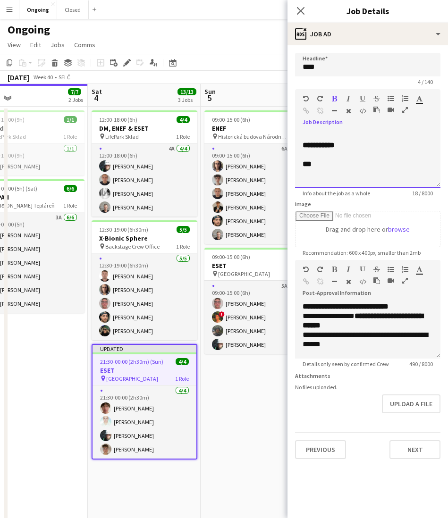
click at [375, 151] on div at bounding box center [368, 154] width 130 height 9
paste div
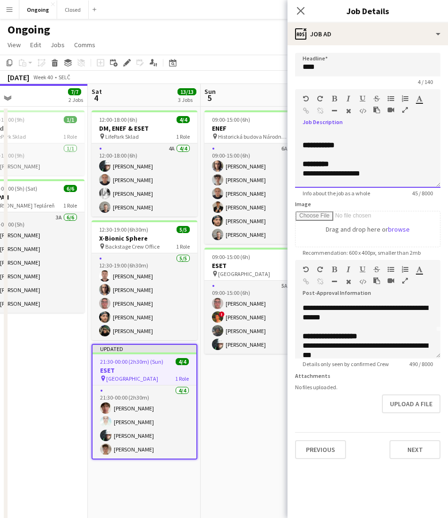
scroll to position [0, 0]
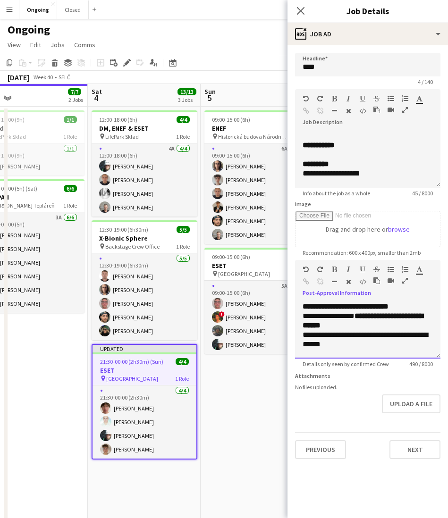
click at [370, 305] on span "**********" at bounding box center [346, 306] width 86 height 7
click at [340, 325] on span "**********" at bounding box center [363, 321] width 120 height 17
click at [352, 326] on span "**********" at bounding box center [363, 321] width 120 height 17
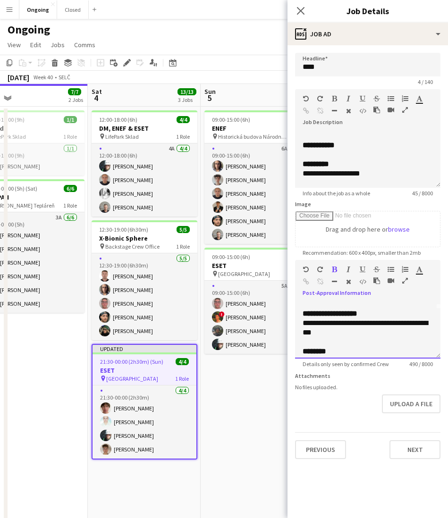
scroll to position [49, 0]
drag, startPoint x: 304, startPoint y: 313, endPoint x: 332, endPoint y: 335, distance: 35.8
click at [332, 335] on div "**********" at bounding box center [368, 367] width 130 height 208
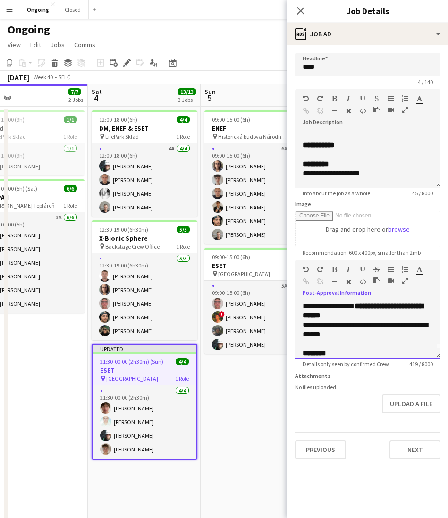
scroll to position [0, 0]
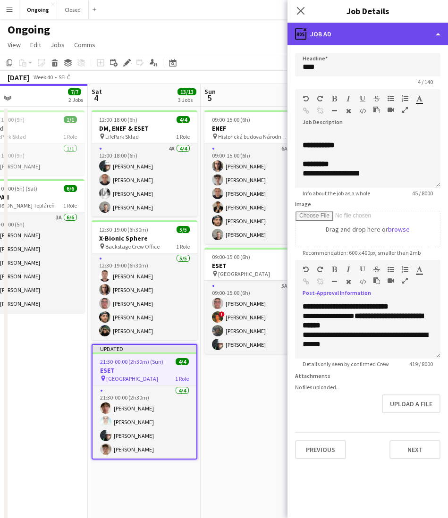
click at [338, 23] on div "ads-window Job Ad" at bounding box center [367, 34] width 161 height 23
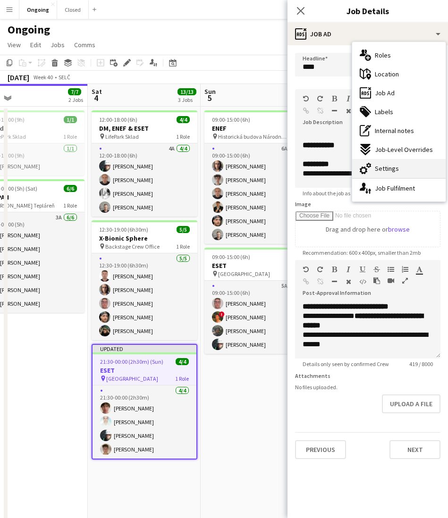
click at [379, 165] on span "Settings" at bounding box center [387, 168] width 24 height 8
type input "*******"
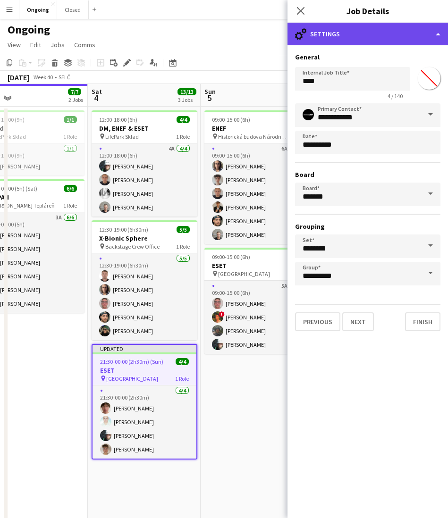
click at [321, 34] on div "cog-double-3 Settings" at bounding box center [367, 34] width 161 height 23
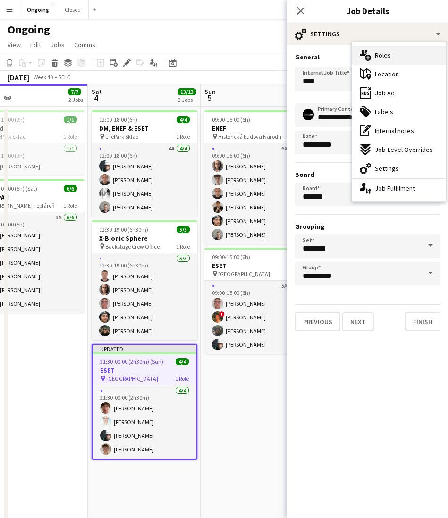
click at [371, 60] on div "multiple-users-add Roles" at bounding box center [398, 55] width 93 height 19
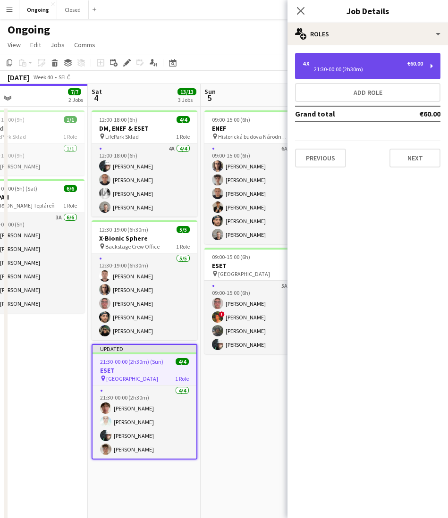
click at [333, 64] on div "4 x €60.00" at bounding box center [363, 63] width 120 height 7
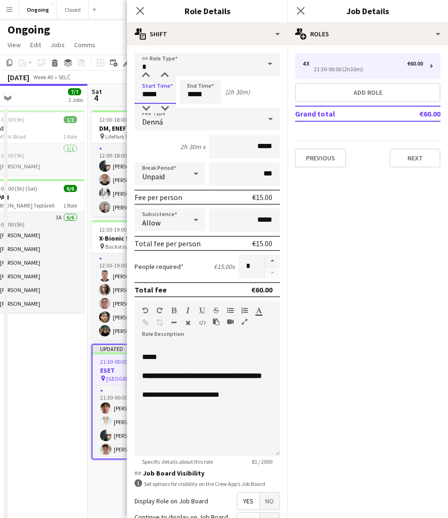
click at [160, 92] on input "*****" at bounding box center [156, 92] width 42 height 24
type input "*****"
click at [382, 221] on mat-expansion-panel "pencil3 General details 4 x €60.00 21:30-00:00 (2h30m) Add role Grand total €60…" at bounding box center [367, 281] width 161 height 473
click at [395, 154] on button "Next" at bounding box center [414, 158] width 51 height 19
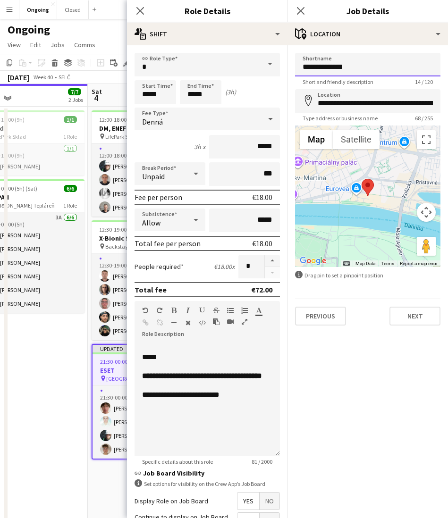
click at [331, 60] on input "**********" at bounding box center [367, 65] width 145 height 24
click at [33, 116] on app-job-card "08:00-17:00 (9h) 1/1 Sklad pin LifePark Sklad 1 Role [DATE] 08:00-17:00 (9h) [P…" at bounding box center [32, 142] width 106 height 65
type input "**********"
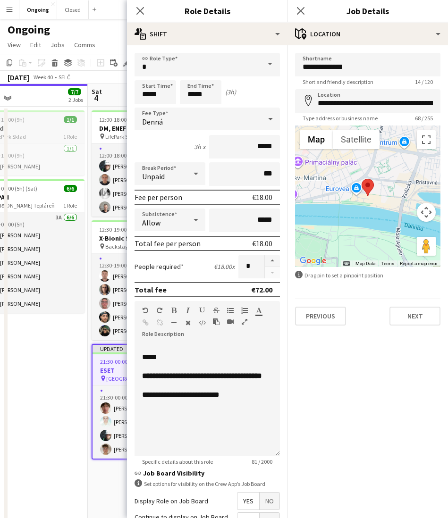
type input "**********"
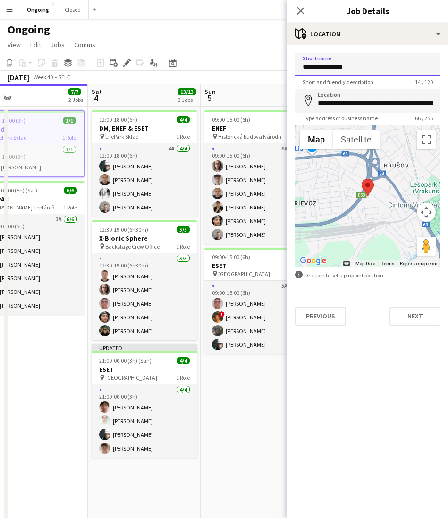
click at [356, 69] on input "**********" at bounding box center [367, 65] width 145 height 24
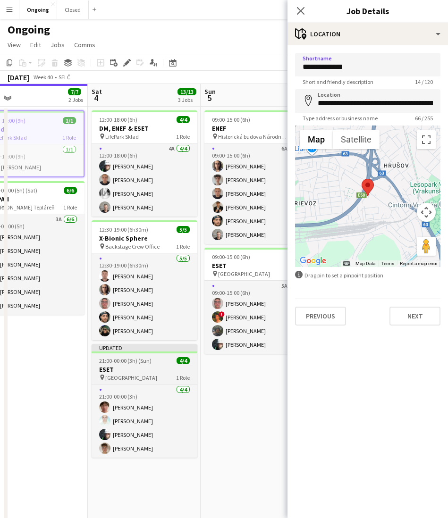
click at [120, 363] on span "21:00-00:00 (3h) (Sun)" at bounding box center [125, 360] width 52 height 7
type input "**********"
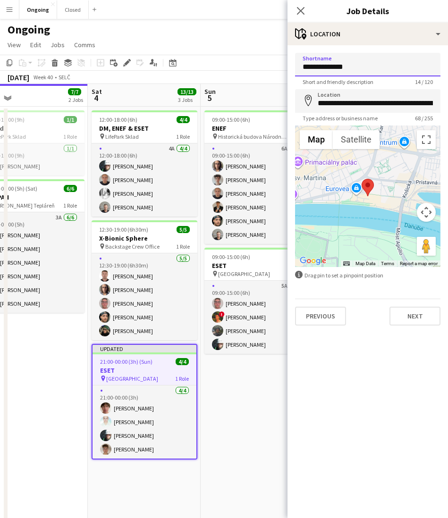
click at [369, 65] on input "**********" at bounding box center [367, 65] width 145 height 24
paste input
type input "**********"
click at [38, 120] on div "08:00-17:00 (9h) 1/1" at bounding box center [32, 119] width 106 height 7
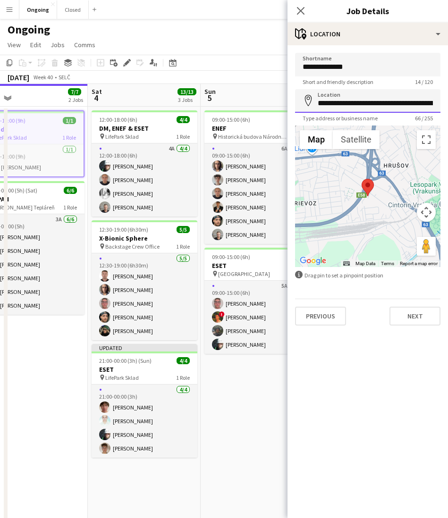
click at [346, 105] on input "**********" at bounding box center [367, 101] width 145 height 24
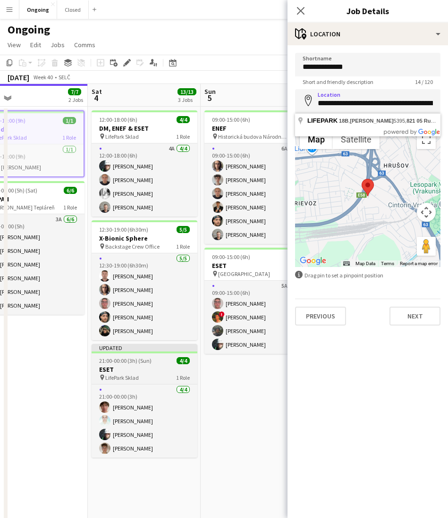
click at [124, 362] on span "21:00-00:00 (3h) (Sun)" at bounding box center [125, 360] width 52 height 7
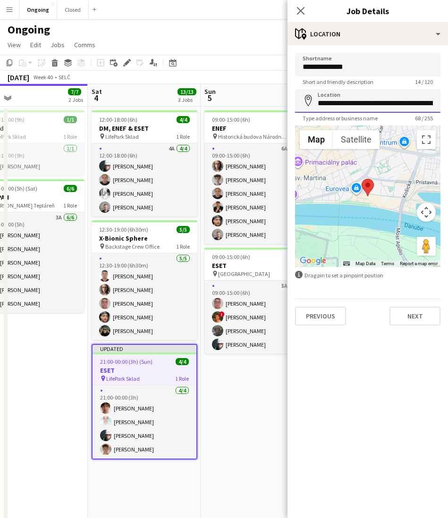
click at [355, 103] on input "**********" at bounding box center [367, 101] width 145 height 24
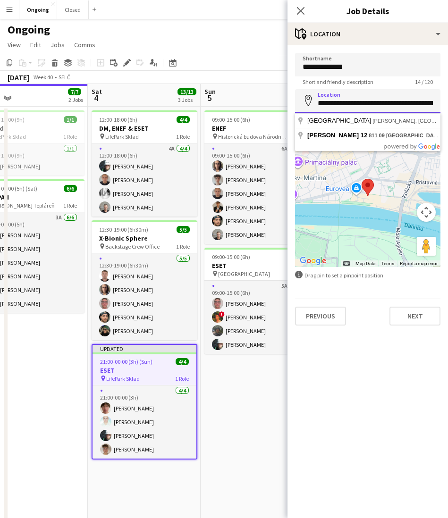
paste input
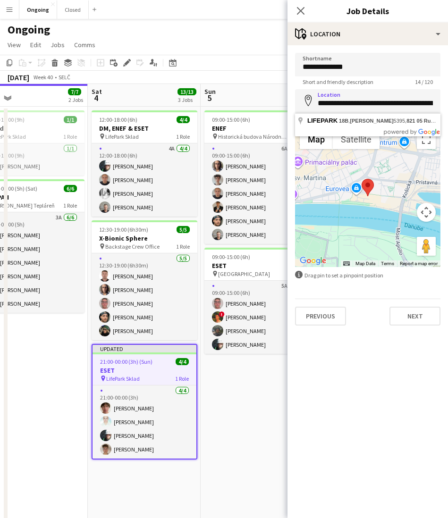
type input "**********"
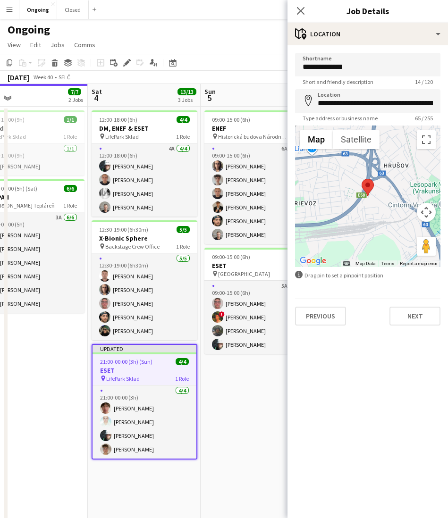
click at [239, 30] on div "Ongoing" at bounding box center [224, 28] width 448 height 18
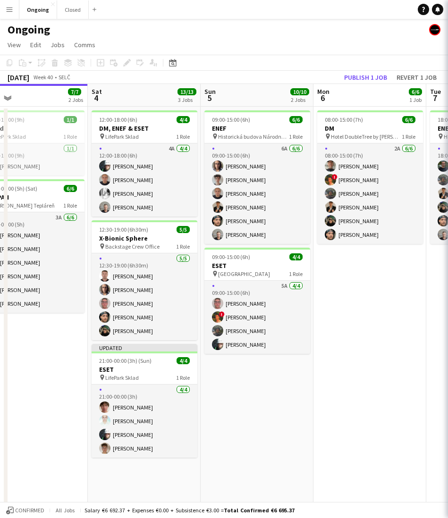
click at [311, 35] on div "Ongoing" at bounding box center [224, 28] width 448 height 18
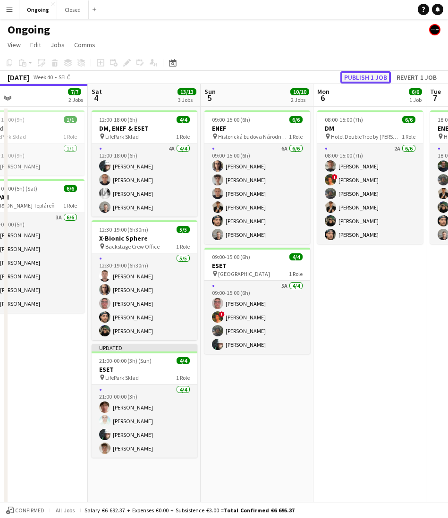
click at [380, 77] on button "Publish 1 job" at bounding box center [365, 77] width 51 height 12
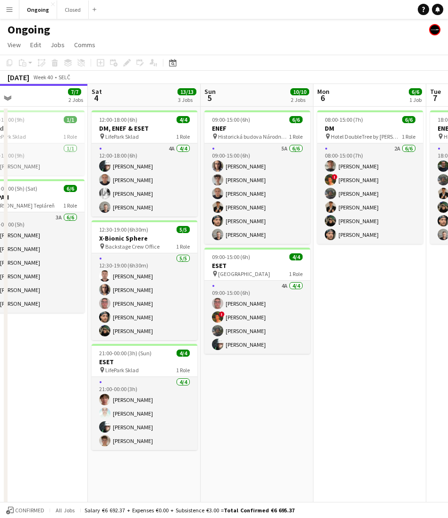
click at [134, 26] on div "Ongoing" at bounding box center [224, 28] width 448 height 18
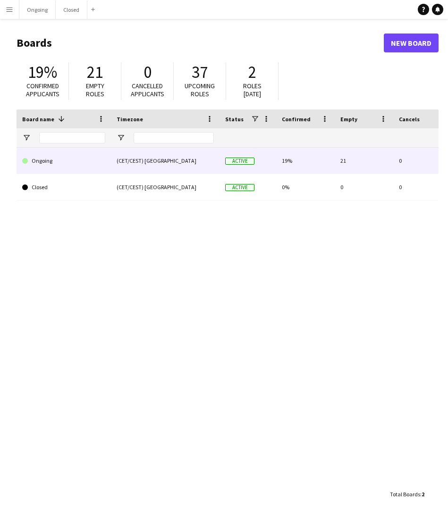
click at [51, 163] on link "Ongoing" at bounding box center [63, 161] width 83 height 26
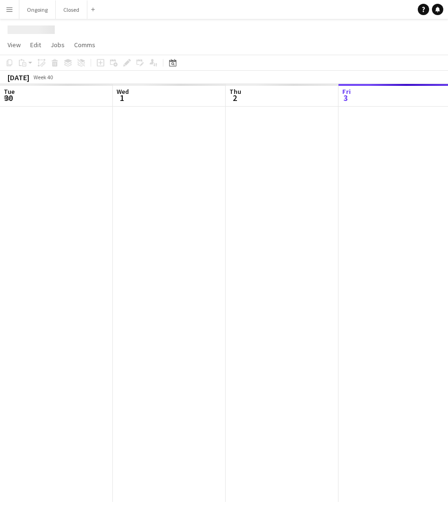
scroll to position [0, 226]
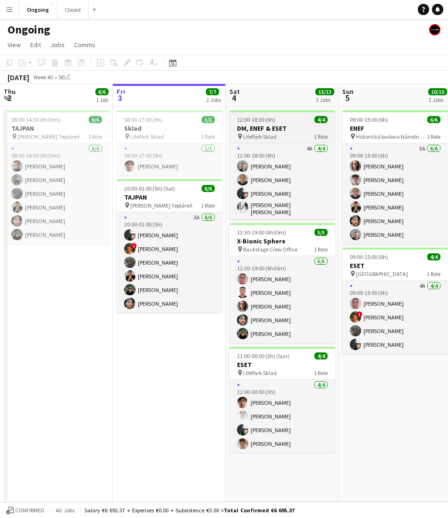
click at [283, 135] on div "pin LifePark Sklad 1 Role" at bounding box center [282, 137] width 106 height 8
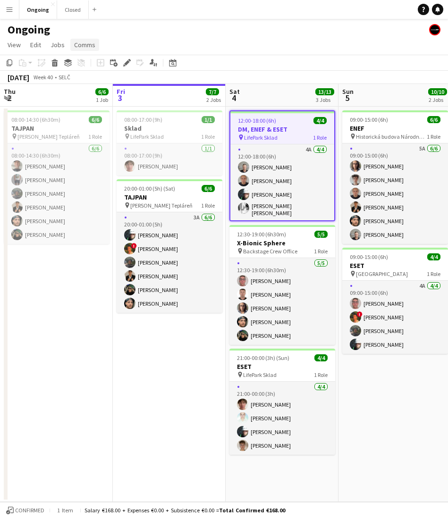
click at [78, 47] on span "Comms" at bounding box center [84, 45] width 21 height 8
click at [92, 82] on span "Create chat" at bounding box center [93, 85] width 33 height 8
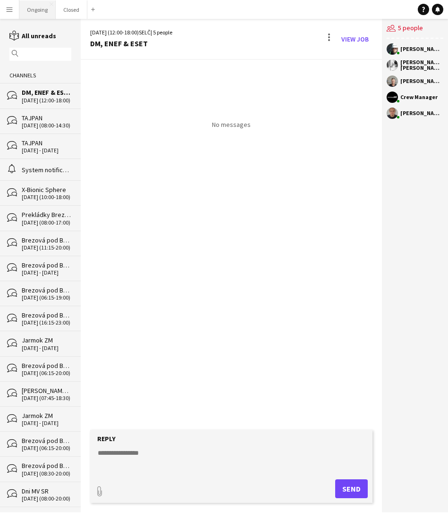
click at [37, 14] on button "Ongoing Close" at bounding box center [37, 9] width 36 height 18
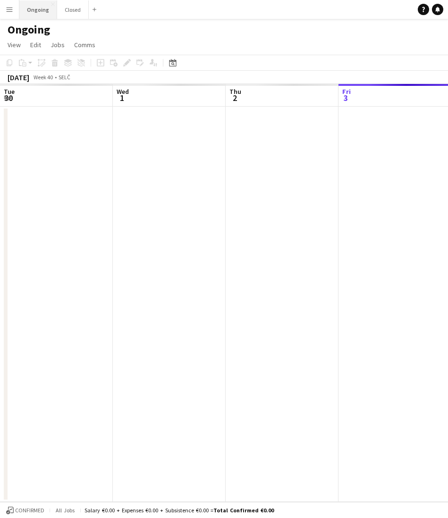
scroll to position [0, 226]
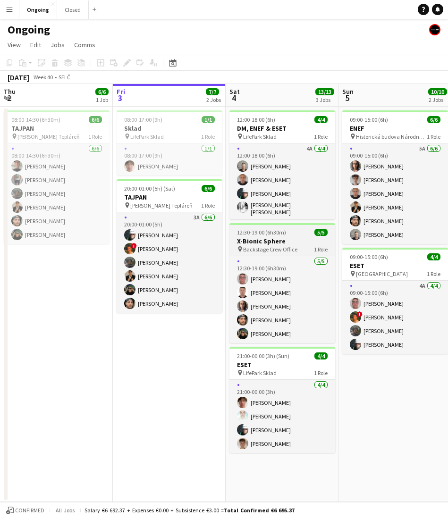
click at [279, 237] on h3 "X-Bionic Sphere" at bounding box center [282, 241] width 106 height 8
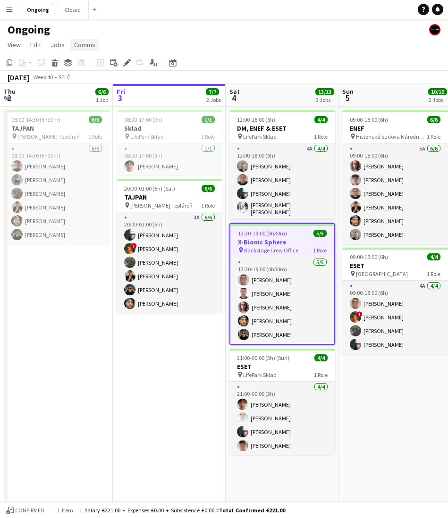
click at [90, 50] on link "Comms" at bounding box center [84, 45] width 29 height 12
click at [86, 86] on span "Create chat" at bounding box center [93, 85] width 33 height 8
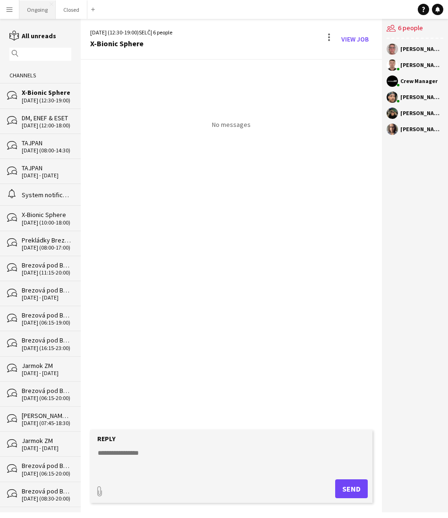
click at [42, 11] on button "Ongoing Close" at bounding box center [37, 9] width 36 height 18
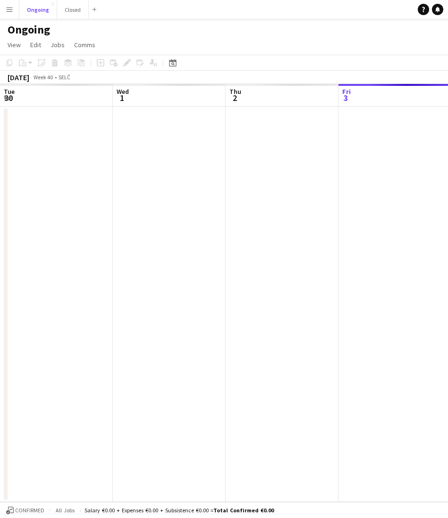
scroll to position [0, 226]
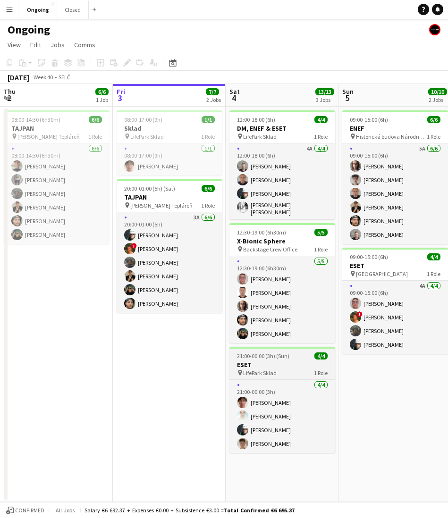
click at [279, 361] on h3 "ESET" at bounding box center [282, 365] width 106 height 8
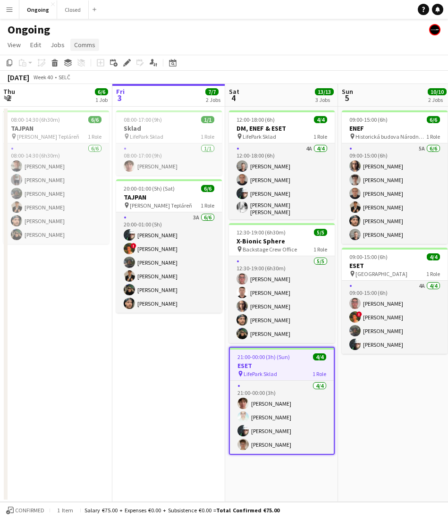
click at [82, 40] on link "Comms" at bounding box center [84, 45] width 29 height 12
click at [95, 85] on span "Create chat" at bounding box center [93, 85] width 33 height 8
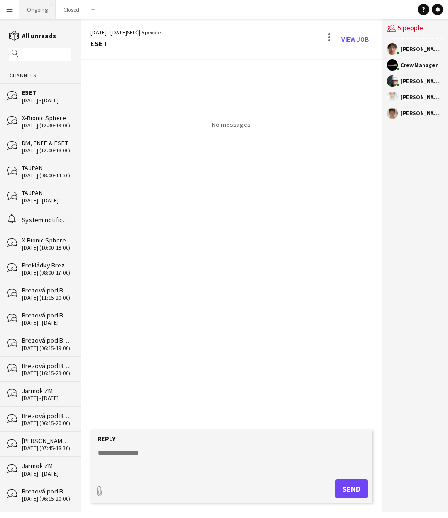
click at [35, 5] on button "Ongoing Close" at bounding box center [37, 9] width 36 height 18
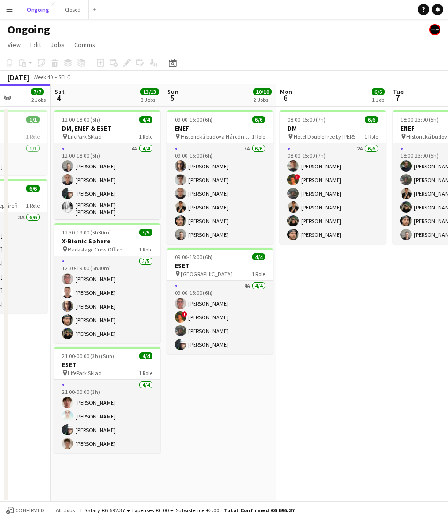
scroll to position [0, 288]
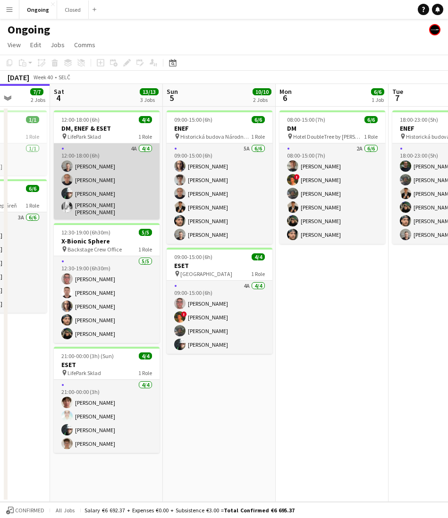
click at [123, 185] on app-card-role "4A 4/4 12:00-18:00 (6h) Michal Džatko Andrej Fialka Daniel Chlpek Tobias Emanue…" at bounding box center [107, 182] width 106 height 76
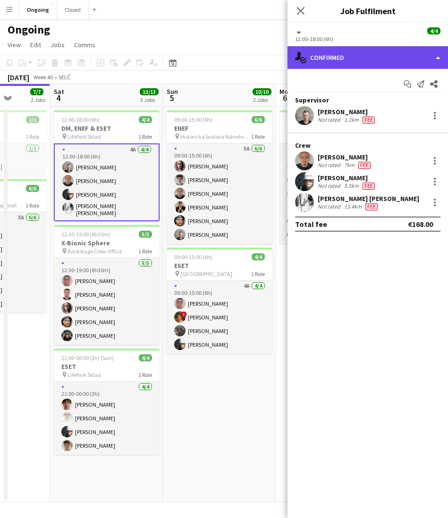
click at [326, 60] on div "single-neutral-actions-check-2 Confirmed" at bounding box center [367, 57] width 161 height 23
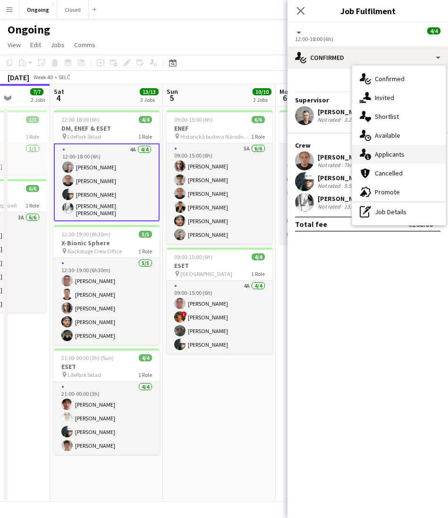
click at [389, 153] on span "Applicants" at bounding box center [390, 154] width 30 height 8
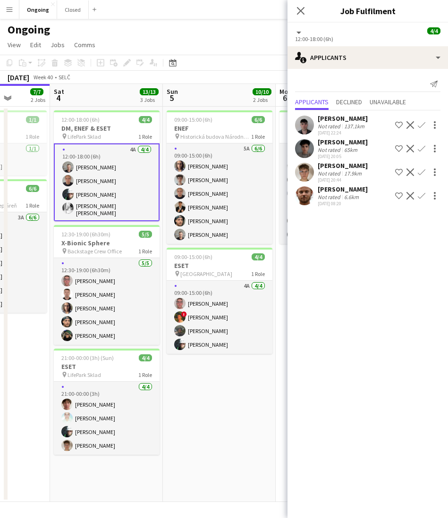
click at [414, 170] on button "Decline" at bounding box center [410, 172] width 11 height 11
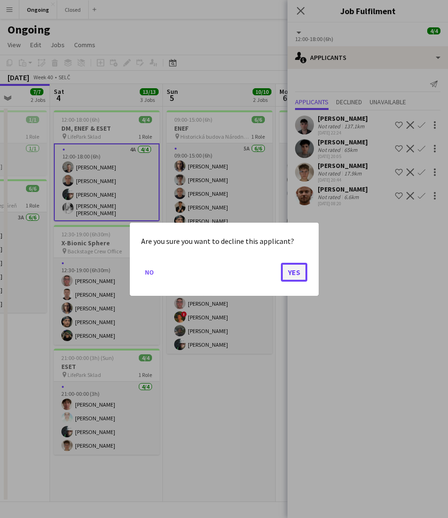
click at [298, 268] on button "Yes" at bounding box center [294, 271] width 26 height 19
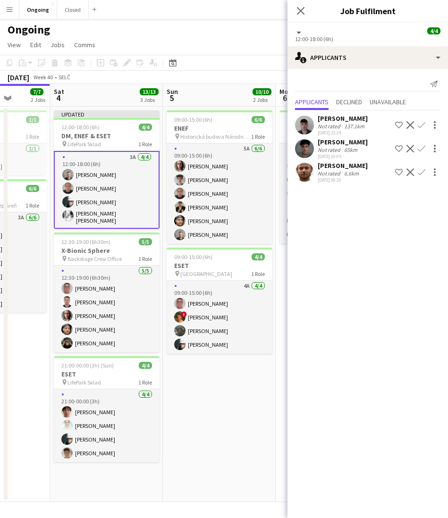
click at [243, 423] on app-date-cell "09:00-15:00 (6h) 6/6 ENEF pin Historická budova Národnej rady SR 1 Role 5A 6/6 …" at bounding box center [219, 305] width 113 height 396
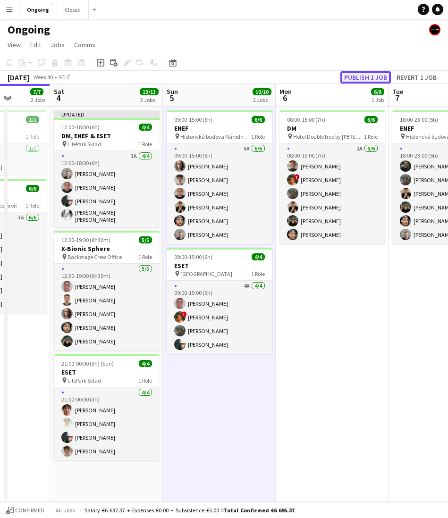
click at [373, 76] on button "Publish 1 job" at bounding box center [365, 77] width 51 height 12
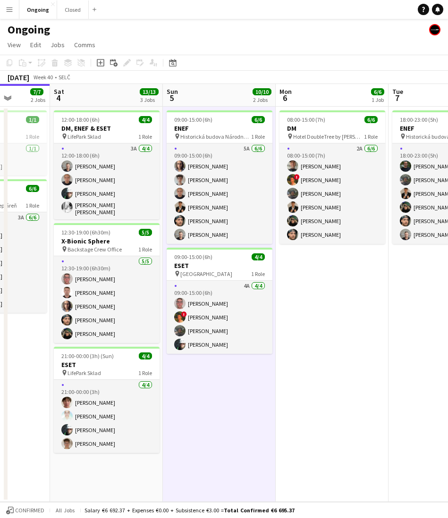
scroll to position [0, 328]
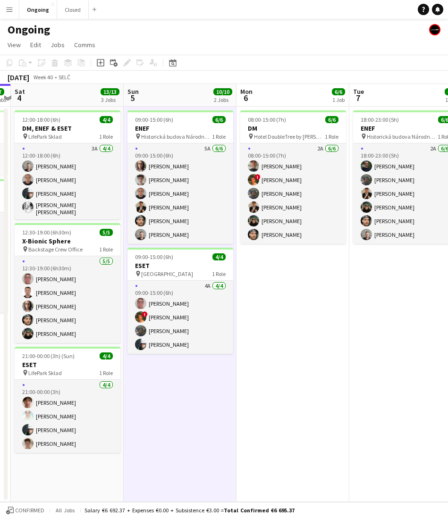
click at [137, 31] on div "Ongoing" at bounding box center [224, 28] width 448 height 18
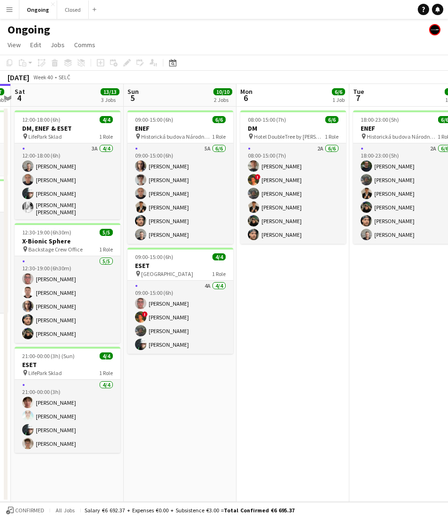
click at [157, 31] on div "Ongoing" at bounding box center [224, 28] width 448 height 18
